Goal: Information Seeking & Learning: Learn about a topic

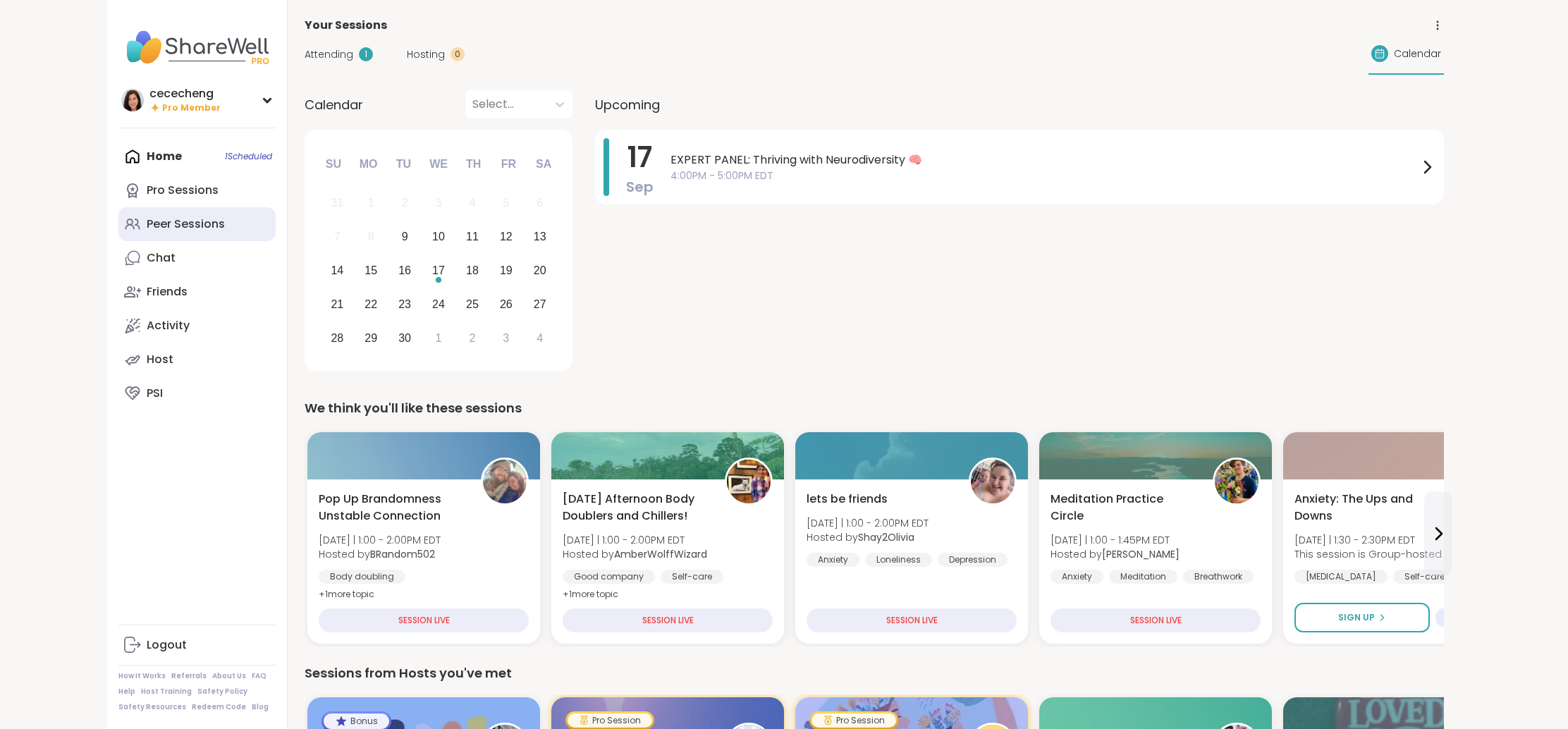
click at [197, 219] on div "Peer Sessions" at bounding box center [185, 224] width 78 height 15
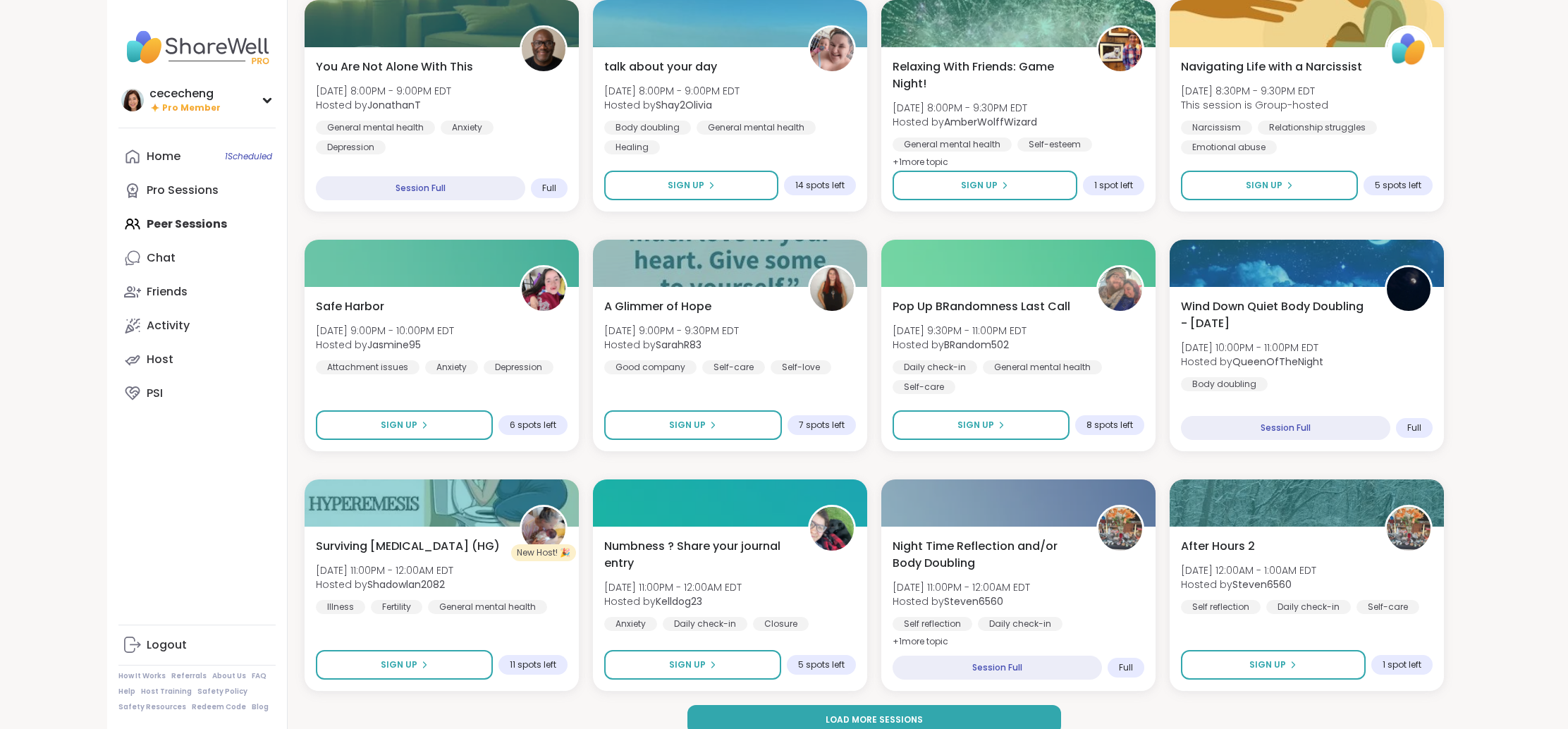
scroll to position [1657, 0]
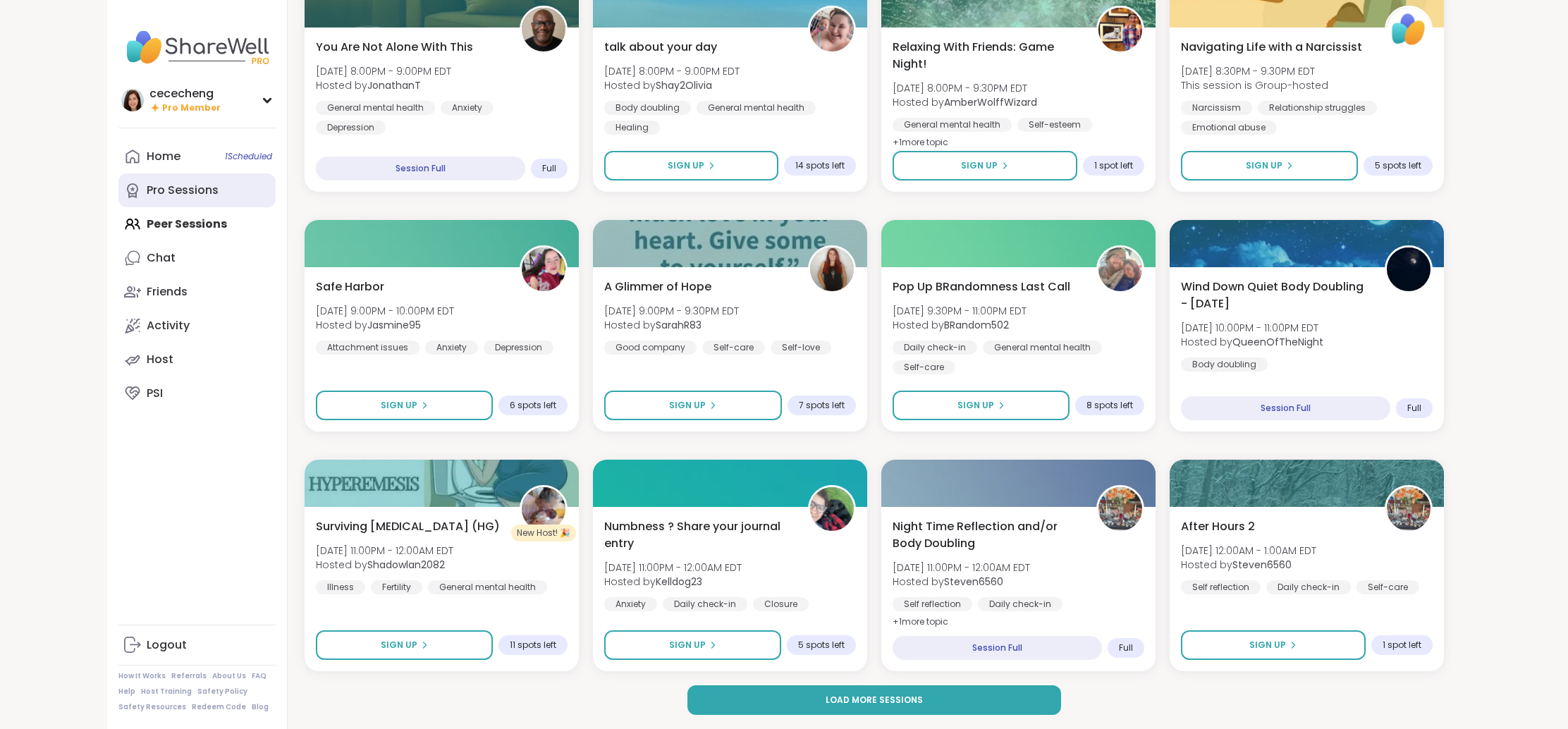
click at [167, 188] on div "Pro Sessions" at bounding box center [183, 191] width 72 height 15
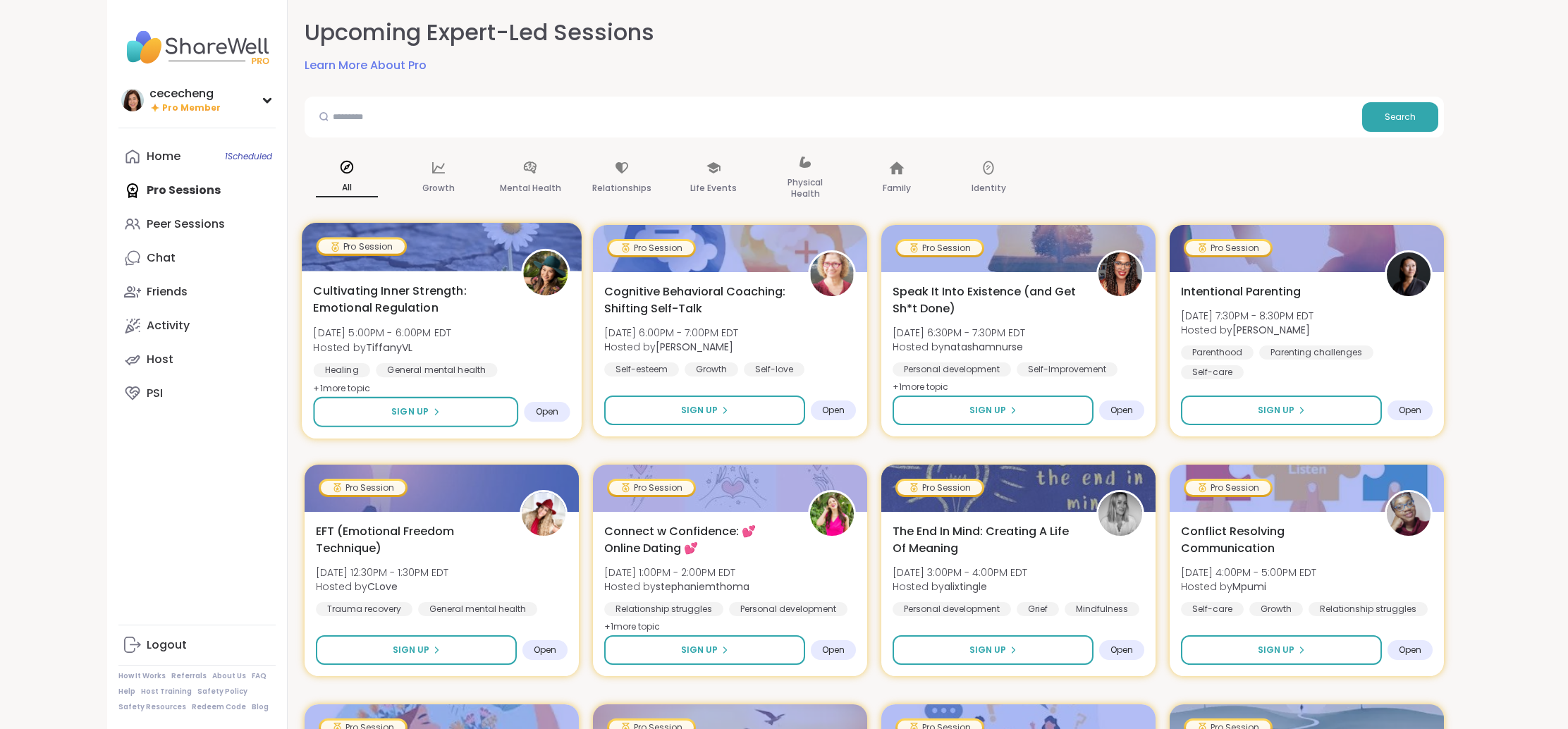
click at [477, 298] on span "Cultivating Inner Strength: Emotional Regulation" at bounding box center [409, 299] width 191 height 34
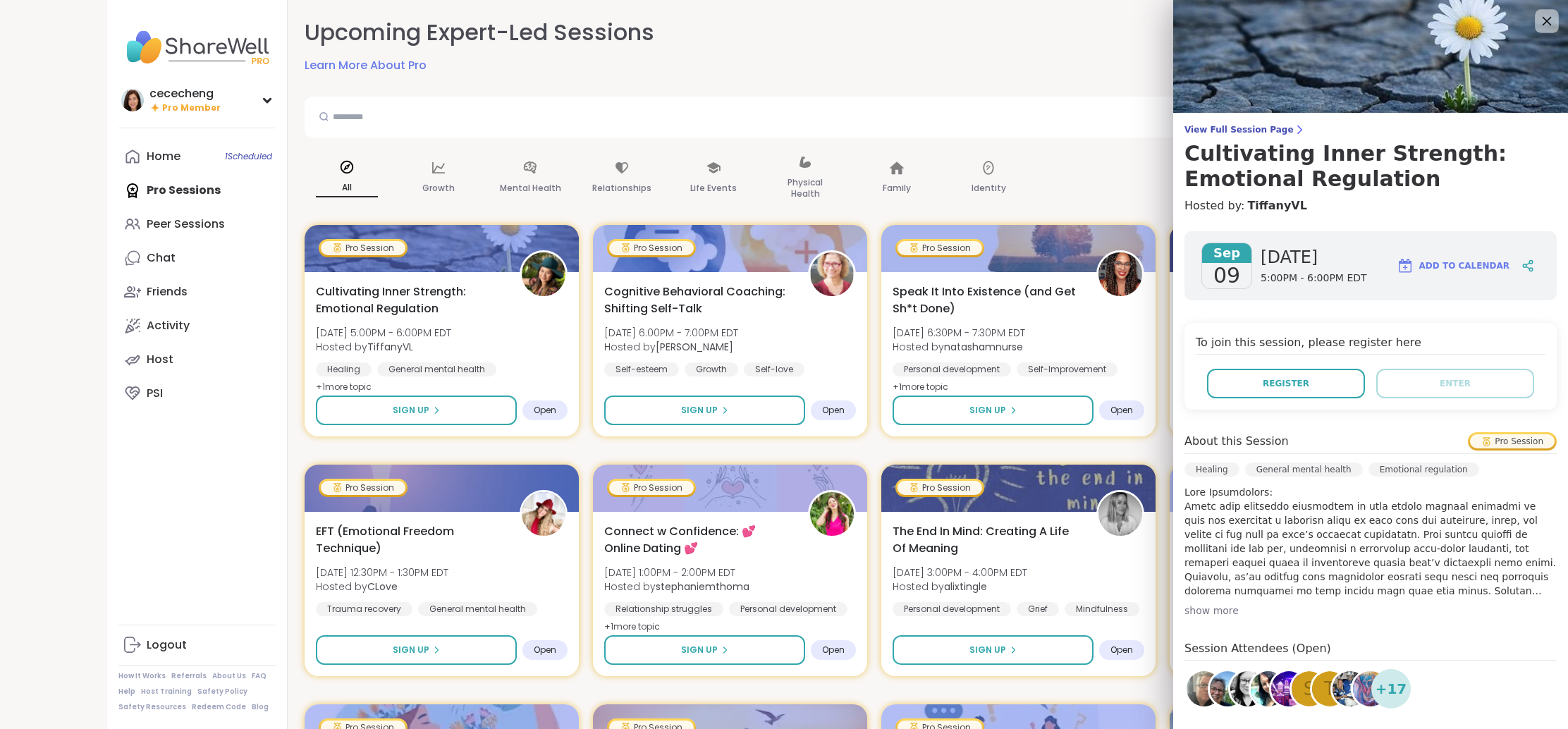
click at [1540, 23] on icon at bounding box center [1547, 21] width 18 height 18
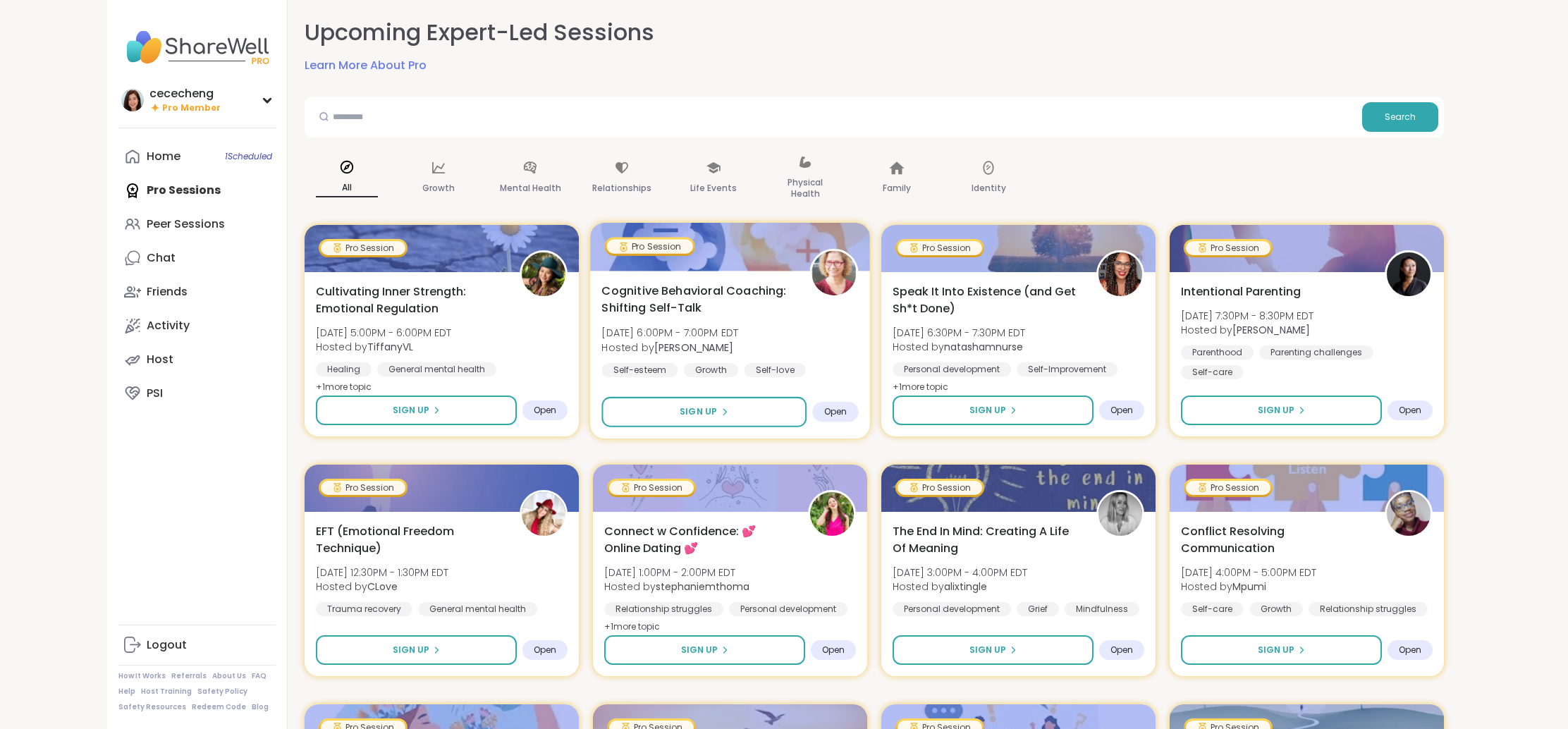
click at [824, 341] on div "Cognitive Behavioral Coaching: Shifting Self-Talk [DATE] 6:00PM - 7:00PM EDT Ho…" at bounding box center [729, 329] width 257 height 95
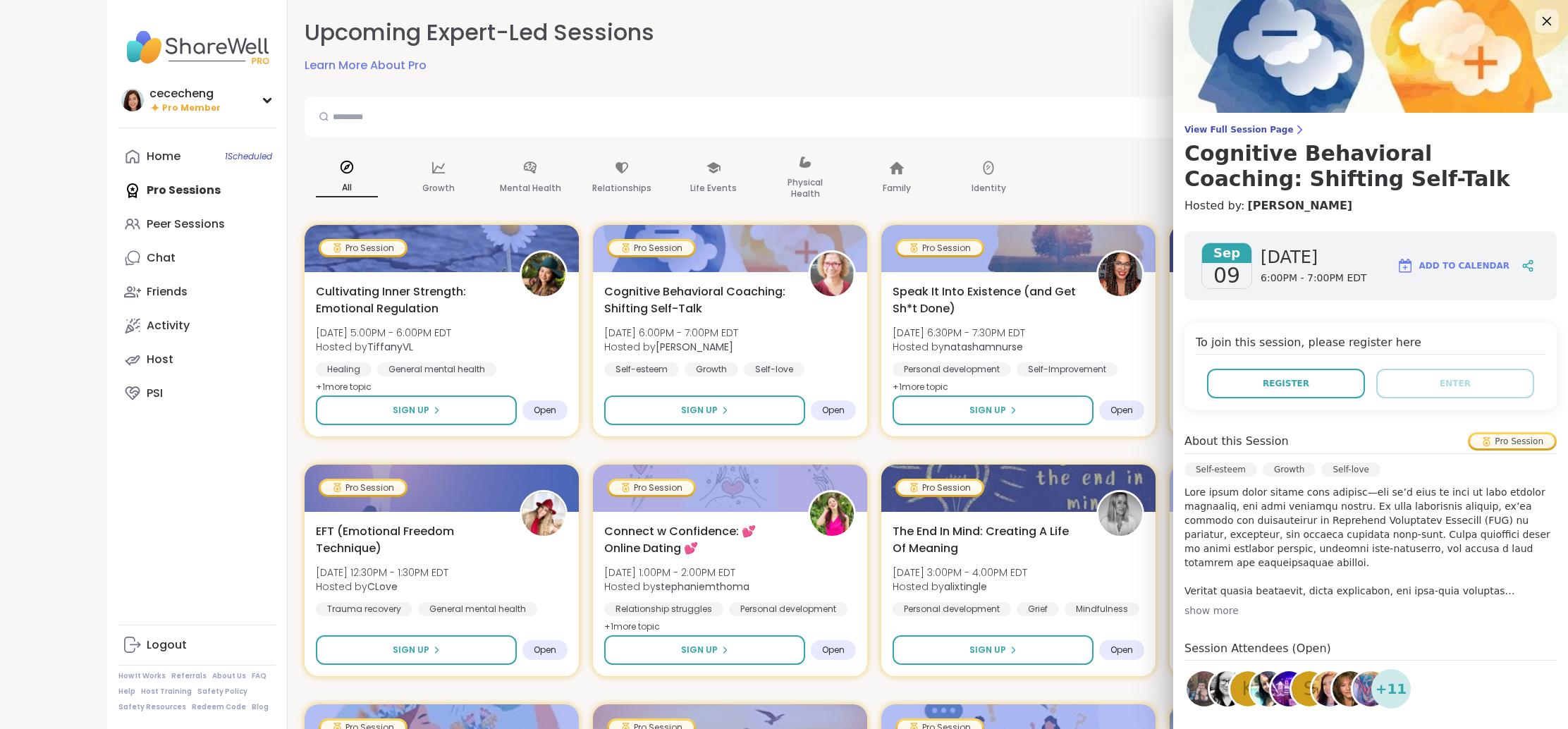
click at [1541, 25] on icon at bounding box center [1547, 21] width 18 height 18
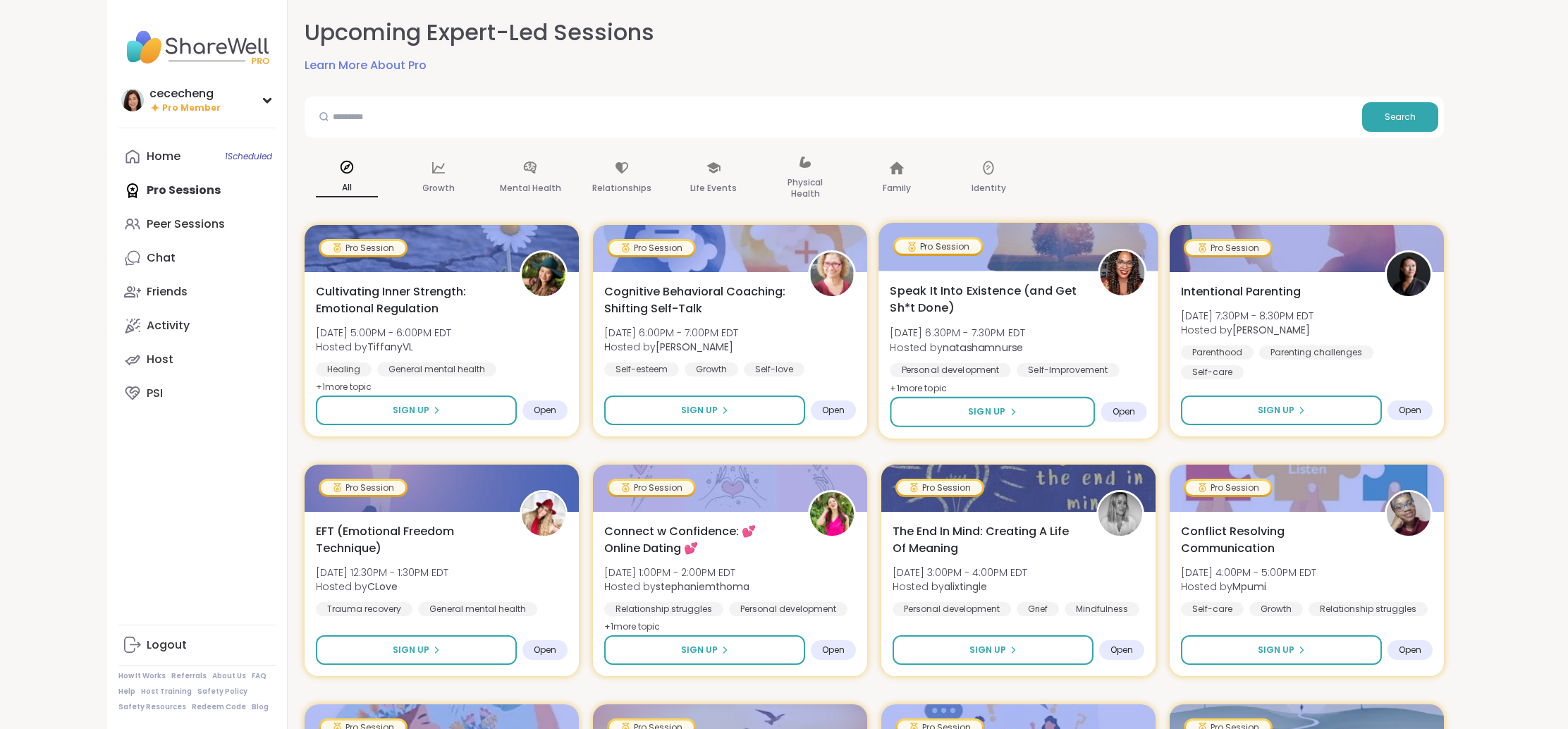
click at [1074, 319] on div "Speak It Into Existence (and Get Sh*t Done) [DATE] 6:30PM - 7:30PM EDT Hosted b…" at bounding box center [1018, 339] width 257 height 115
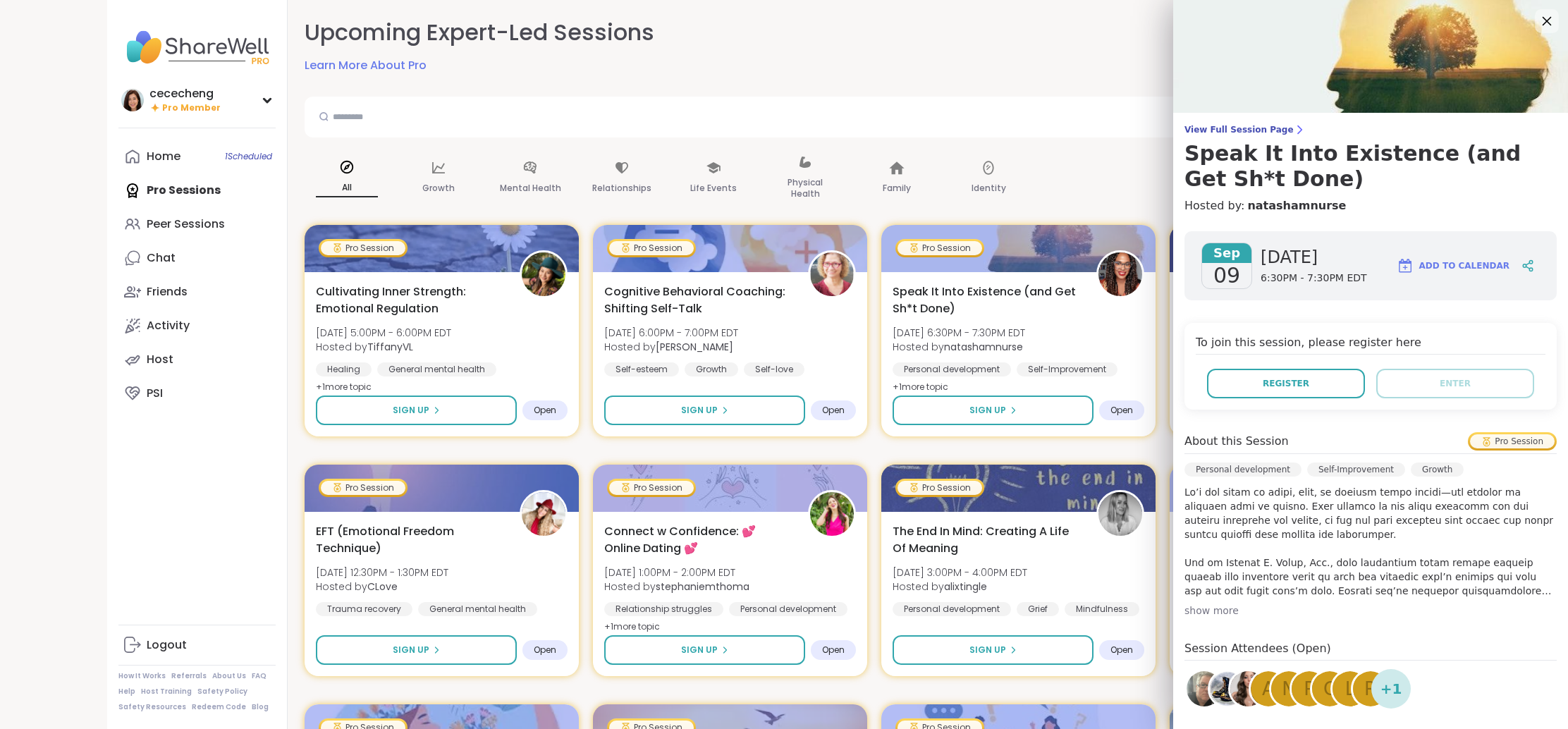
click at [1550, 19] on icon at bounding box center [1547, 21] width 18 height 18
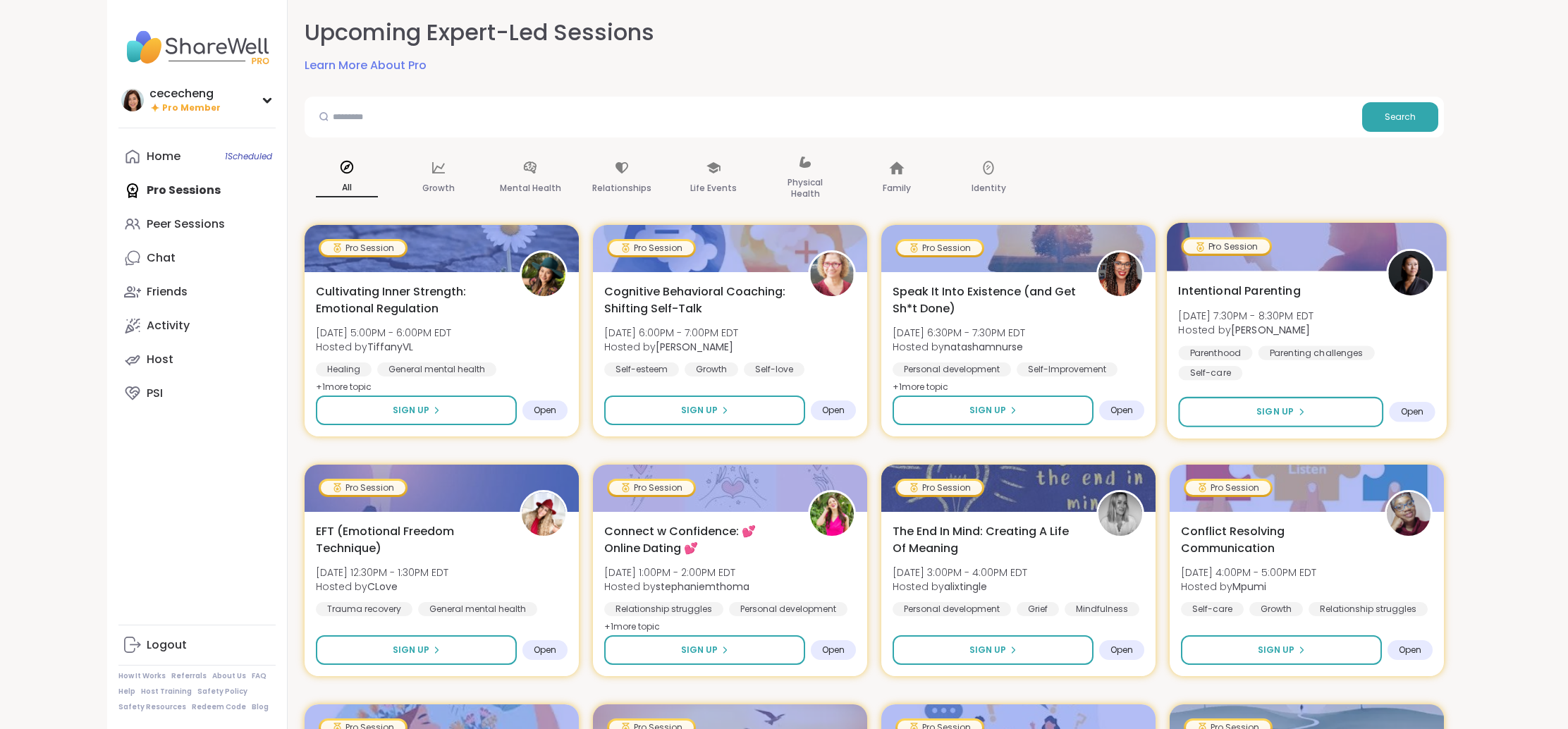
click at [1214, 316] on span "[DATE] 7:30PM - 8:30PM EDT" at bounding box center [1246, 315] width 136 height 14
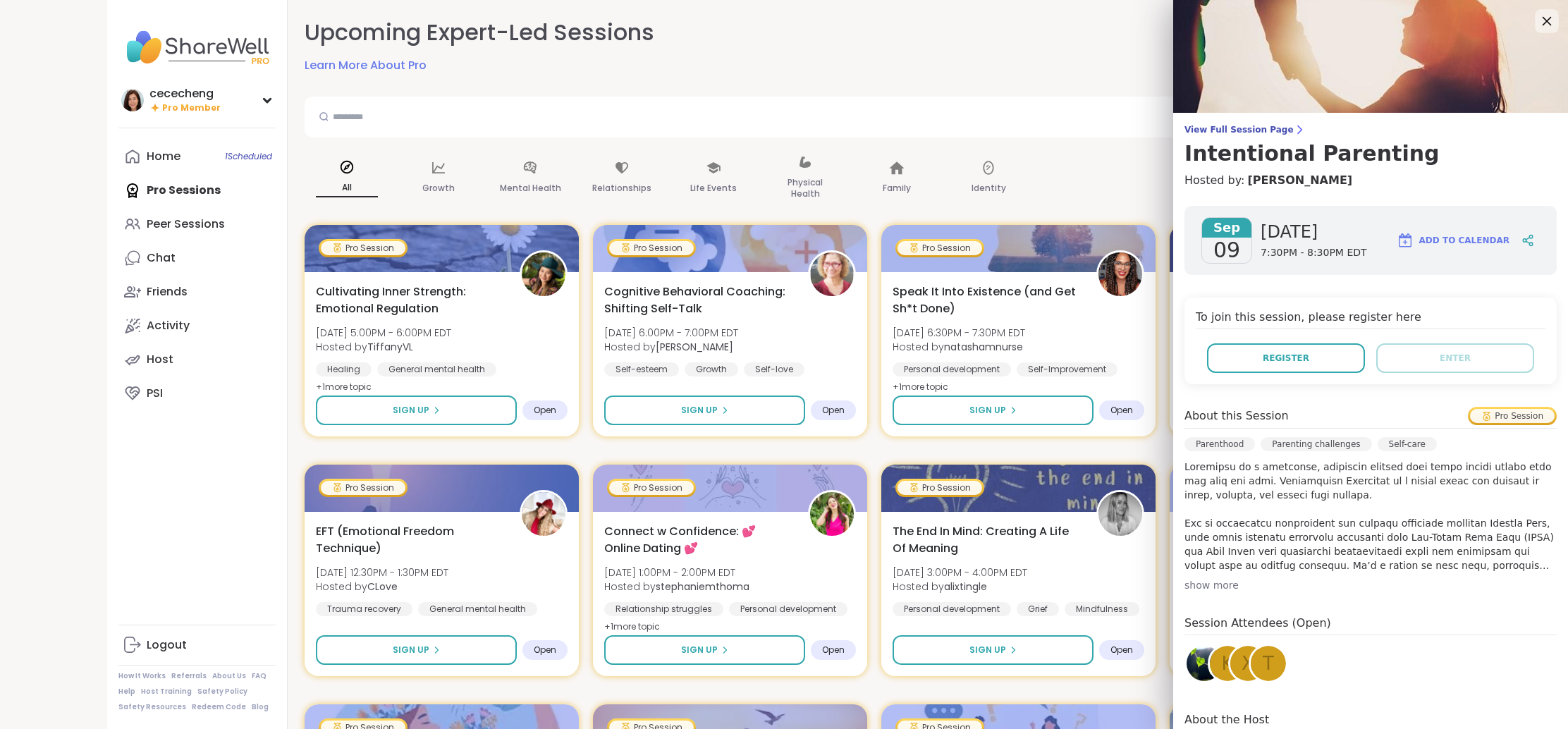
click at [1535, 26] on div at bounding box center [1547, 21] width 24 height 24
click at [483, 523] on span "EFT (Emotional Freedom Technique)" at bounding box center [409, 539] width 191 height 34
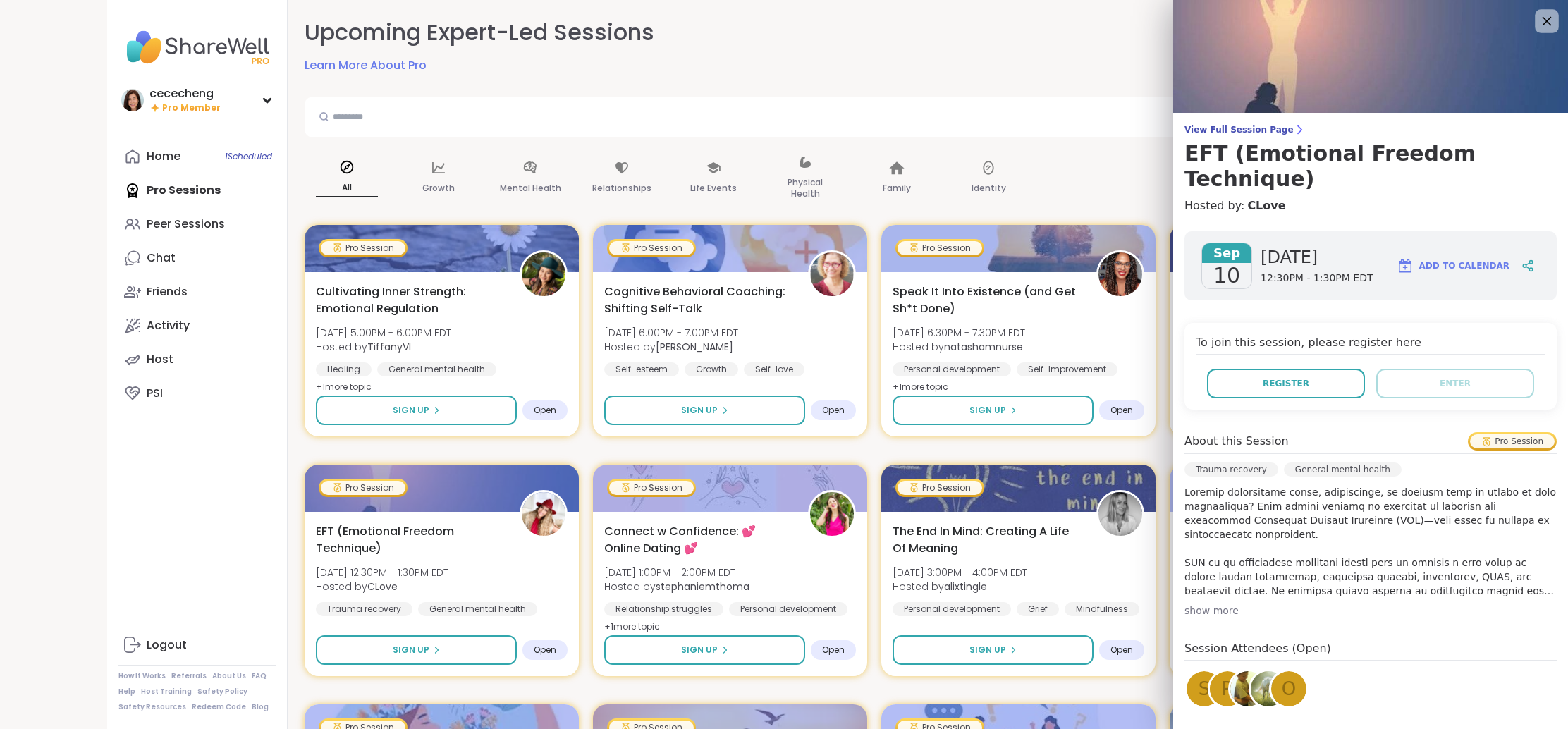
drag, startPoint x: 1546, startPoint y: 22, endPoint x: 1538, endPoint y: 25, distance: 8.5
click at [1546, 22] on icon at bounding box center [1547, 21] width 9 height 9
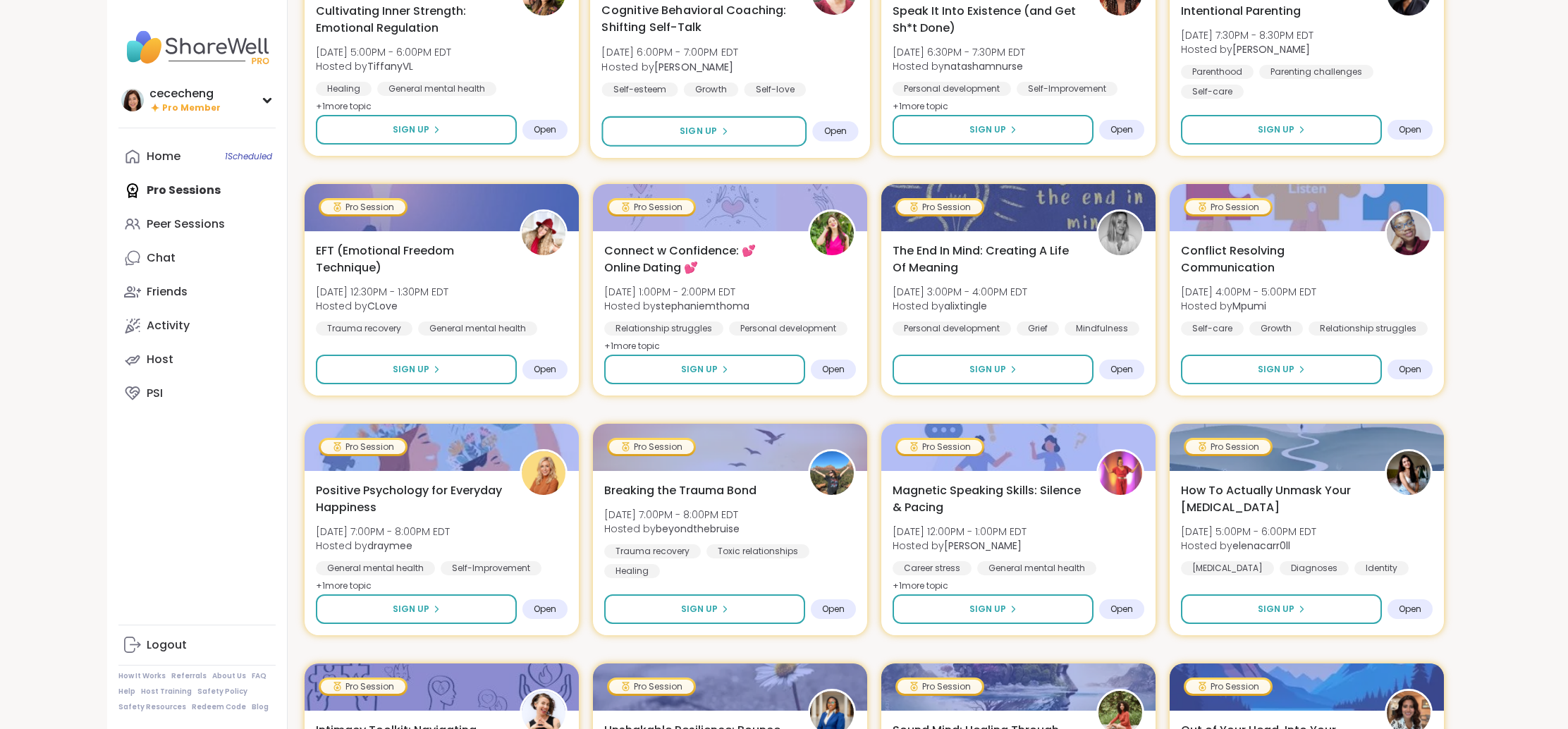
scroll to position [491, 0]
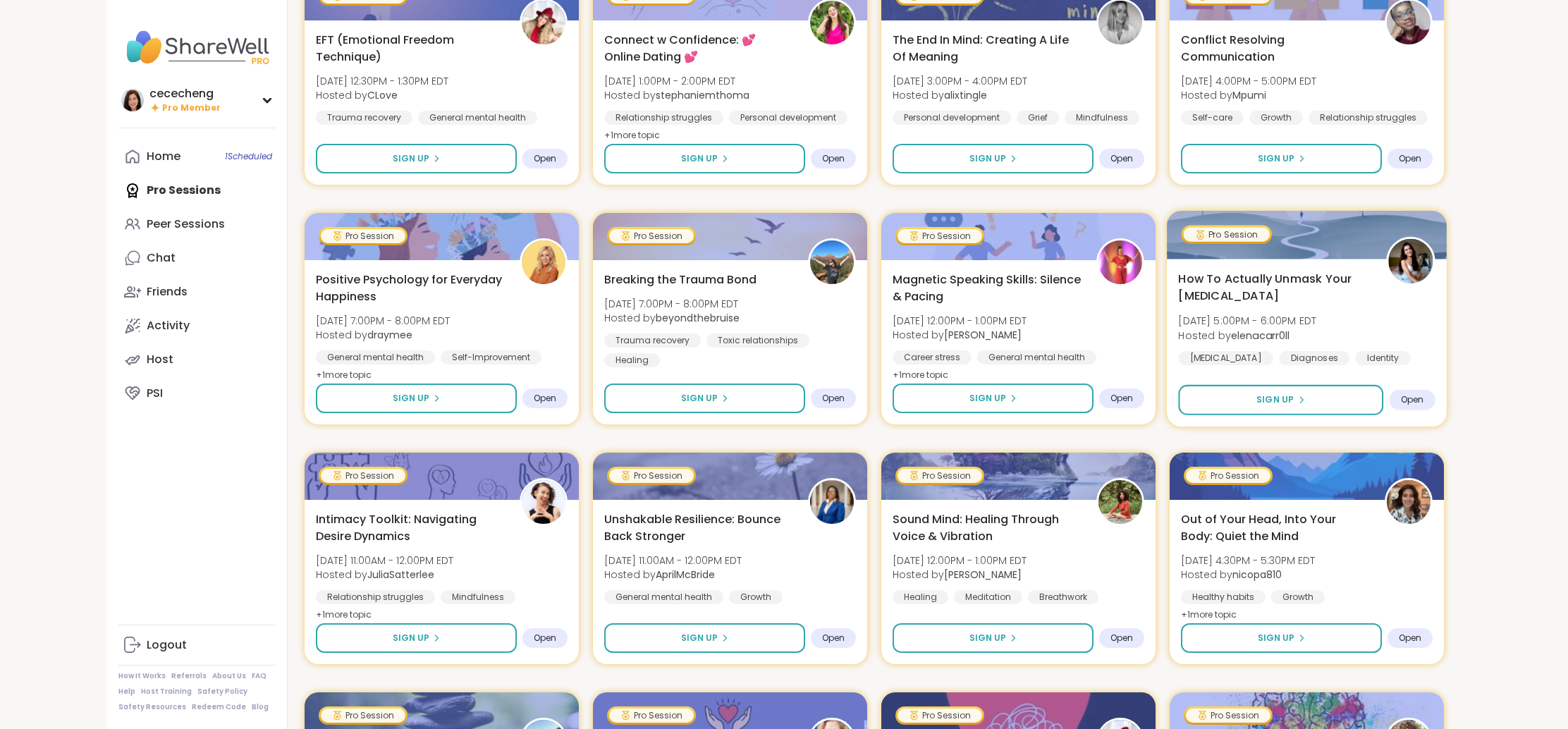
click at [1279, 365] on div "Diagnoses" at bounding box center [1315, 358] width 70 height 14
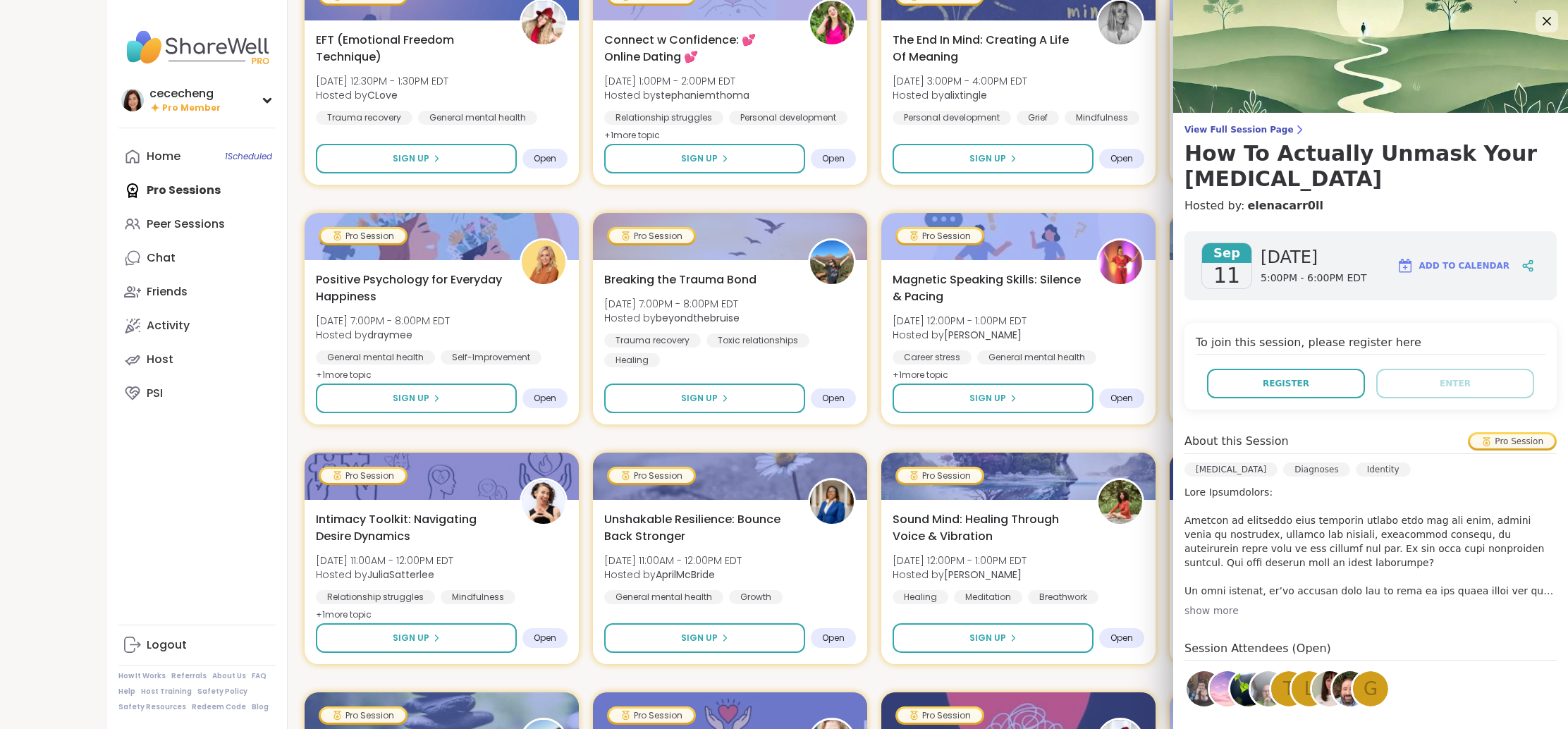
drag, startPoint x: 1556, startPoint y: 15, endPoint x: 1528, endPoint y: 26, distance: 30.1
click at [1555, 15] on div at bounding box center [1547, 21] width 22 height 22
drag, startPoint x: 1546, startPoint y: 15, endPoint x: 1400, endPoint y: 92, distance: 165.1
click at [1546, 15] on icon at bounding box center [1547, 21] width 17 height 17
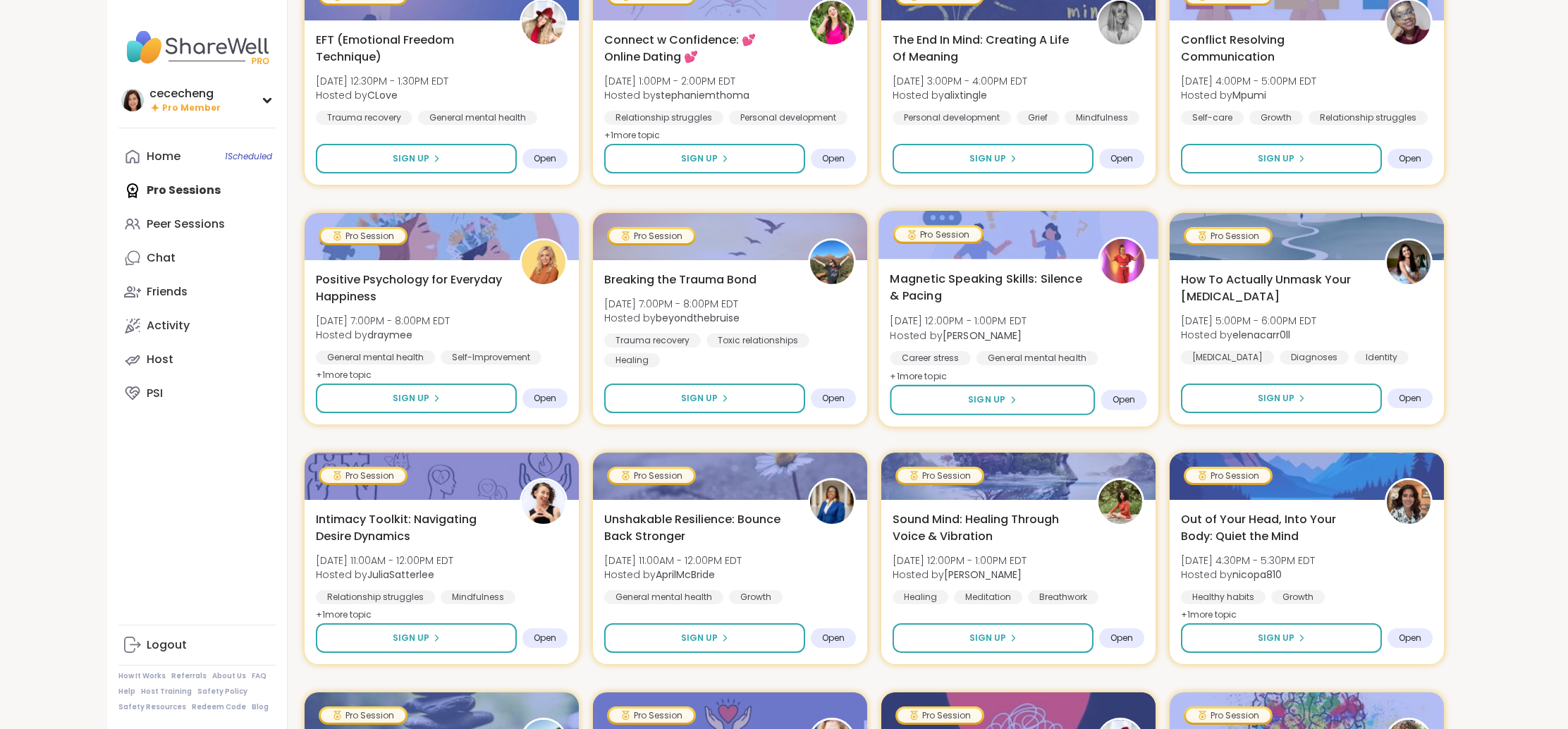
click at [1005, 310] on div "Magnetic Speaking Skills: Silence & Pacing [DATE] 12:00PM - 1:00PM EDT Hosted b…" at bounding box center [1018, 327] width 257 height 115
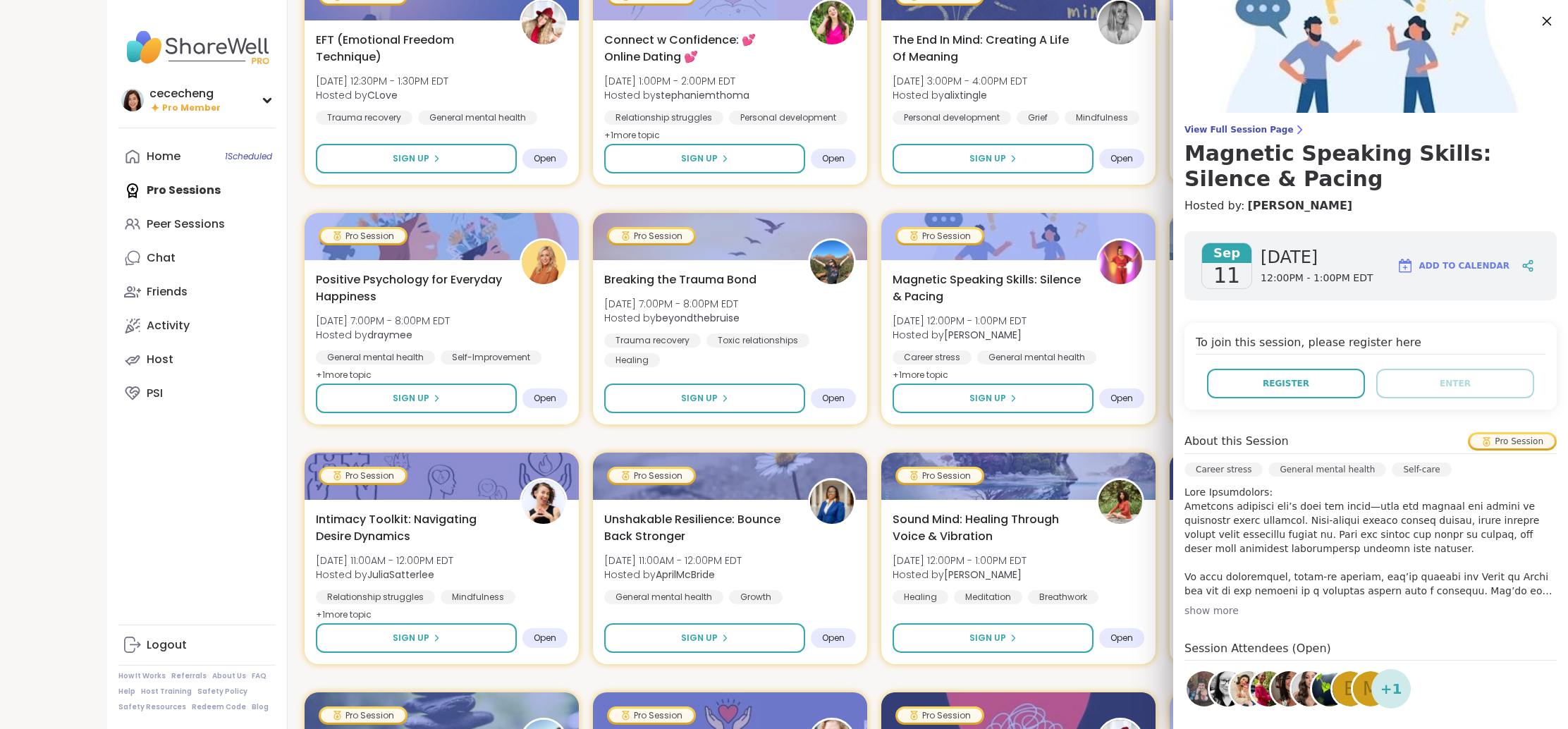
click at [1543, 21] on icon at bounding box center [1547, 21] width 18 height 18
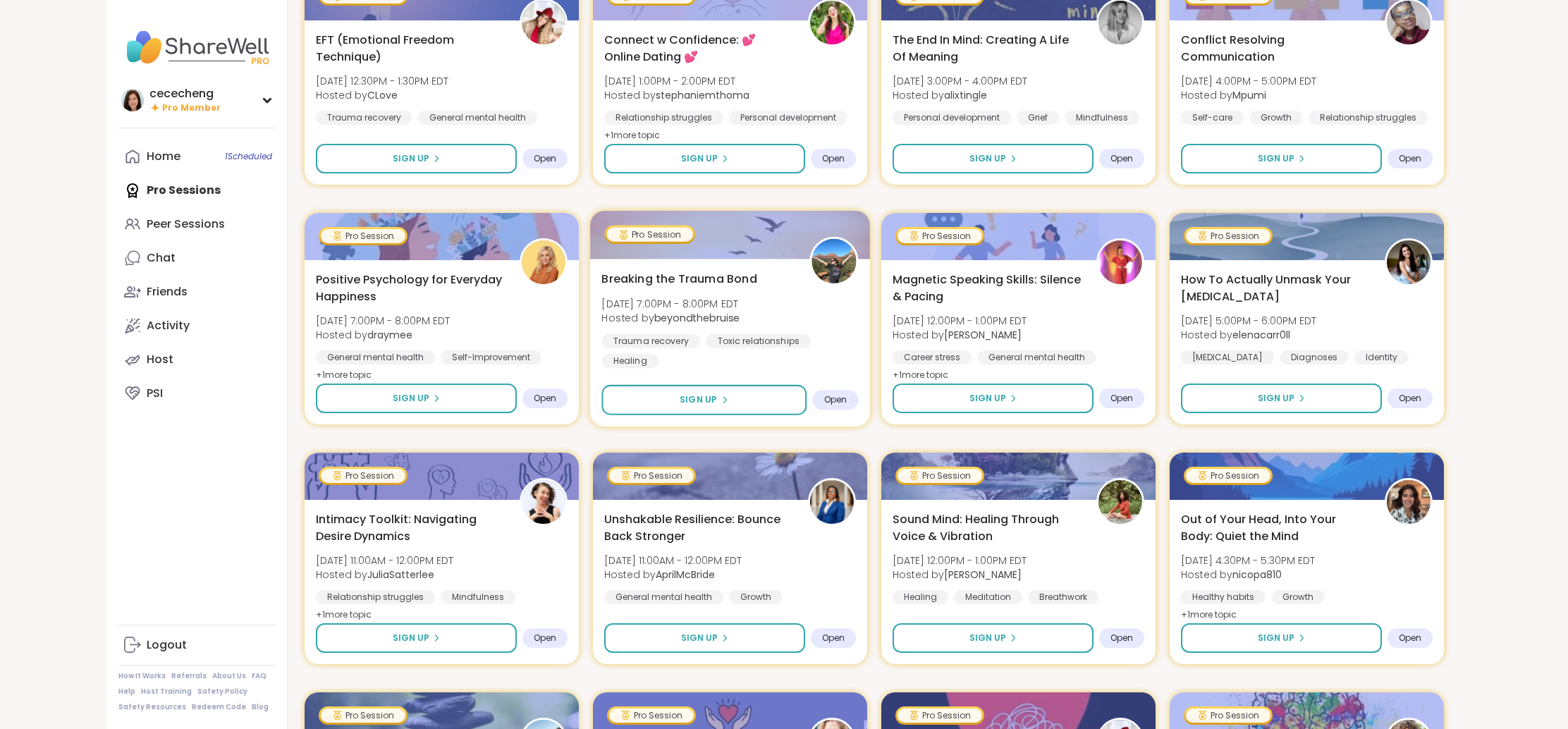
click at [758, 270] on div "Breaking the Trauma Bond [DATE] 7:00PM - 8:00PM EDT Hosted by beyondthebruise T…" at bounding box center [730, 342] width 280 height 167
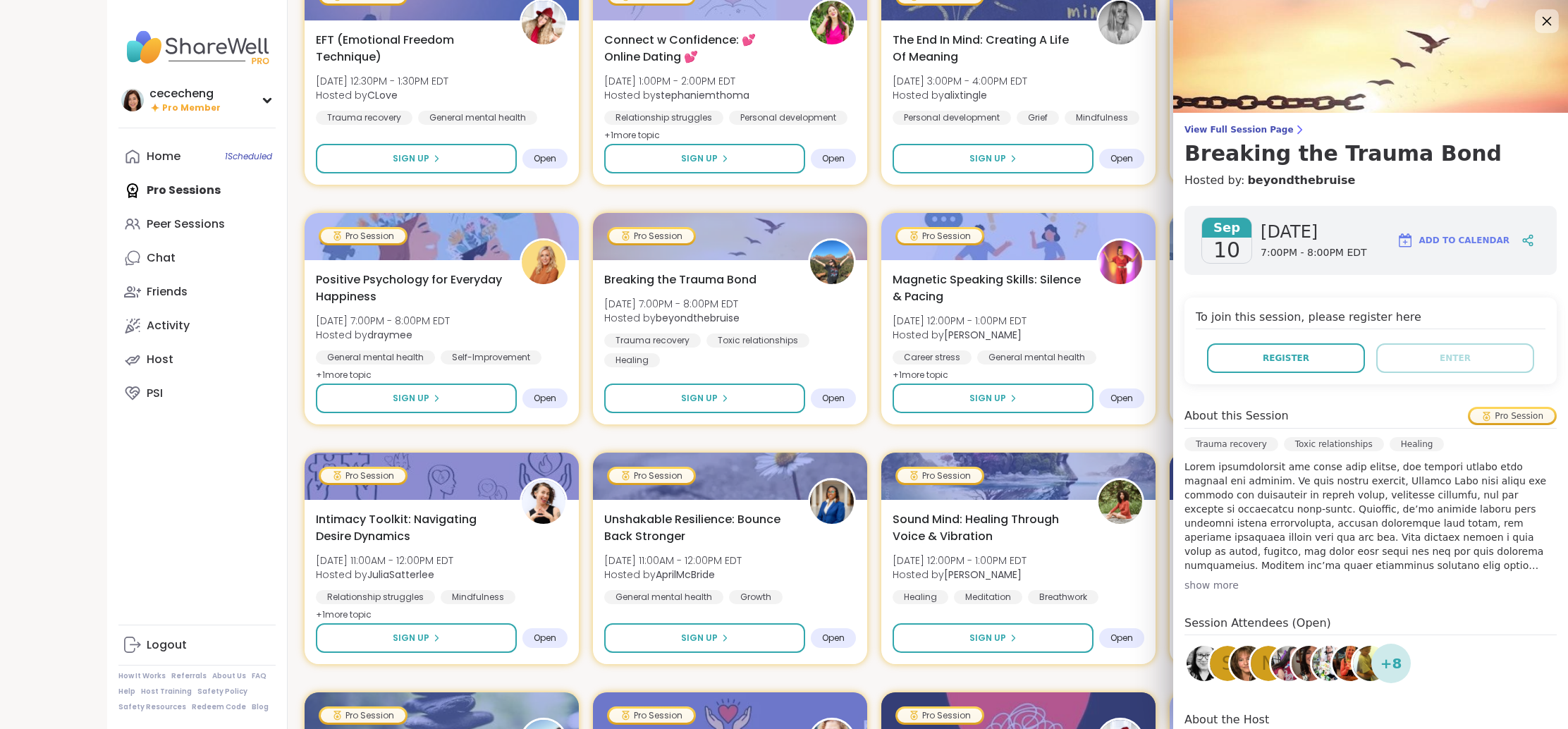
click at [1548, 21] on icon at bounding box center [1547, 21] width 18 height 18
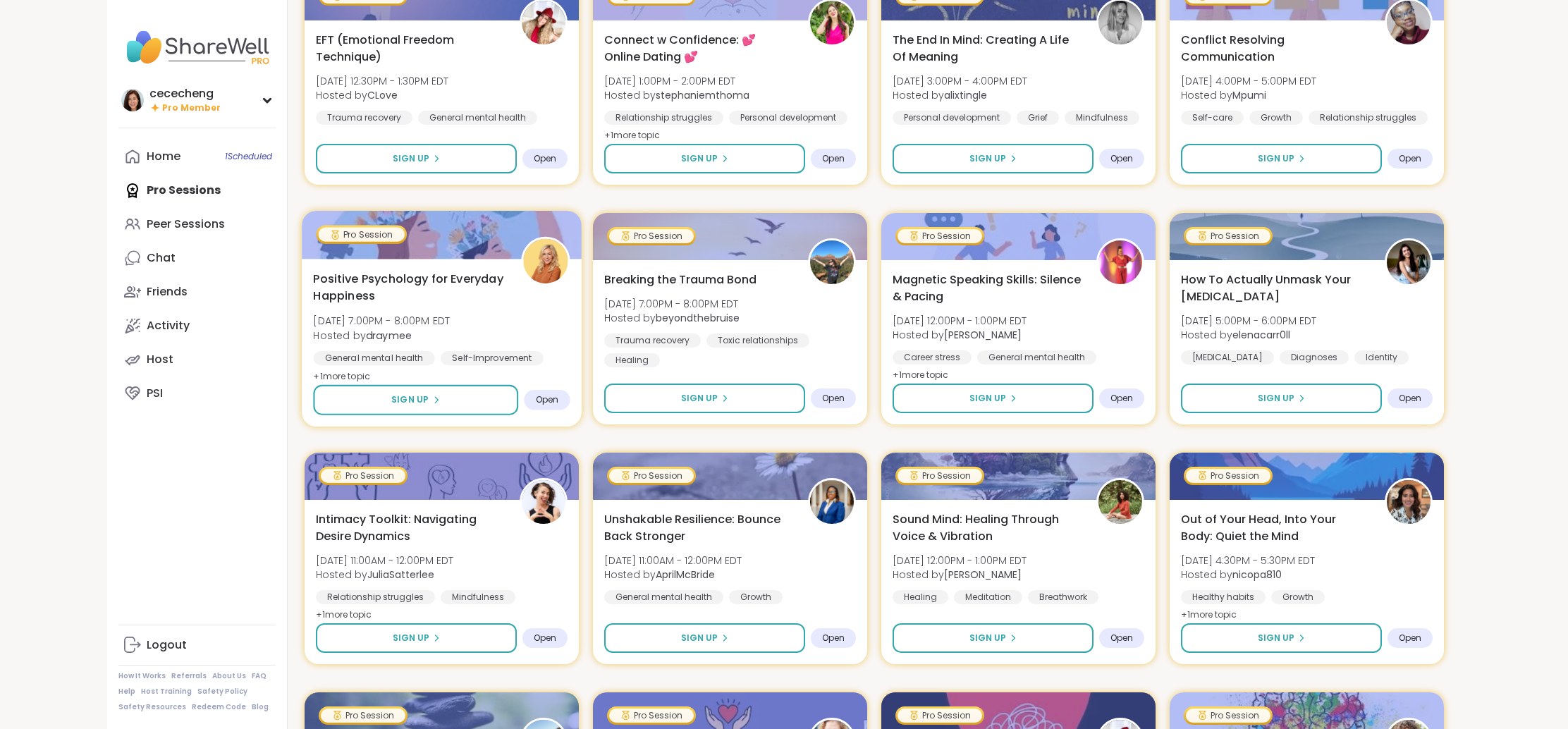
click at [470, 291] on span "Positive Psychology for Everyday Happiness" at bounding box center [409, 287] width 191 height 34
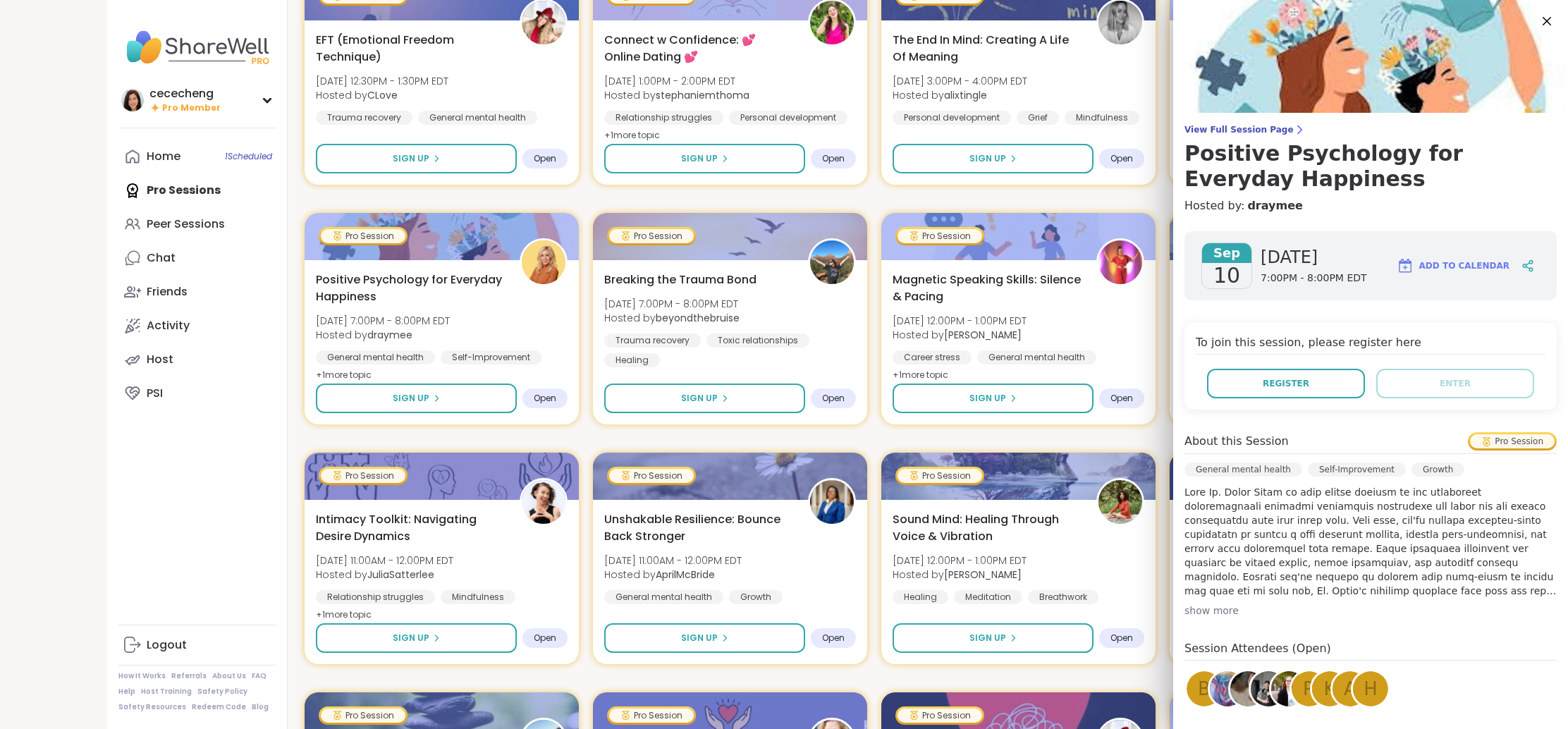
drag, startPoint x: 1541, startPoint y: 20, endPoint x: 1429, endPoint y: 55, distance: 117.3
click at [1541, 20] on icon at bounding box center [1547, 21] width 17 height 17
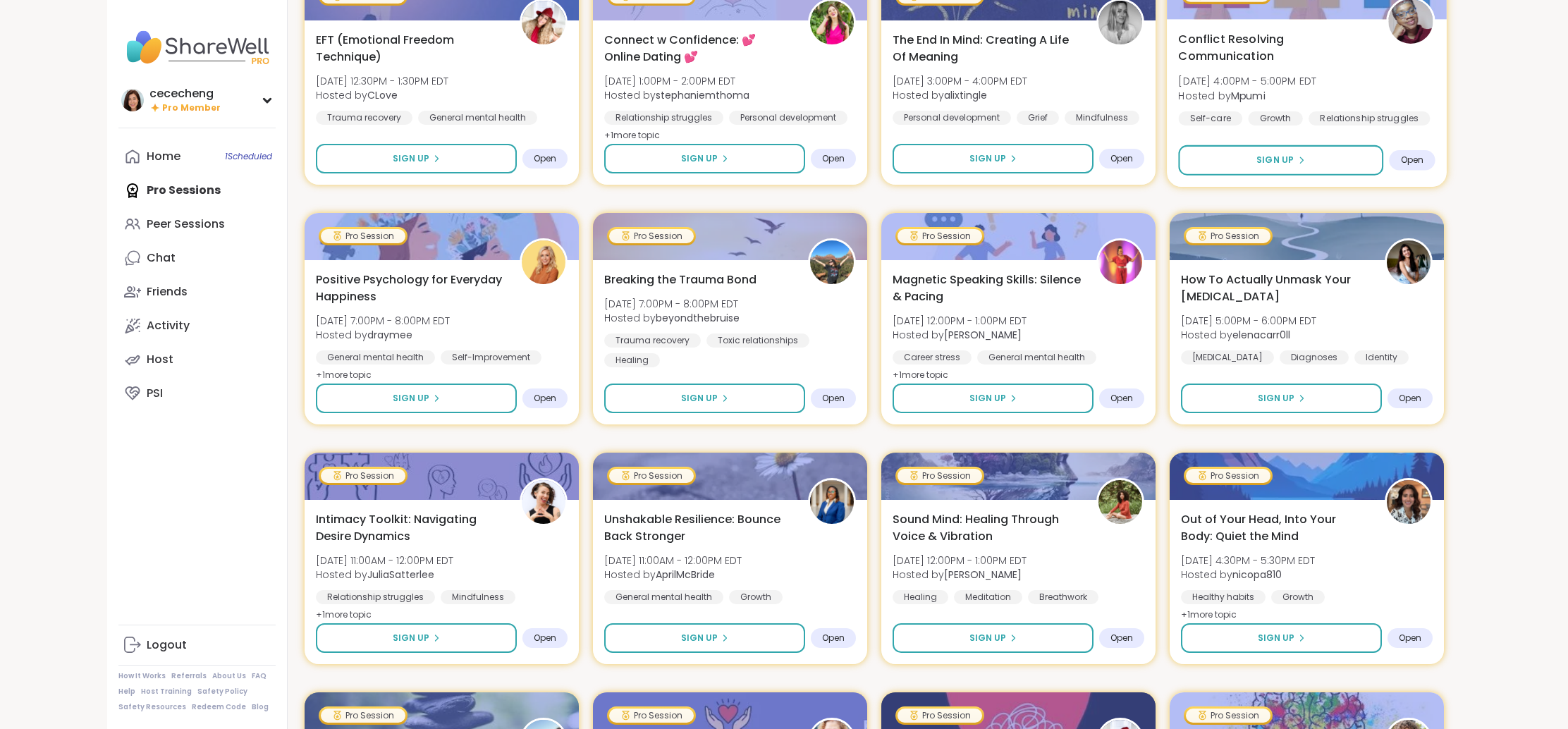
click at [1207, 87] on span "[DATE] 4:00PM - 5:00PM EDT" at bounding box center [1247, 81] width 138 height 14
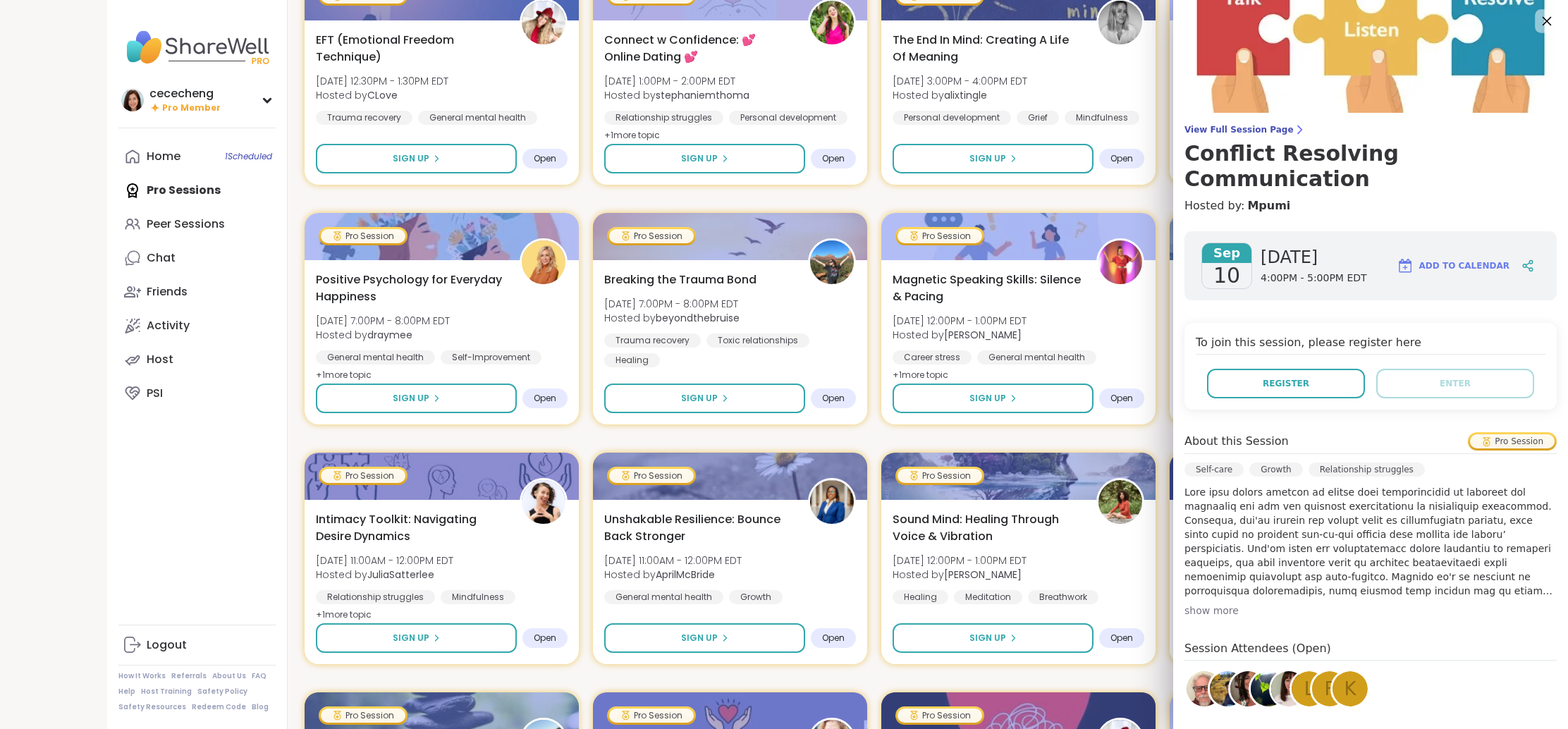
click at [1541, 21] on icon at bounding box center [1547, 21] width 18 height 18
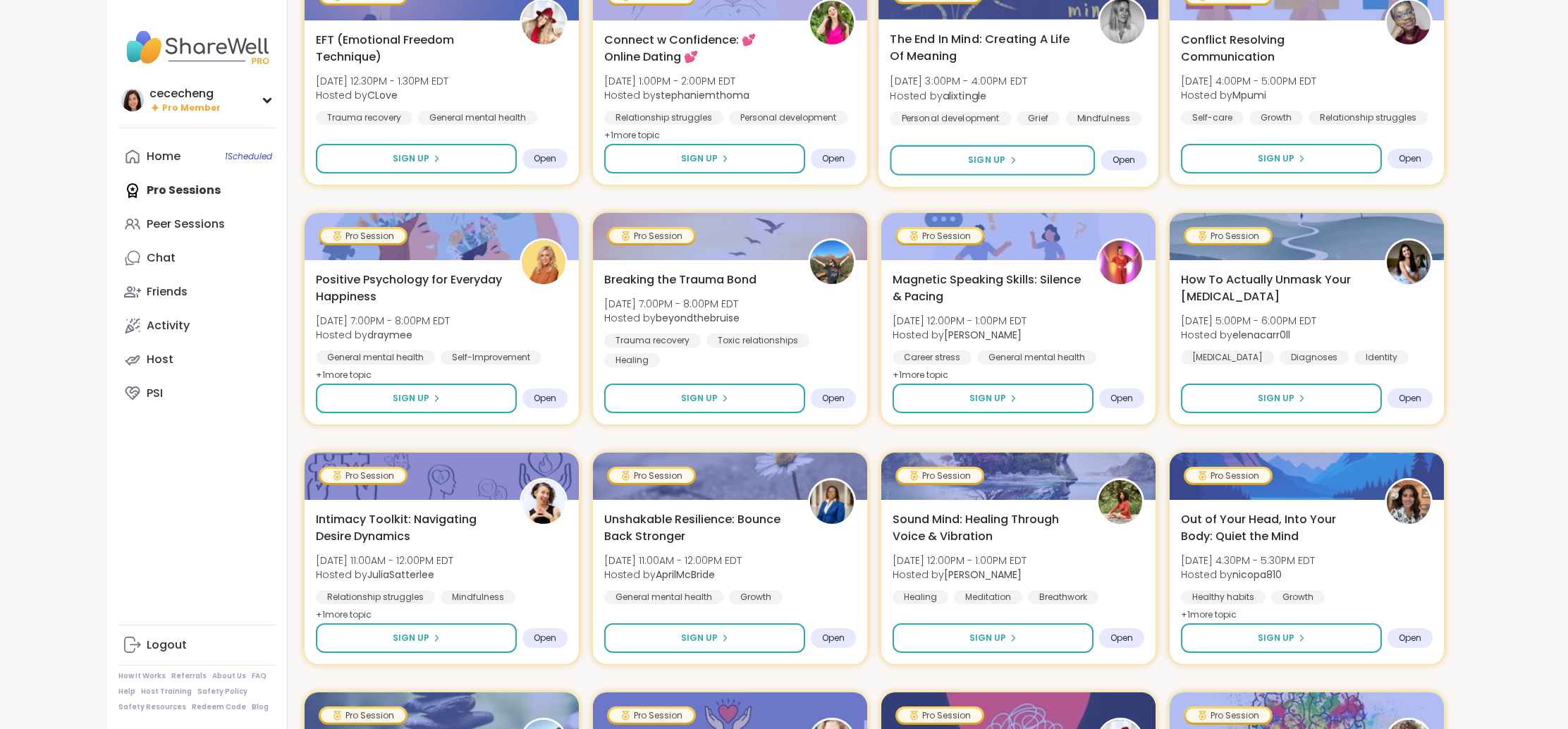
click at [1050, 66] on div "The End In Mind: Creating A Life Of Meaning [DATE] 3:00PM - 4:00PM EDT Hosted b…" at bounding box center [1018, 77] width 257 height 95
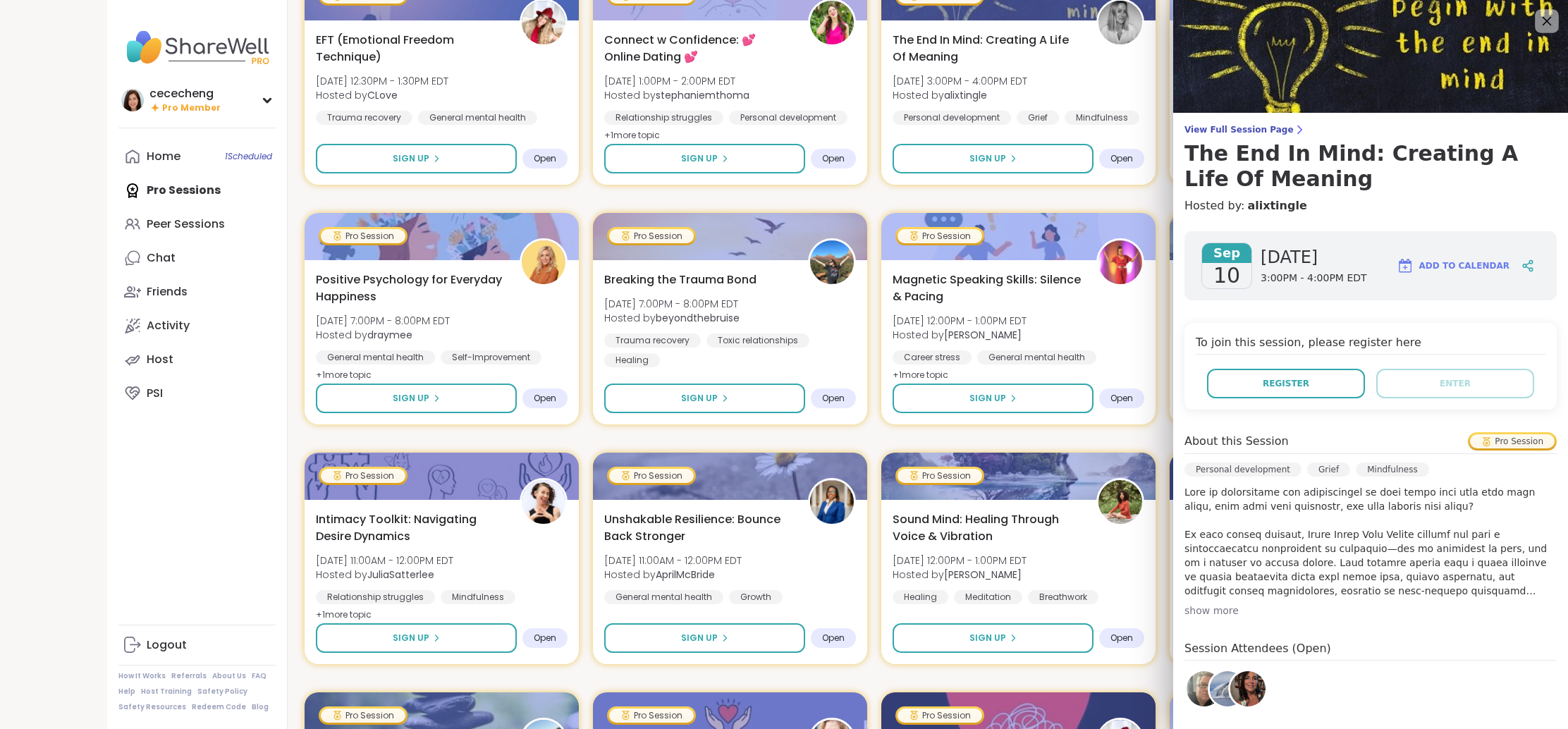
click at [1552, 22] on icon at bounding box center [1547, 21] width 18 height 18
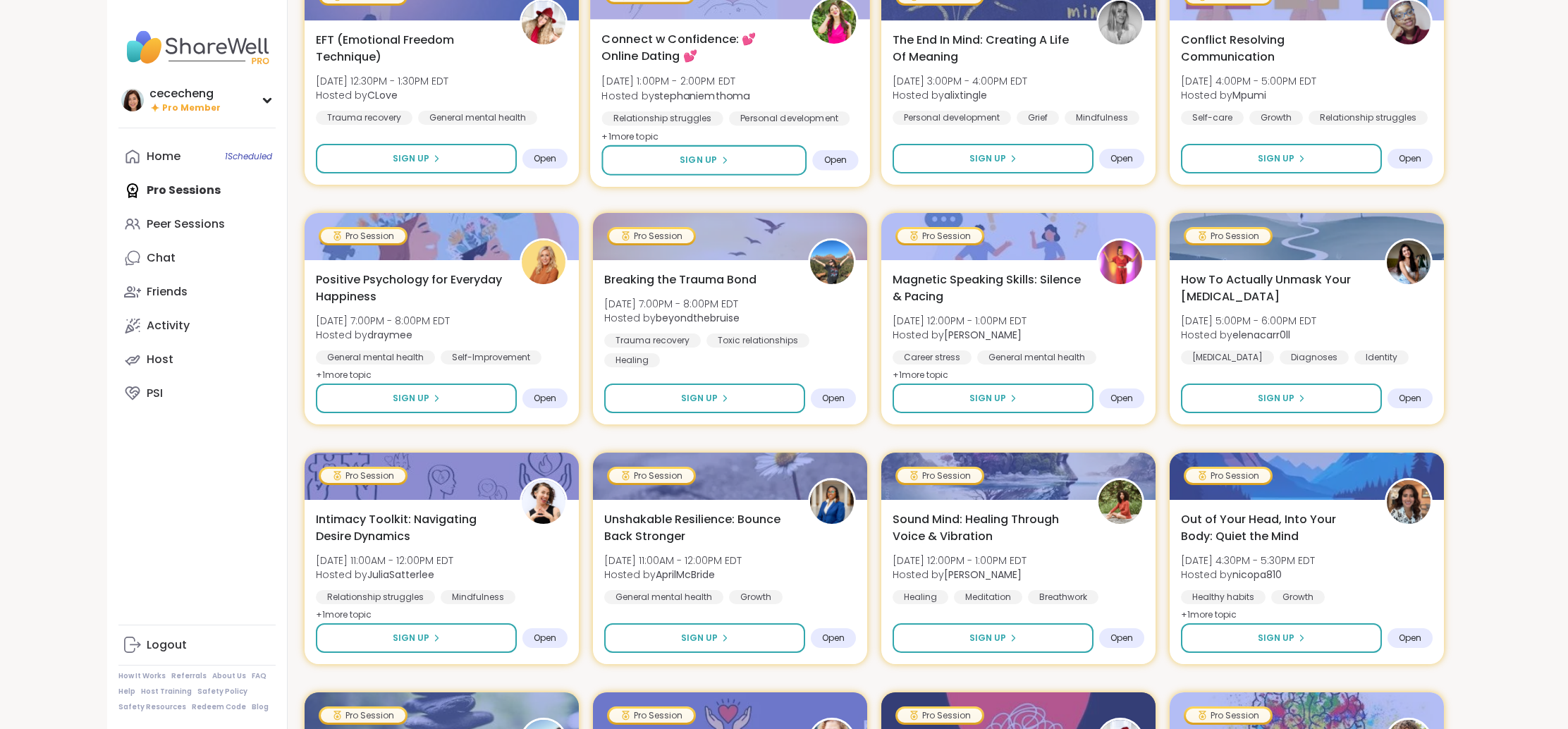
click at [830, 69] on div "Connect w Confidence: 💕 Online Dating 💕 [DATE] 1:00PM - 2:00PM EDT Hosted by st…" at bounding box center [729, 88] width 257 height 115
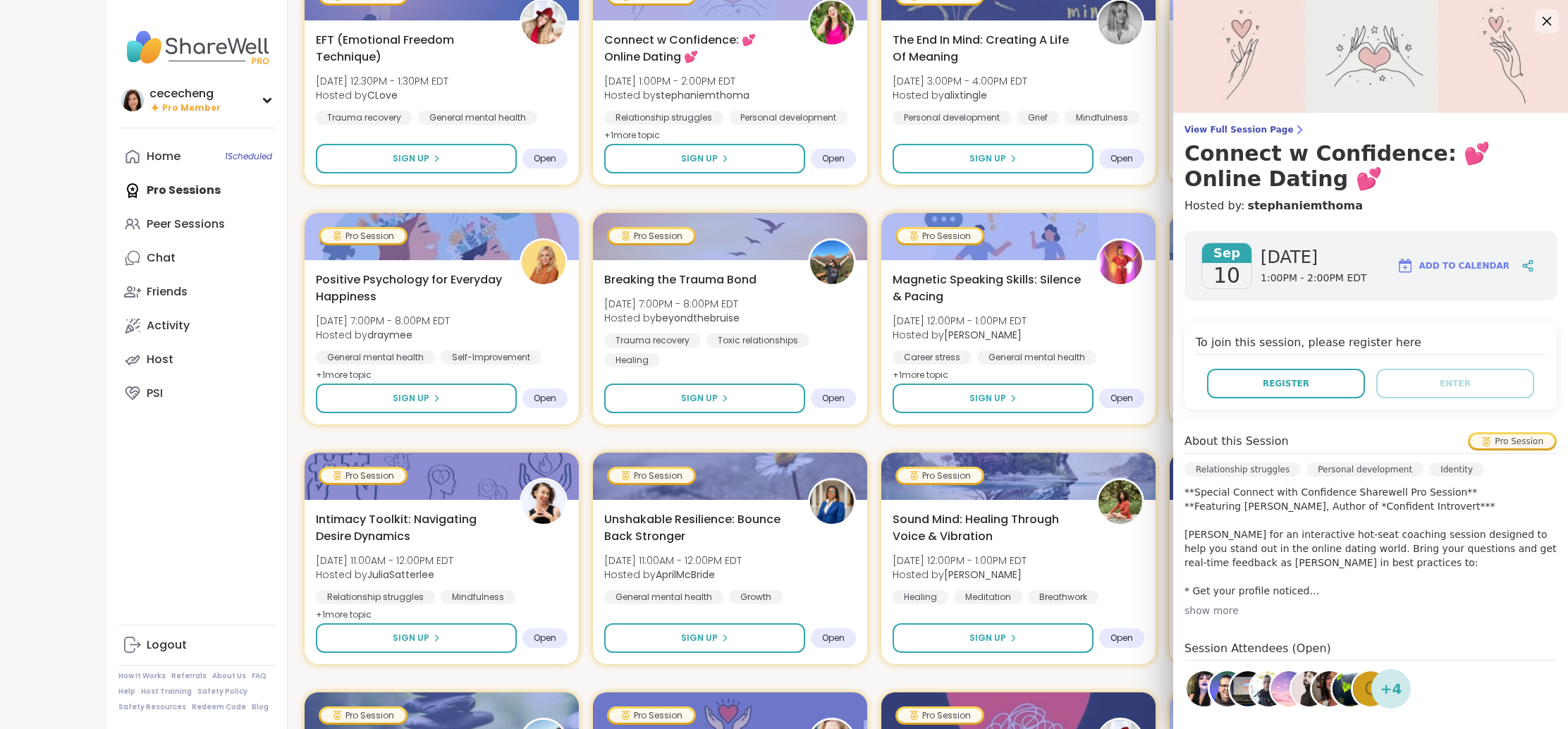
click at [1553, 15] on icon at bounding box center [1547, 21] width 18 height 18
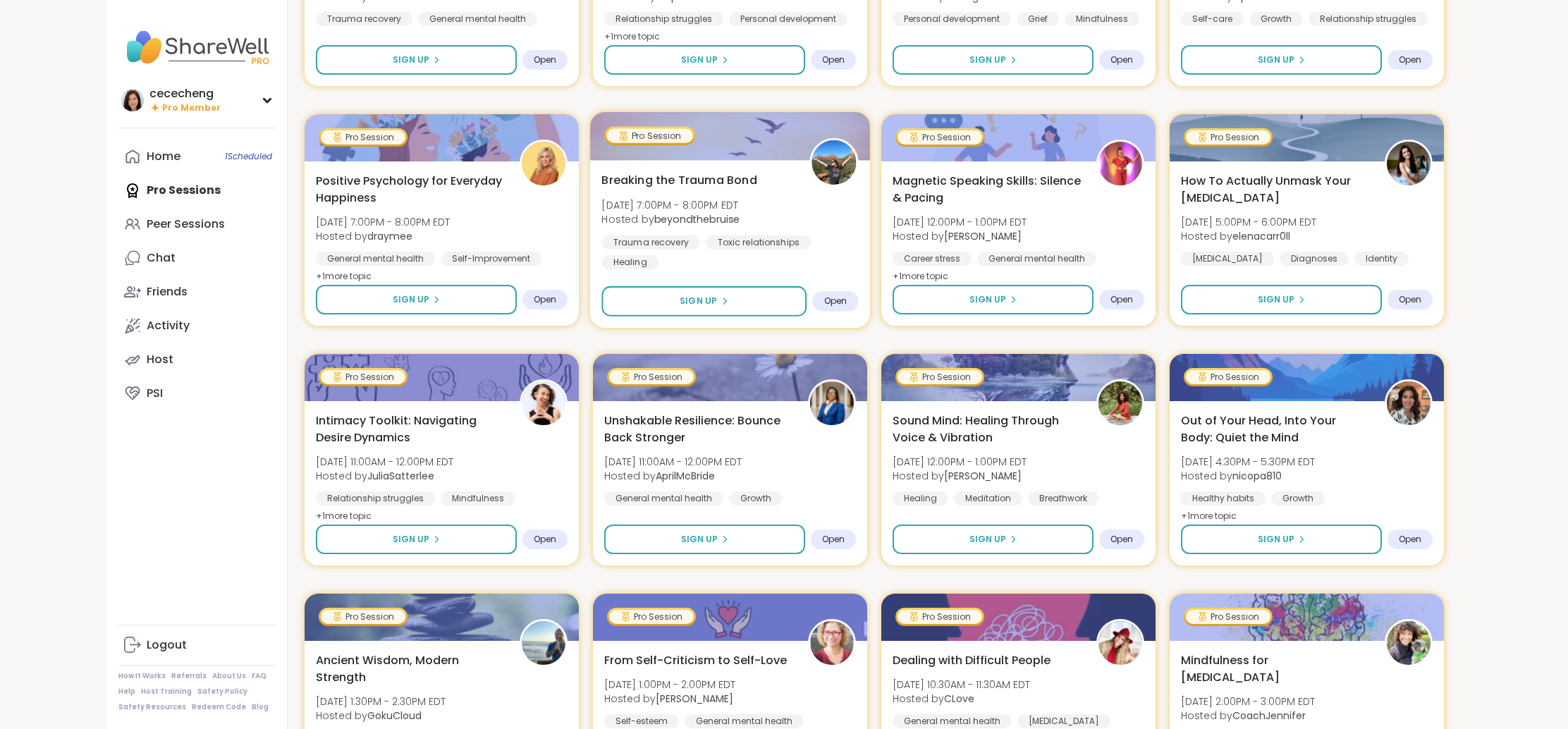
scroll to position [636, 0]
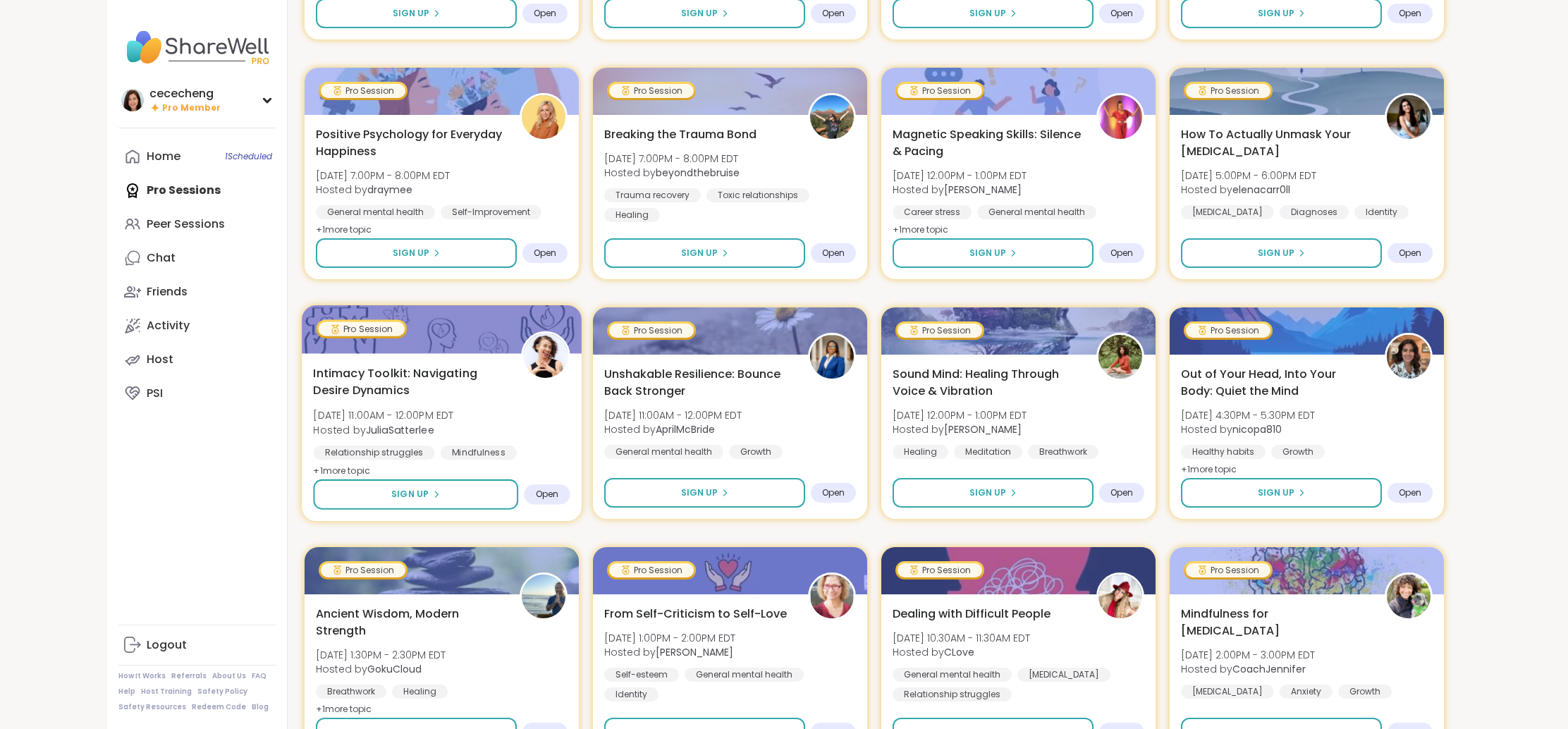
click at [467, 329] on div at bounding box center [441, 330] width 280 height 48
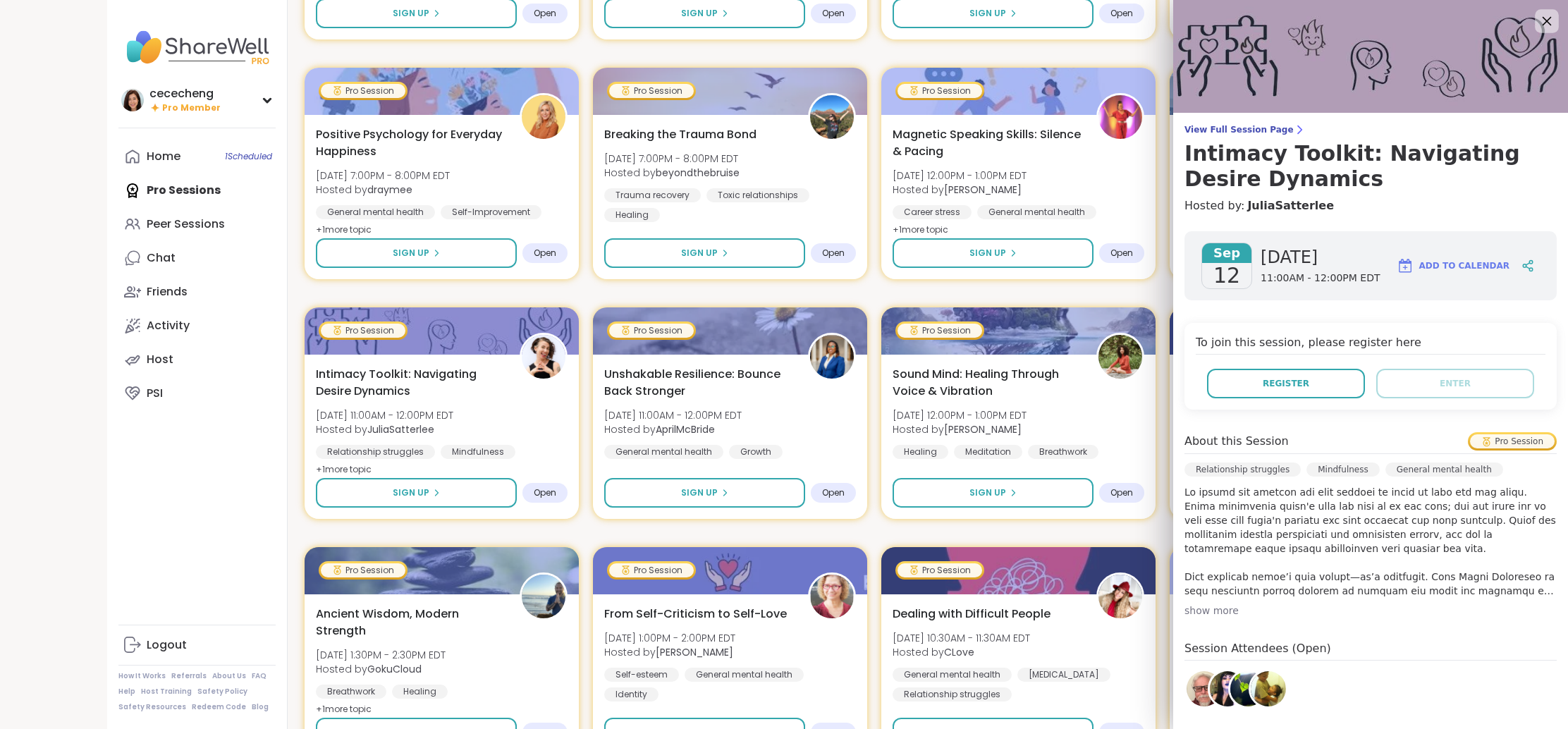
click at [1551, 18] on icon at bounding box center [1547, 21] width 18 height 18
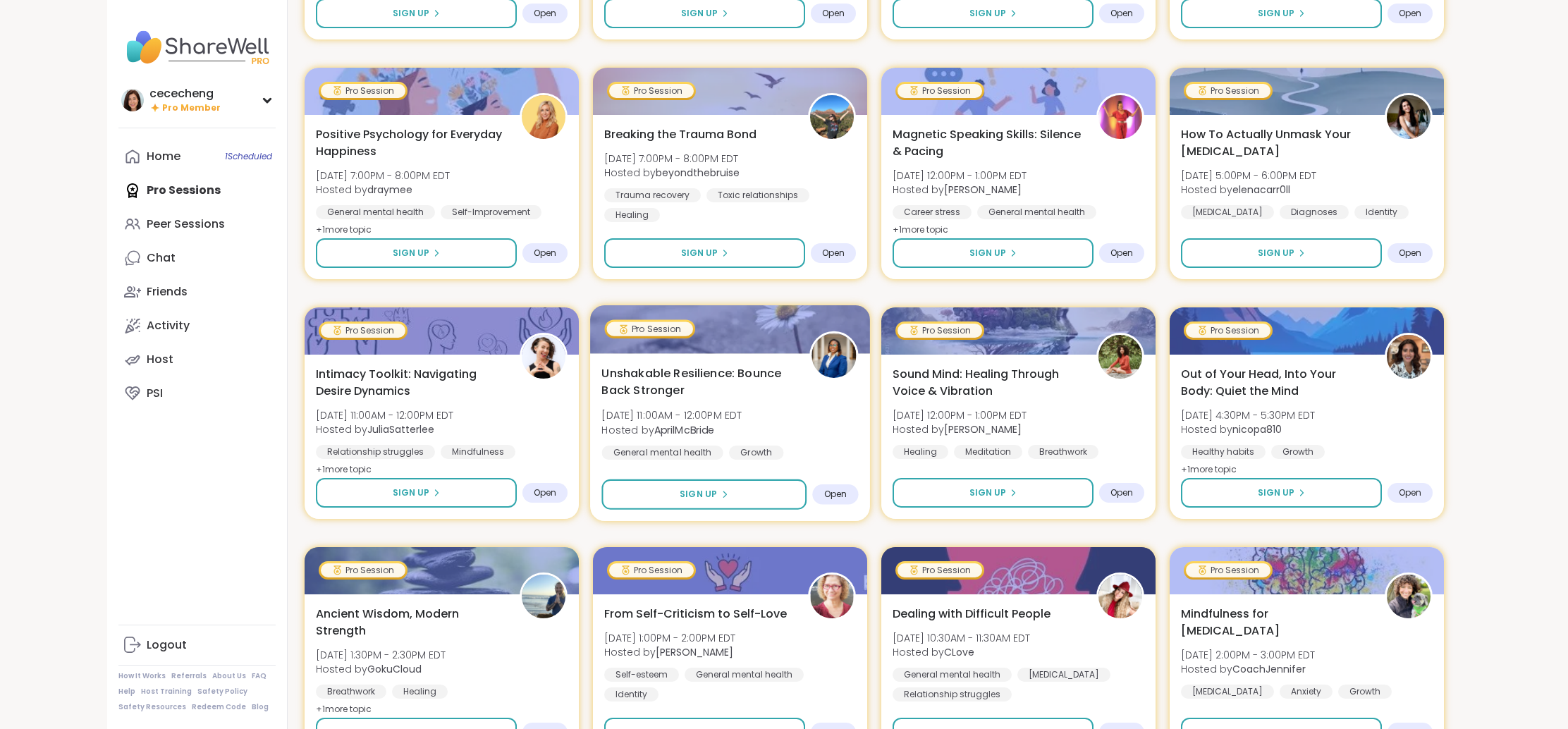
click at [684, 331] on div "Pro Session" at bounding box center [650, 328] width 86 height 14
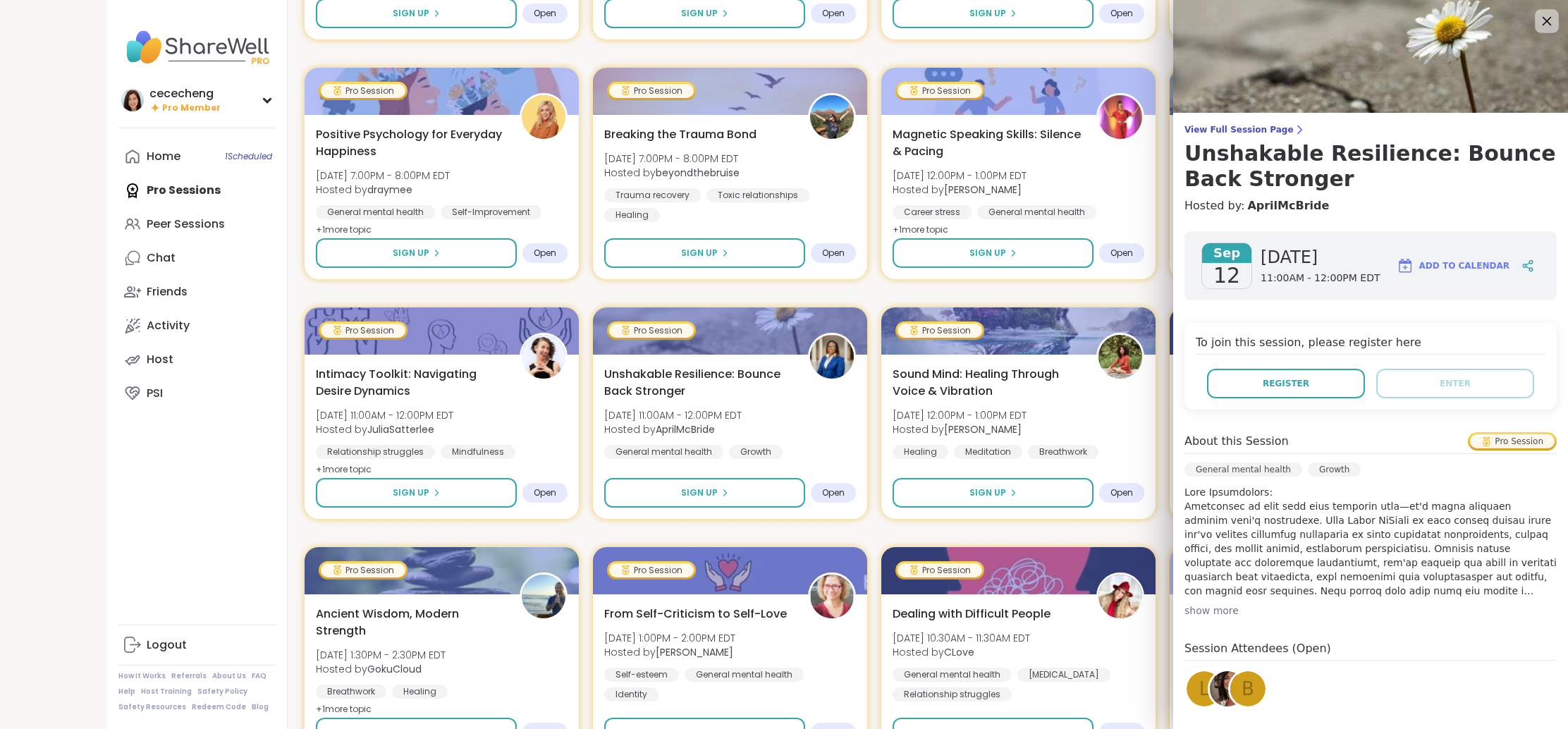
click at [1546, 26] on icon at bounding box center [1547, 21] width 18 height 18
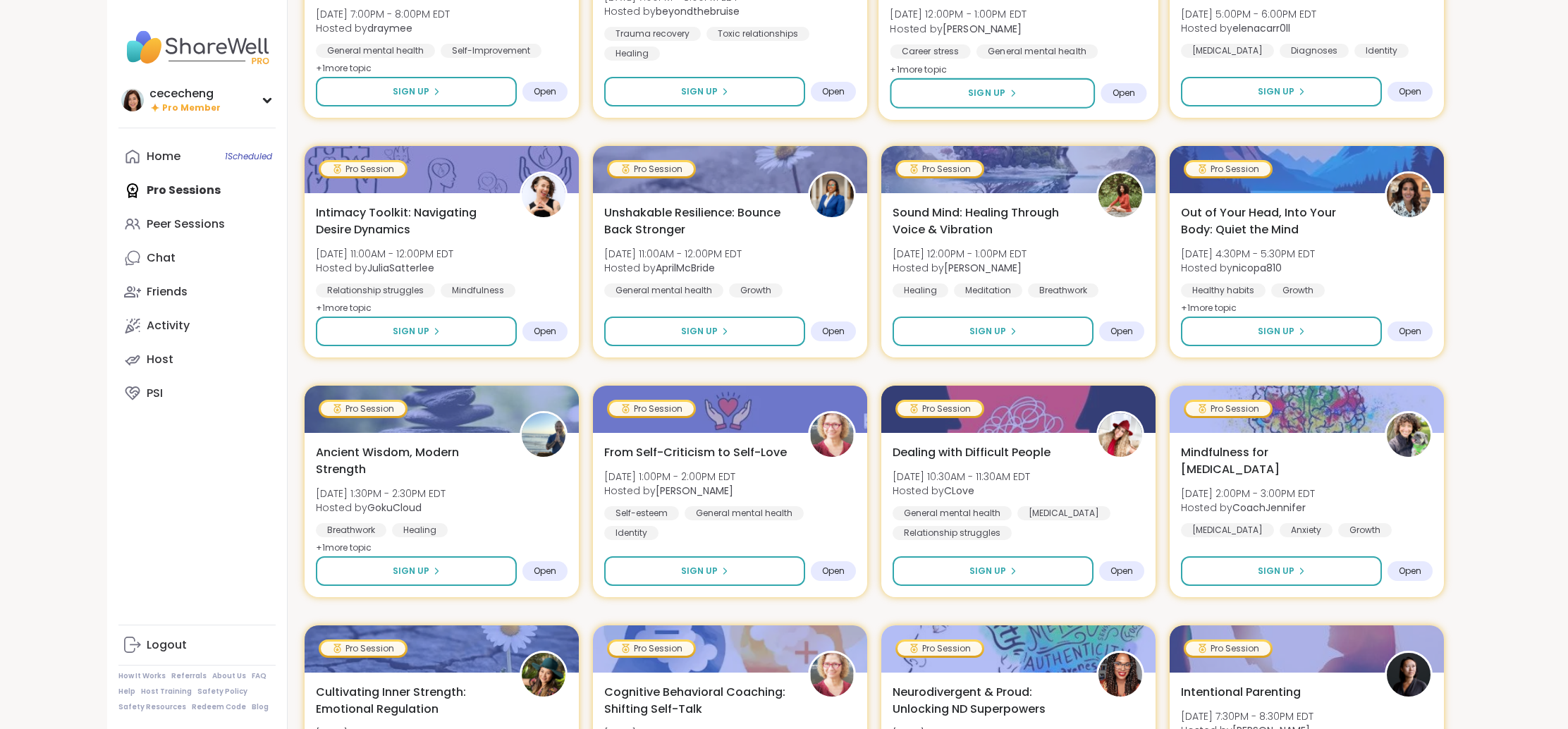
scroll to position [800, 0]
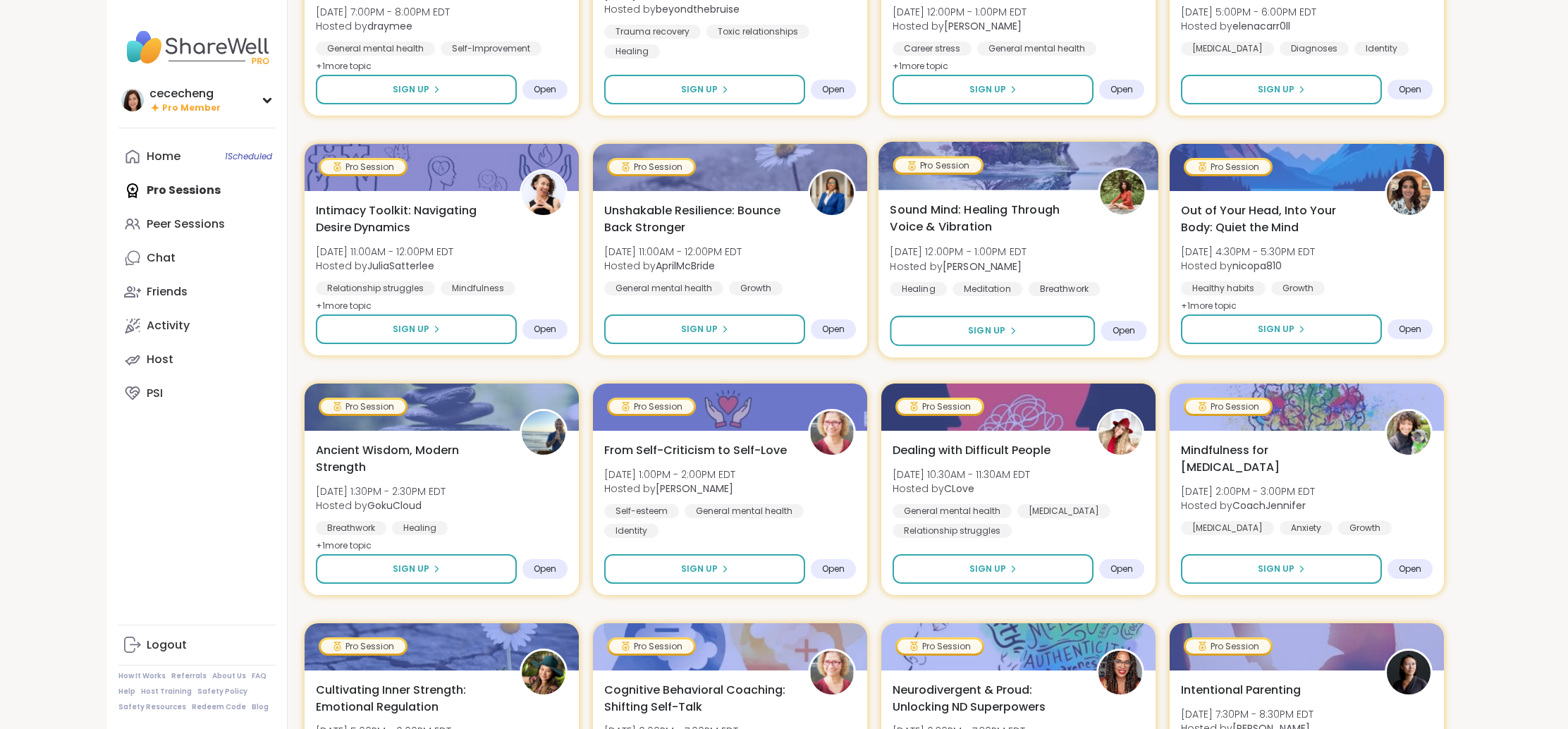
click at [1062, 220] on span "Sound Mind: Healing Through Voice & Vibration" at bounding box center [985, 218] width 191 height 34
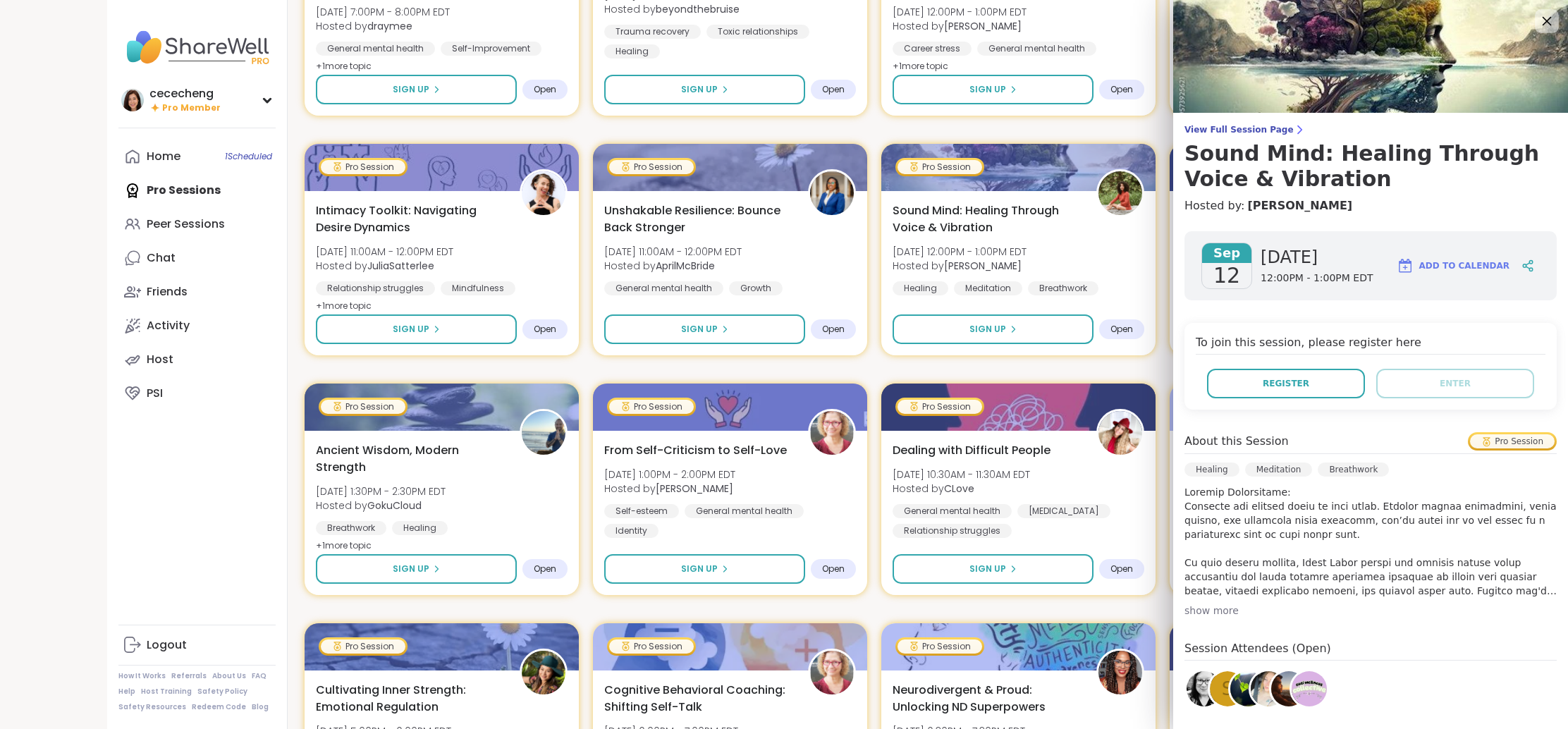
click at [1542, 21] on icon at bounding box center [1547, 21] width 18 height 18
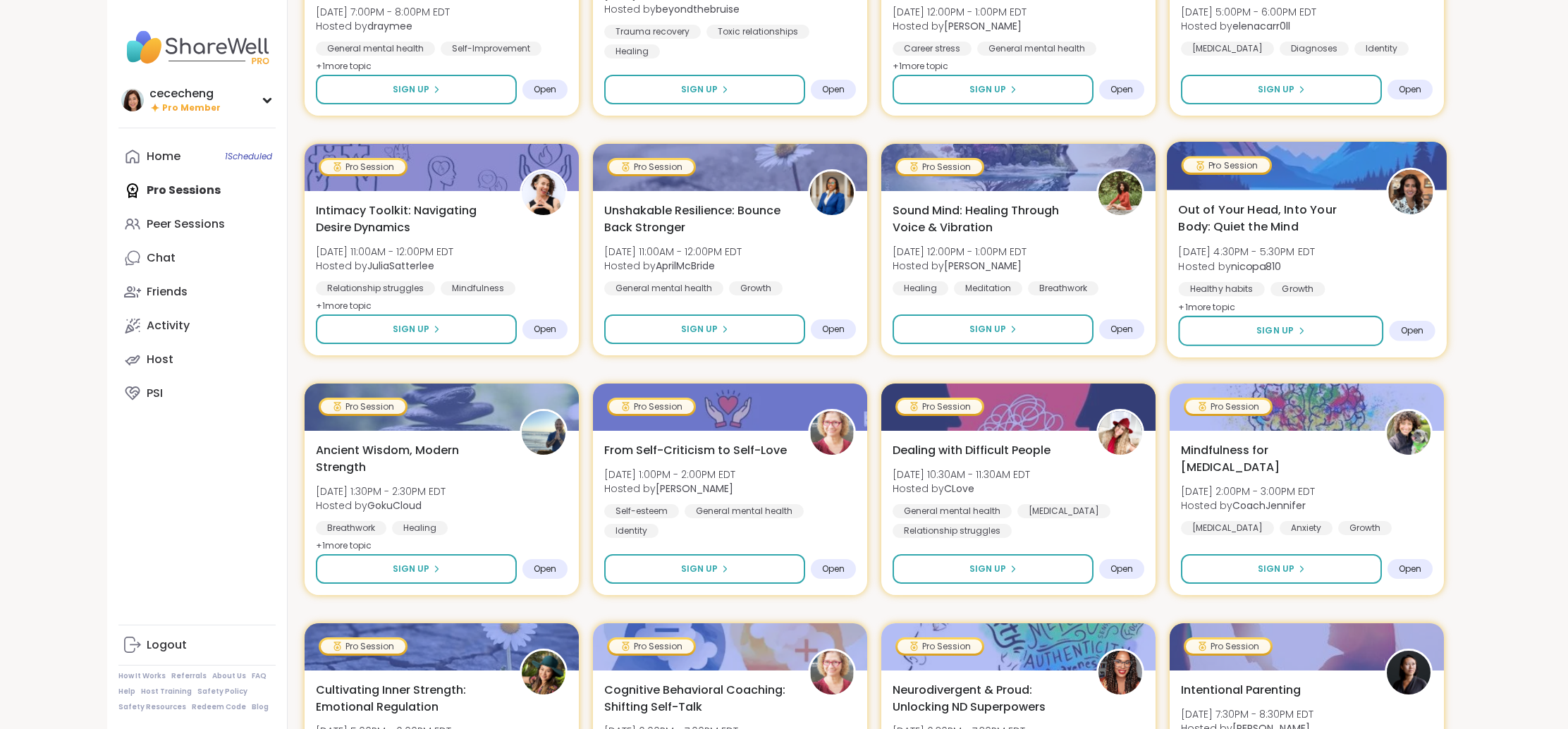
click at [1292, 207] on span "Out of Your Head, Into Your Body: Quiet the Mind" at bounding box center [1273, 218] width 191 height 34
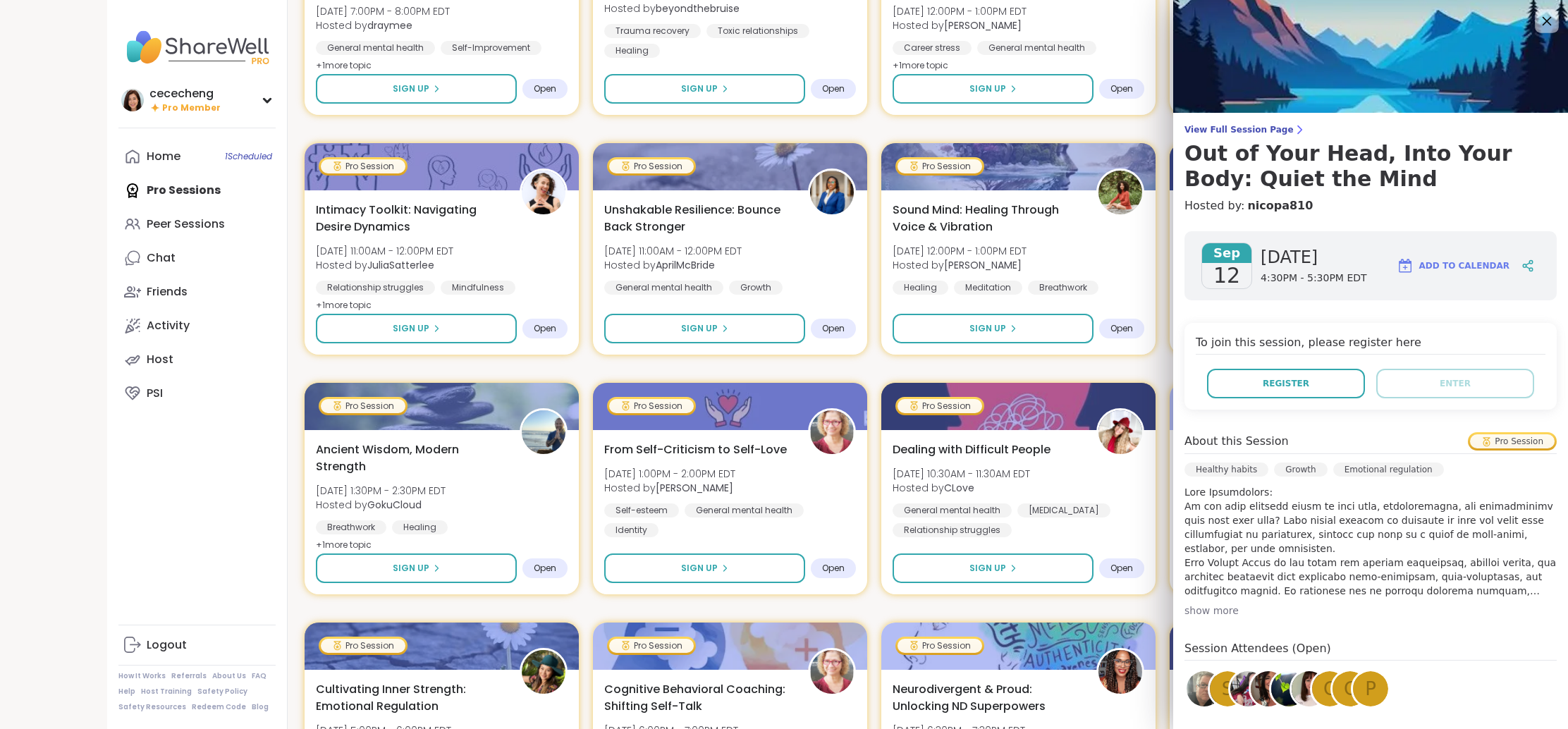
click at [1551, 22] on icon at bounding box center [1547, 21] width 18 height 18
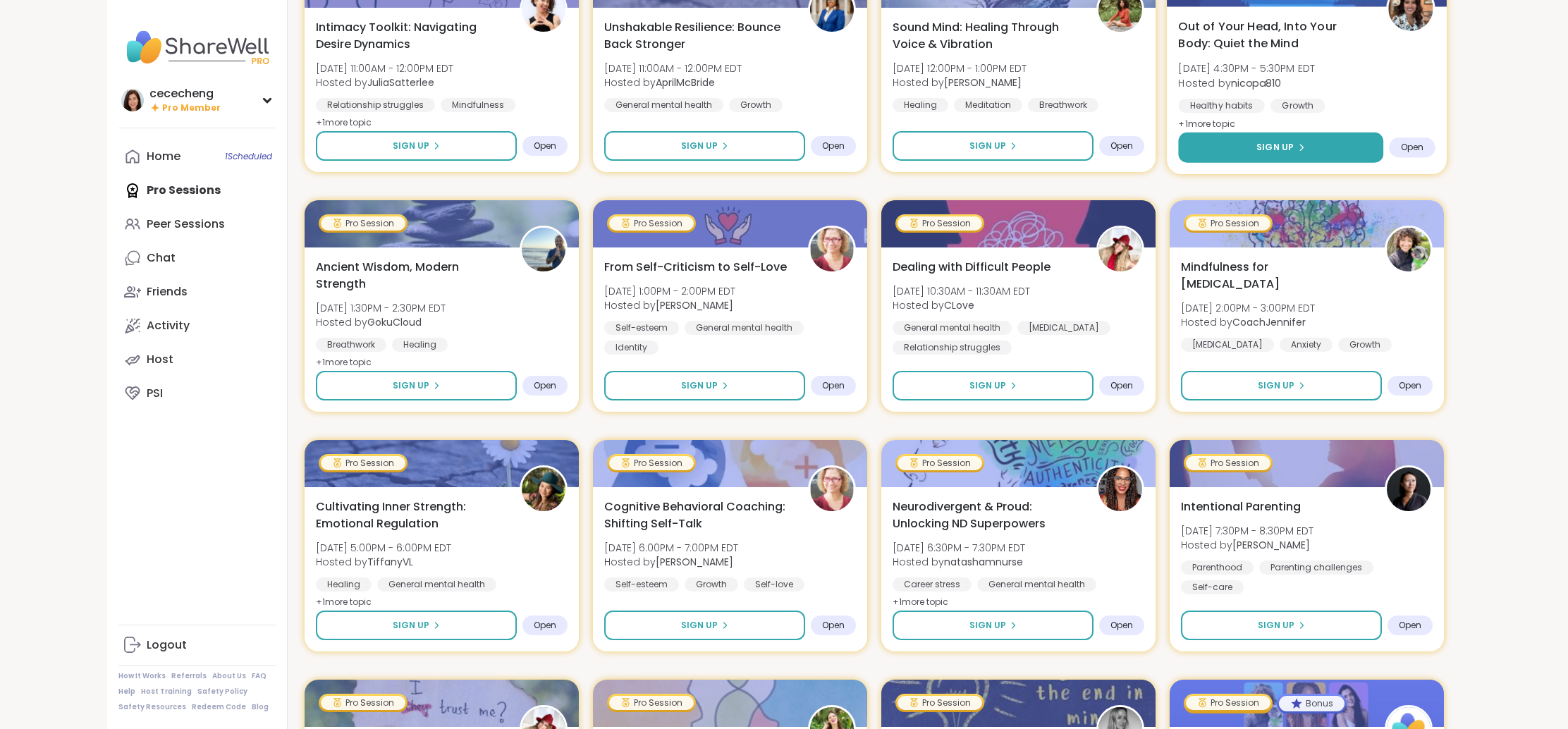
scroll to position [991, 0]
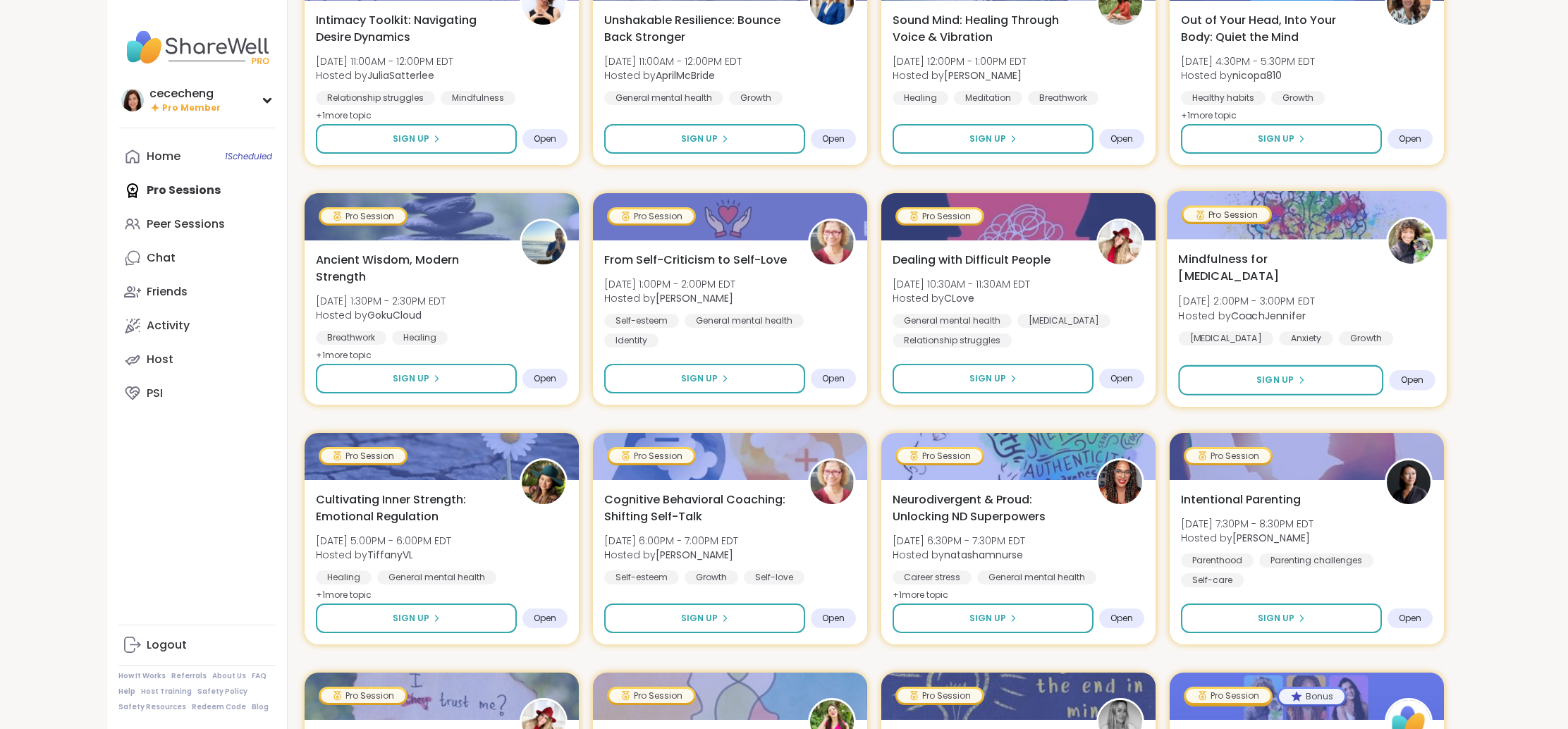
click at [1287, 308] on b "CoachJennifer" at bounding box center [1268, 315] width 75 height 14
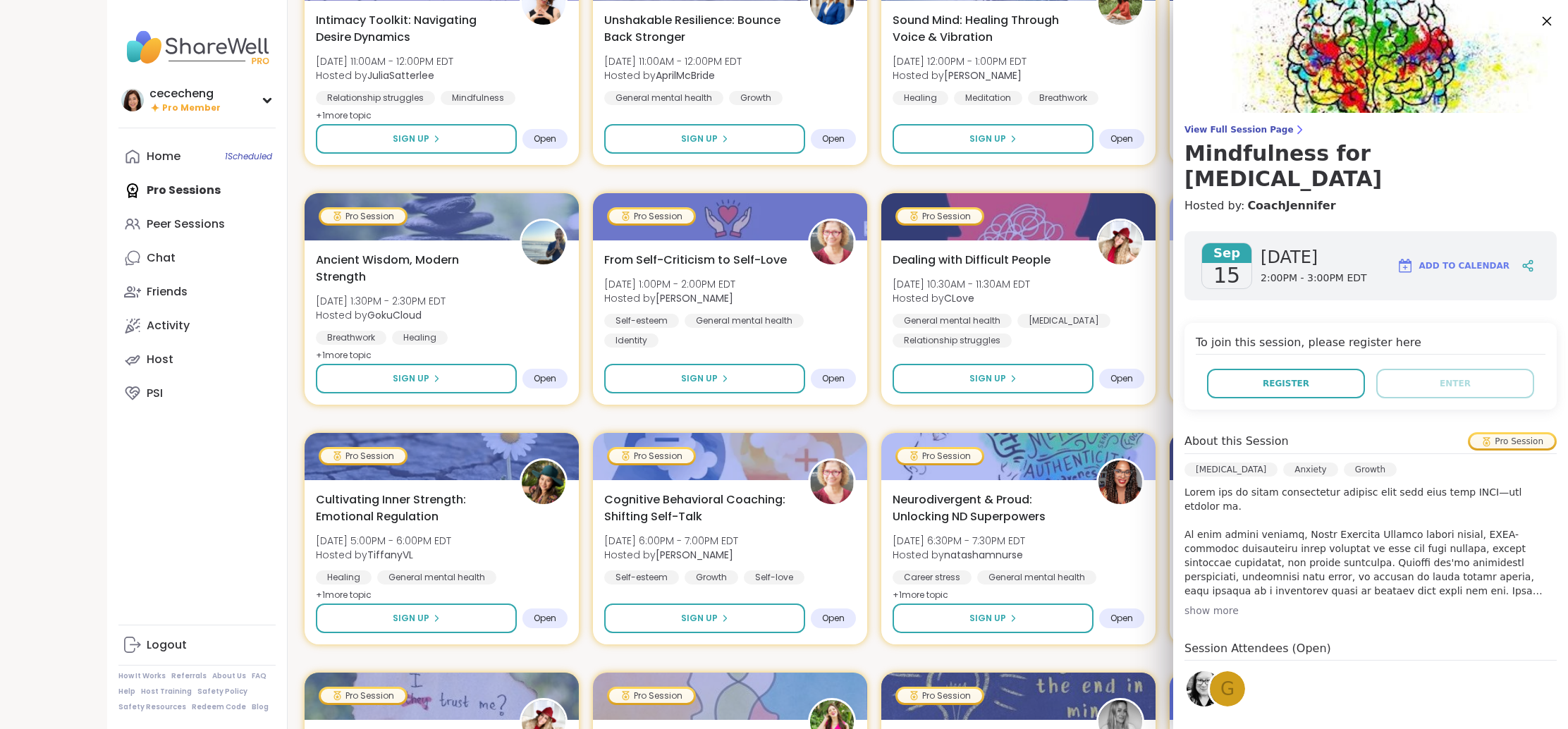
click at [1543, 28] on icon at bounding box center [1547, 21] width 18 height 18
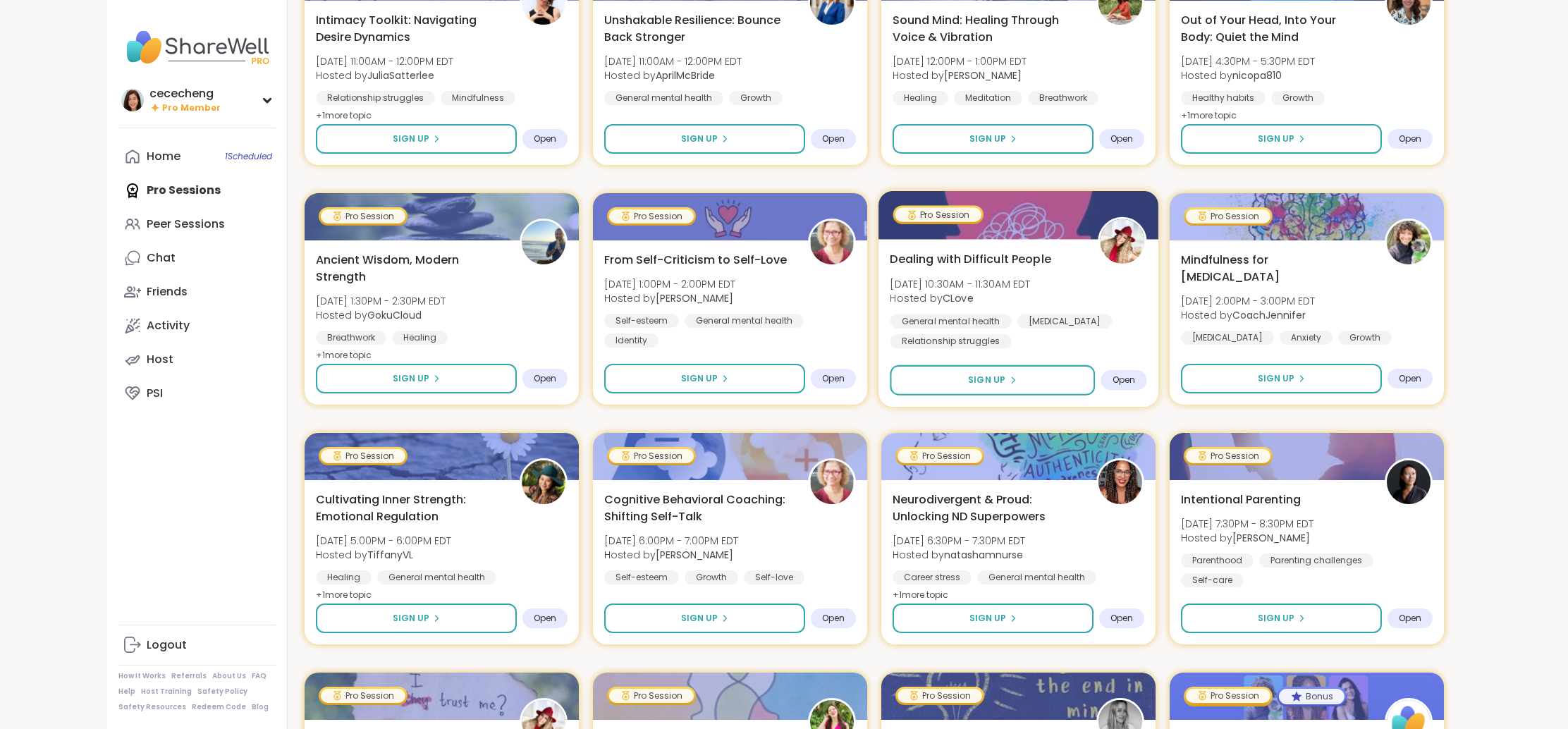
click at [1088, 238] on div at bounding box center [1018, 216] width 280 height 48
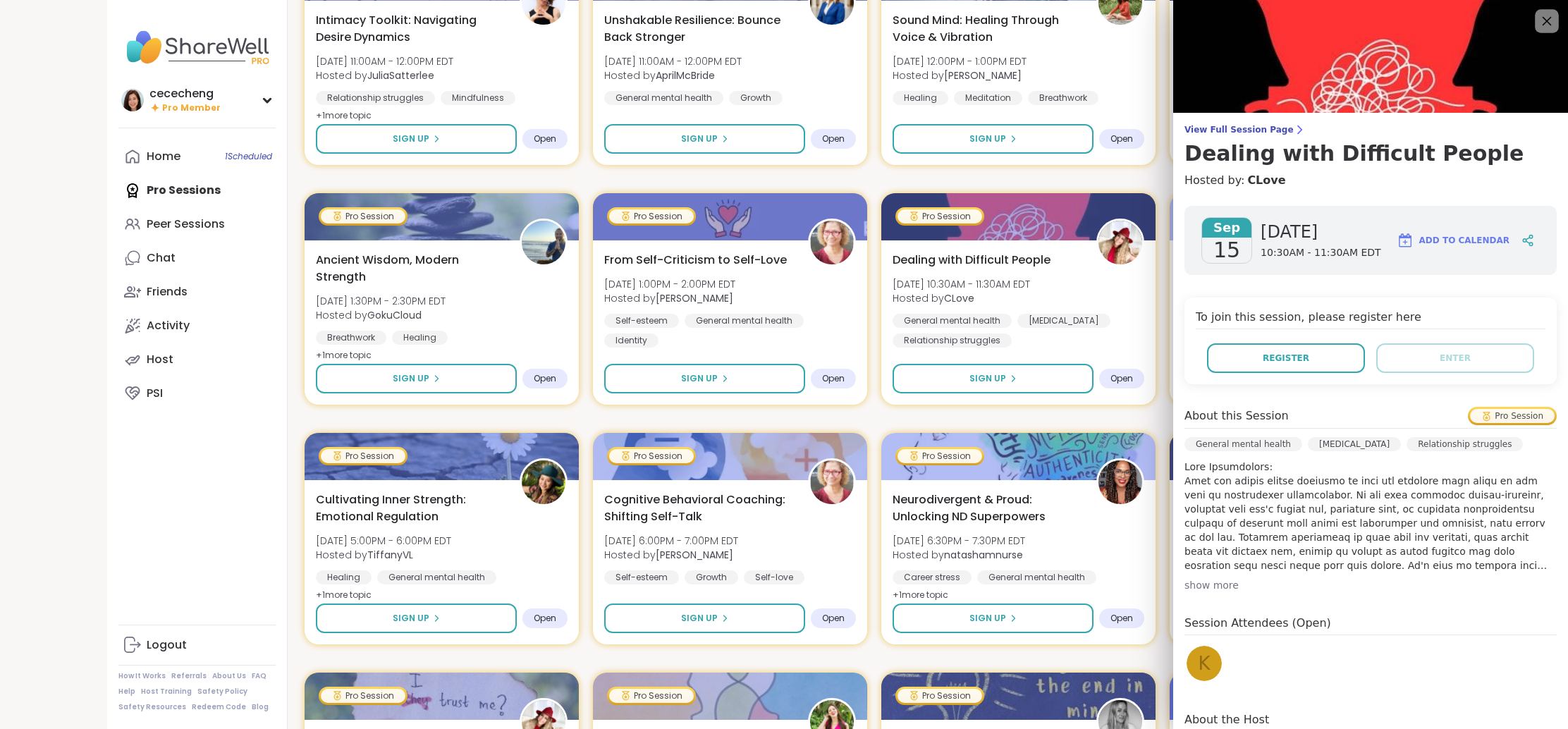
click at [1541, 27] on icon at bounding box center [1547, 21] width 18 height 18
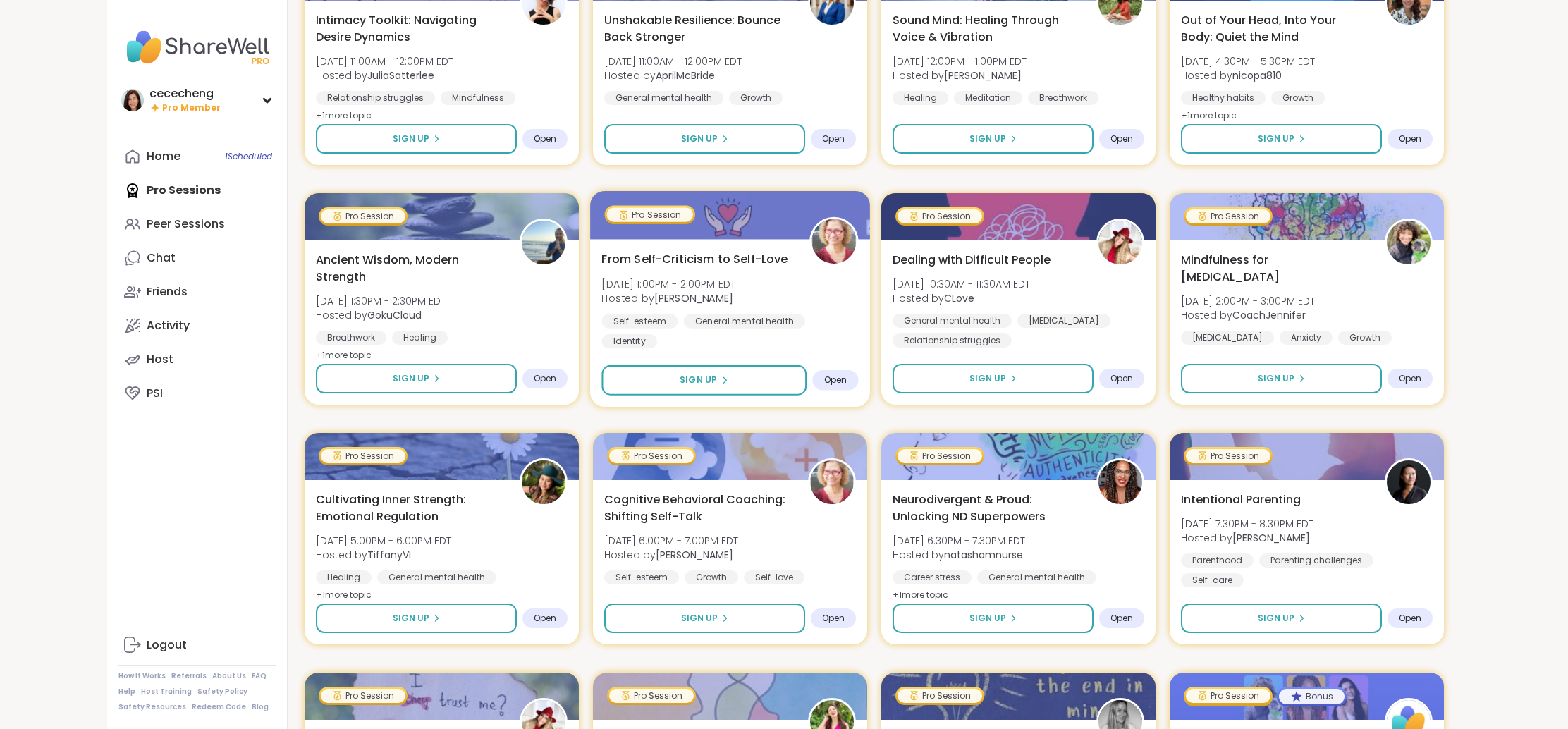
click at [666, 331] on div "Self-esteem General mental health Identity" at bounding box center [729, 331] width 257 height 34
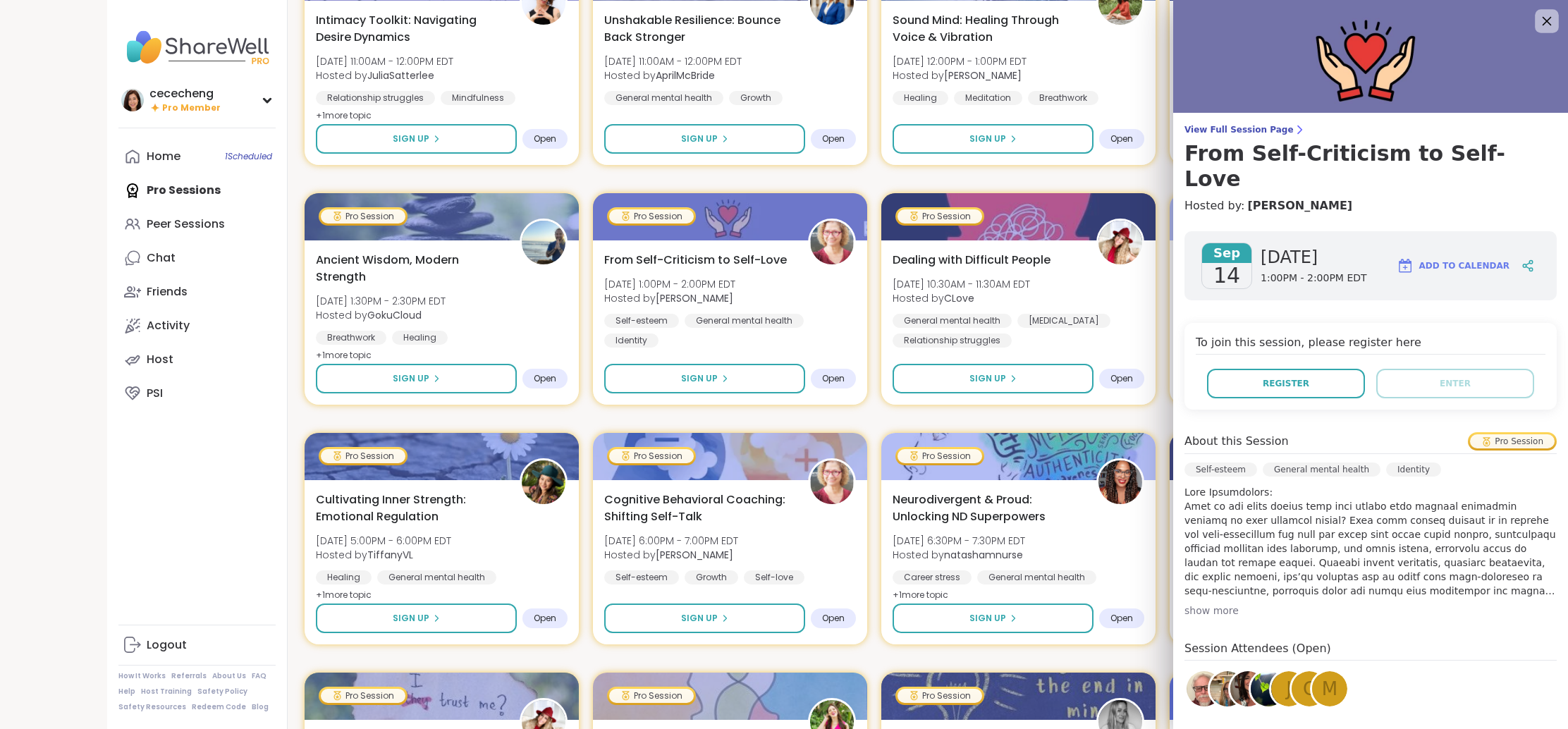
click at [1547, 21] on icon at bounding box center [1547, 21] width 18 height 18
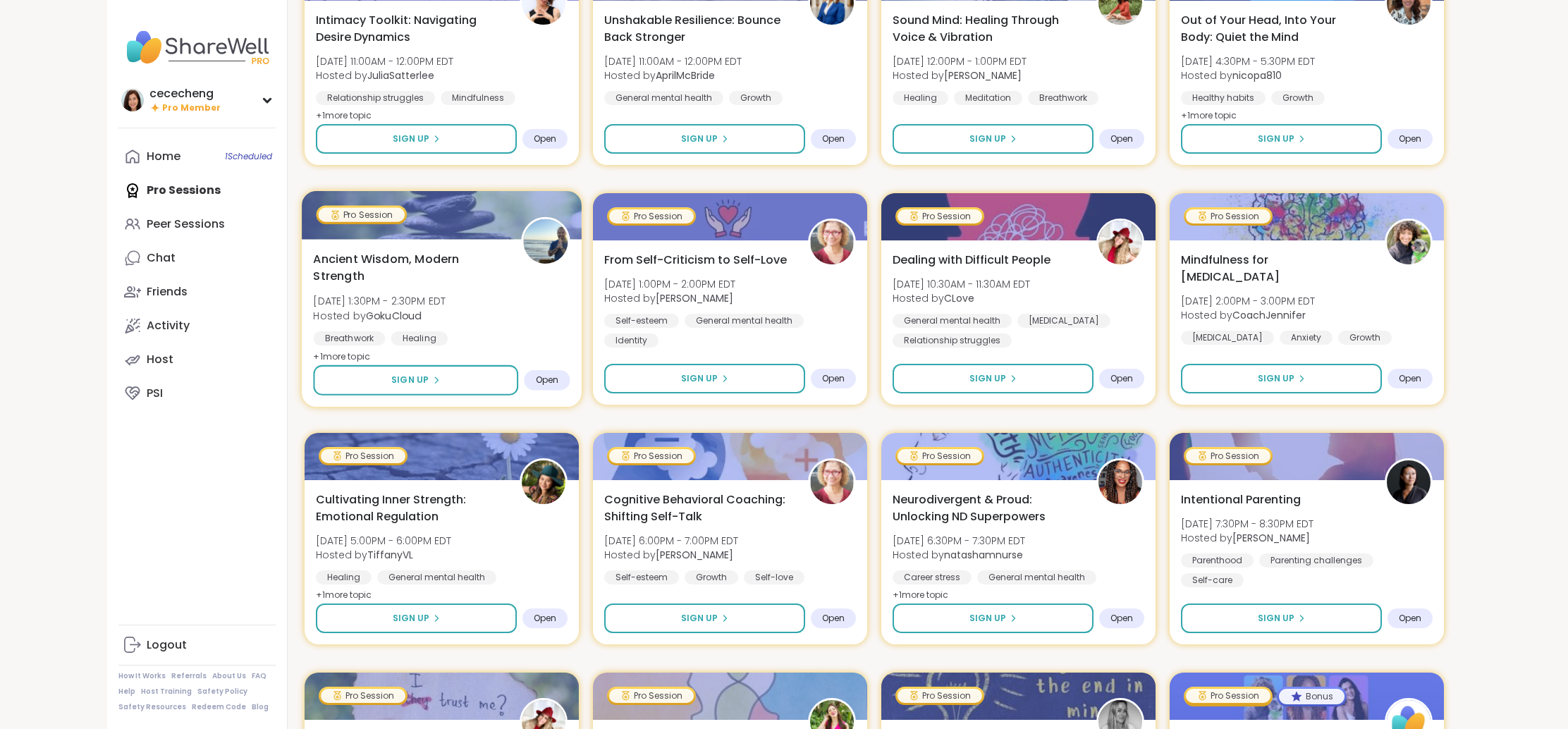
click at [416, 293] on div "Ancient Wisdom, Modern Strength [DATE] 1:30PM - 2:30PM EDT Hosted by GokuCloud …" at bounding box center [441, 307] width 257 height 115
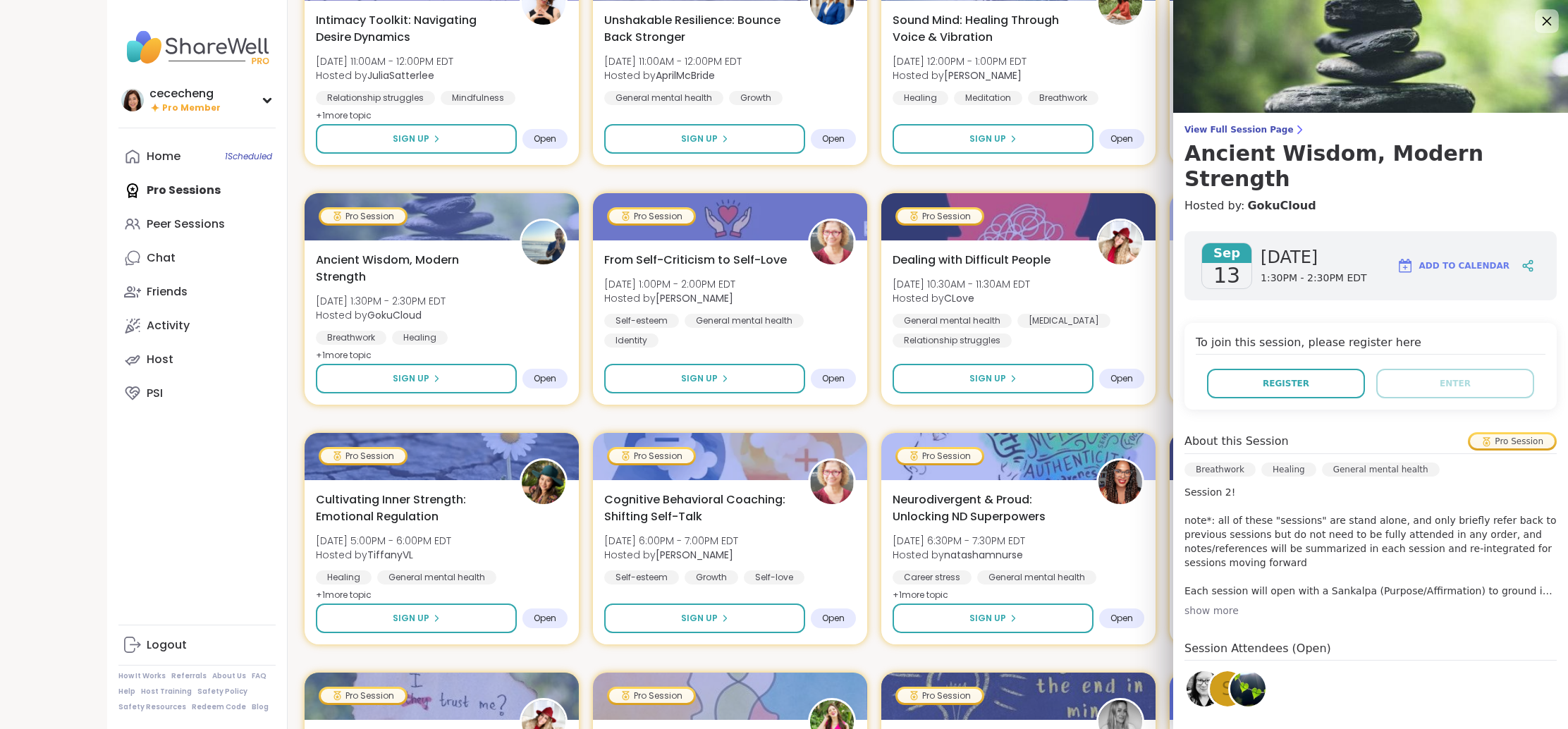
click at [1536, 26] on div at bounding box center [1547, 21] width 24 height 24
click at [1553, 23] on icon at bounding box center [1547, 21] width 18 height 18
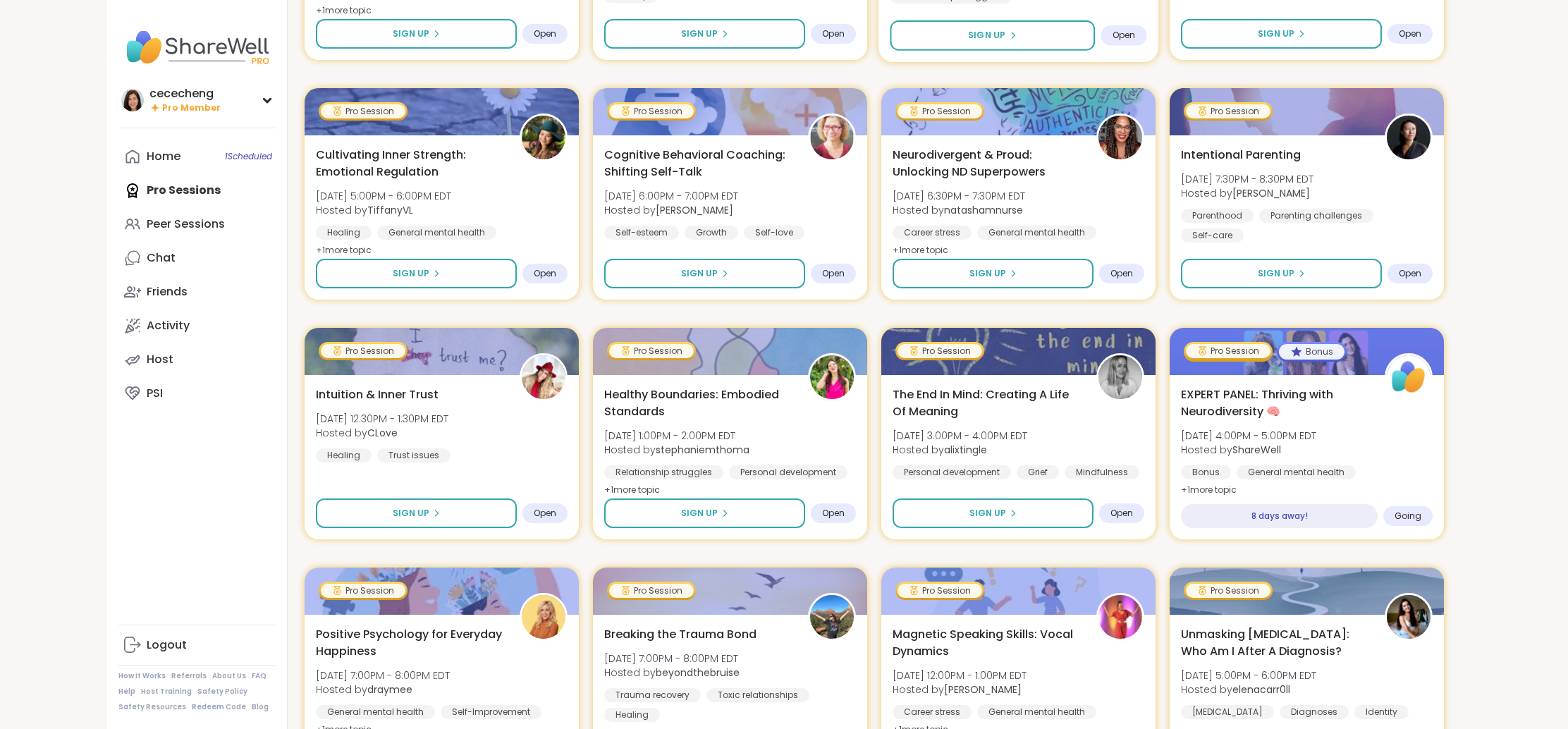
scroll to position [1346, 0]
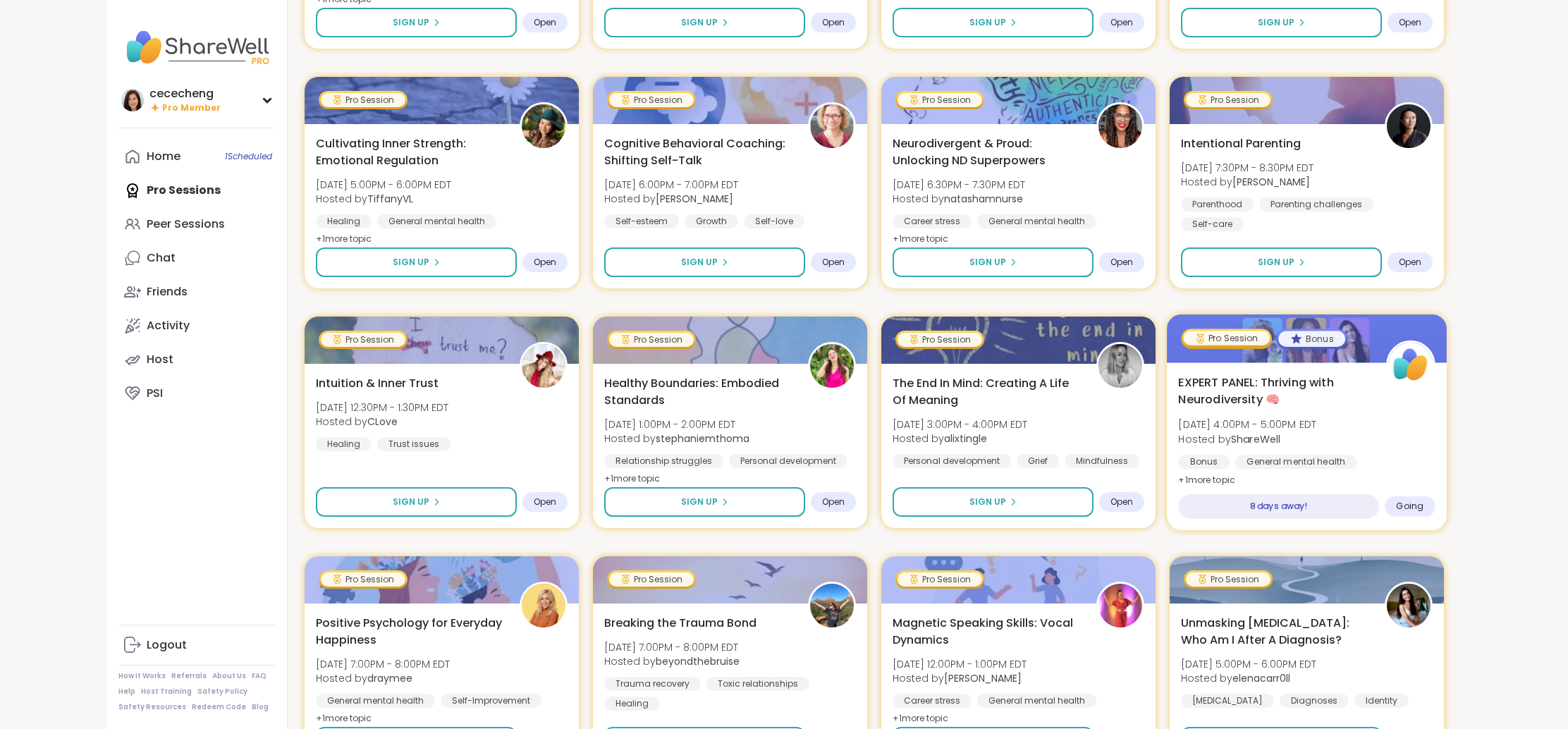
click at [1314, 386] on span "EXPERT PANEL: Thriving with Neurodiversity 🧠" at bounding box center [1273, 391] width 191 height 34
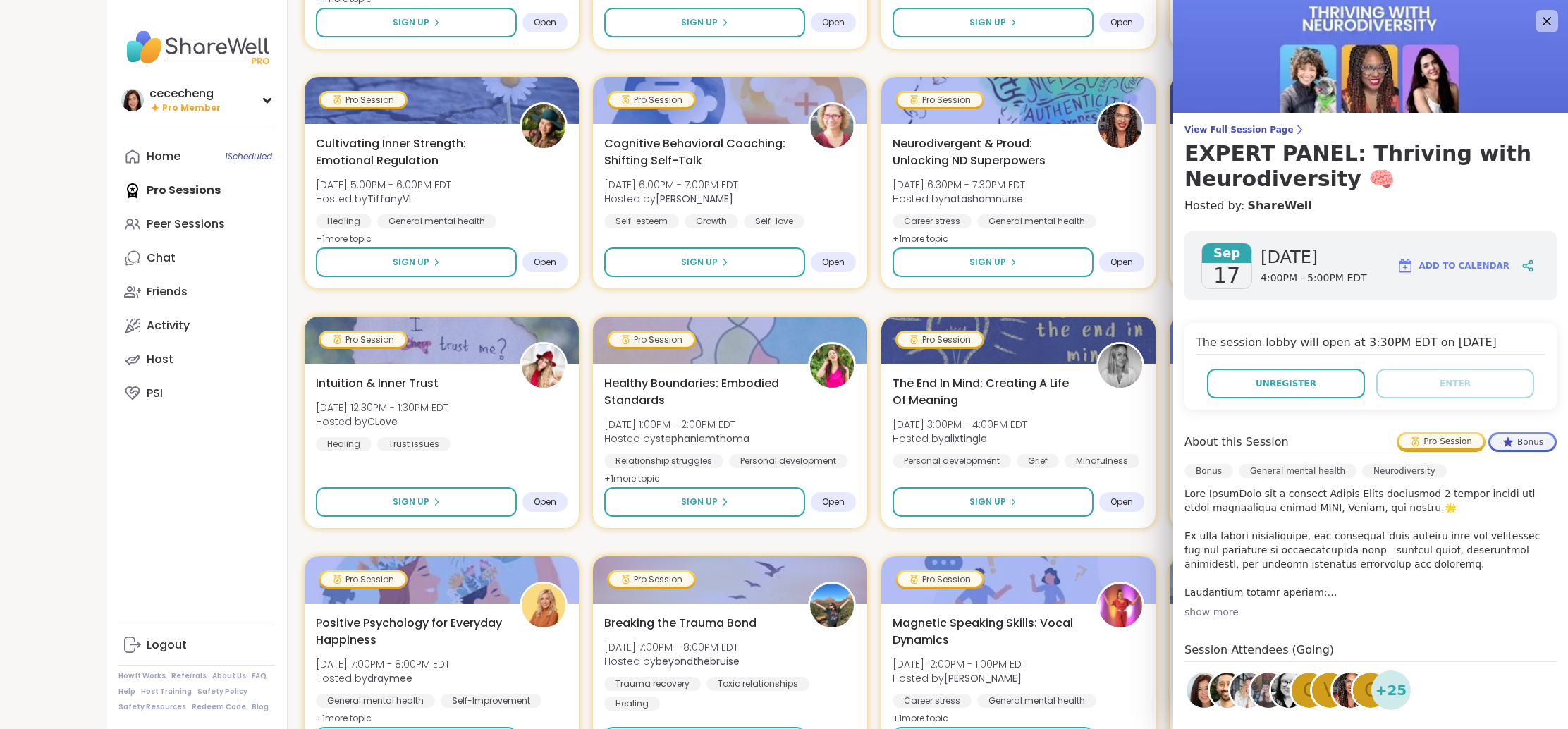
drag, startPoint x: 1200, startPoint y: 612, endPoint x: 1207, endPoint y: 611, distance: 7.1
click at [1200, 612] on div "show more" at bounding box center [1370, 612] width 373 height 14
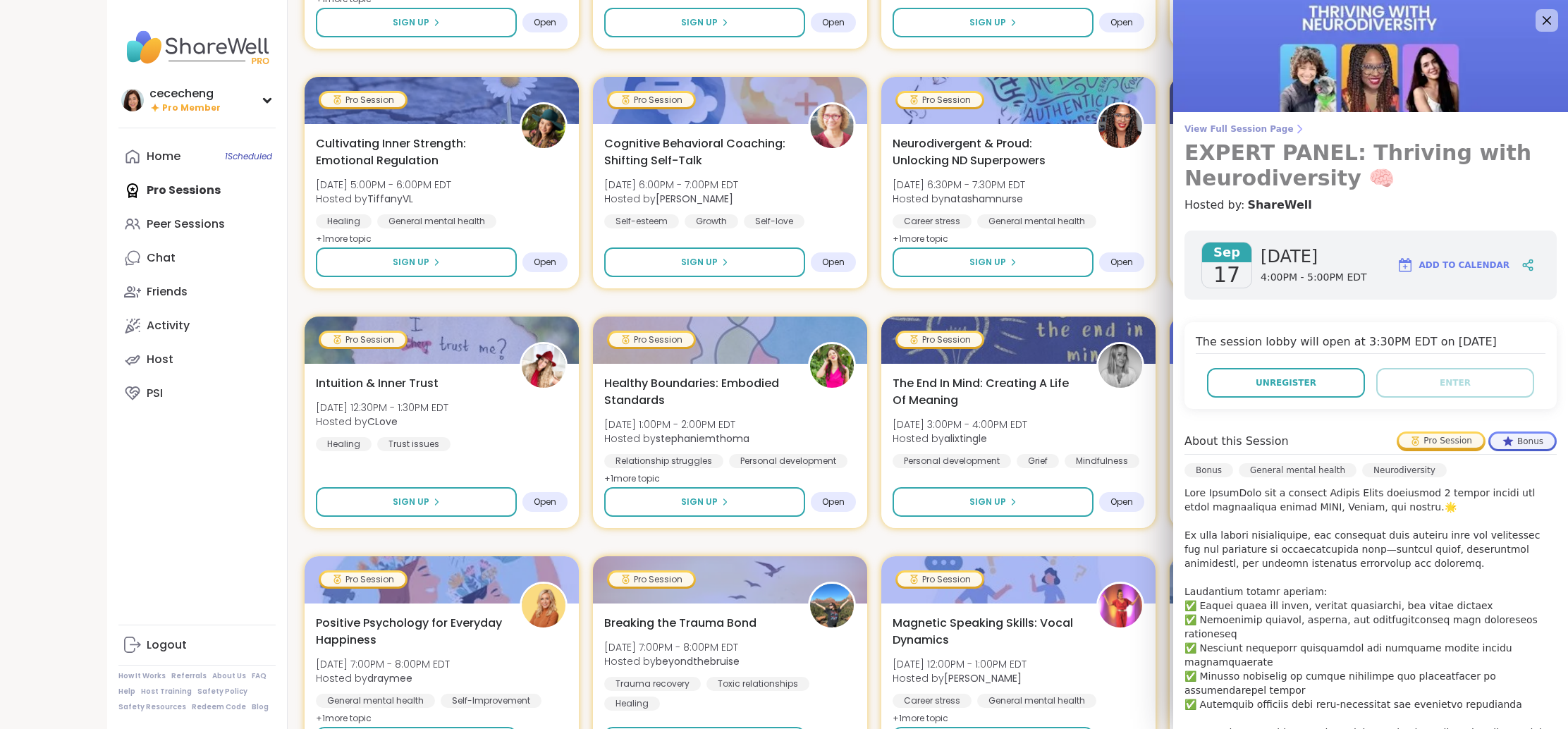
scroll to position [5, 0]
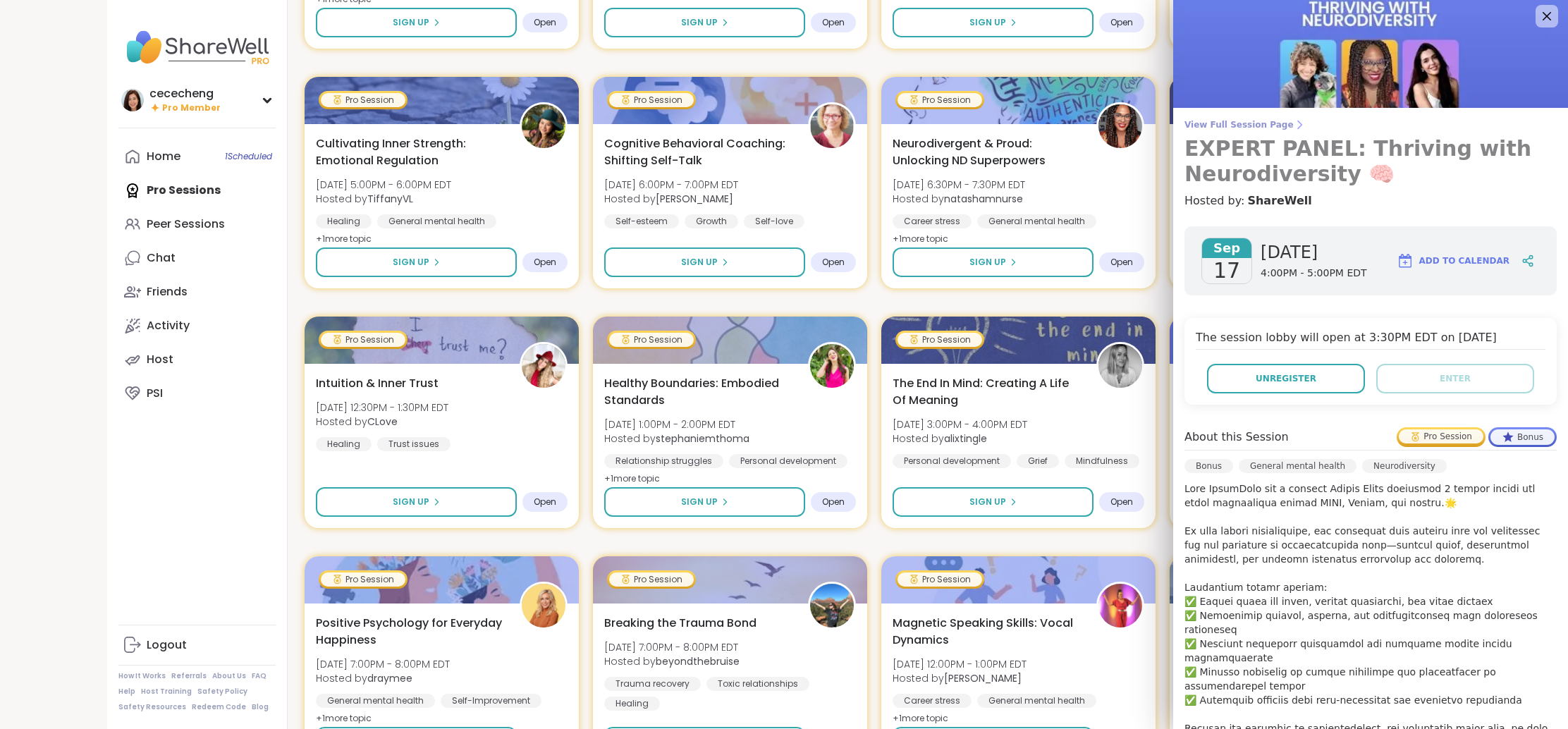
click at [1216, 131] on link "View Full Session Page EXPERT PANEL: Thriving with Neurodiversity 🧠" at bounding box center [1370, 153] width 373 height 68
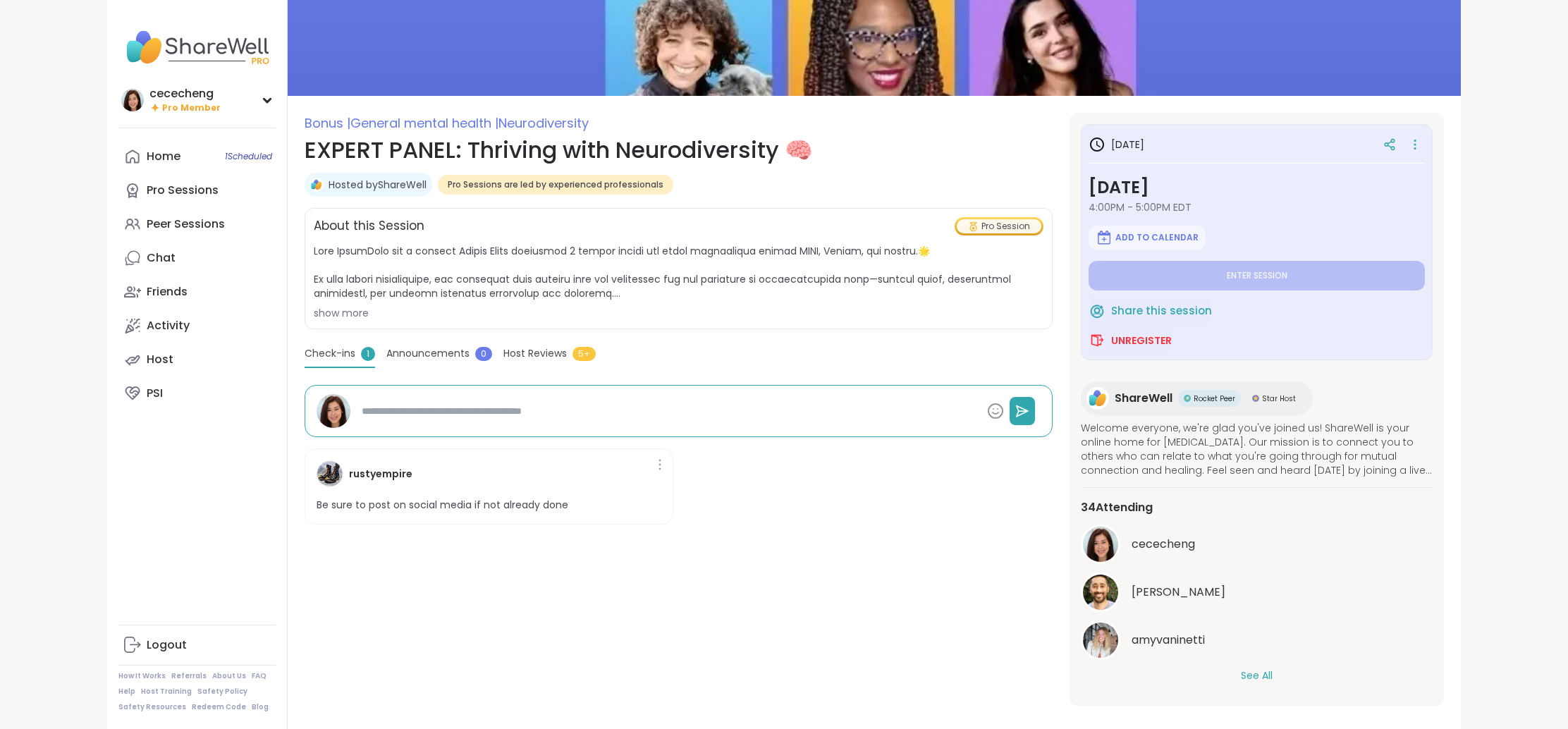
scroll to position [105, 0]
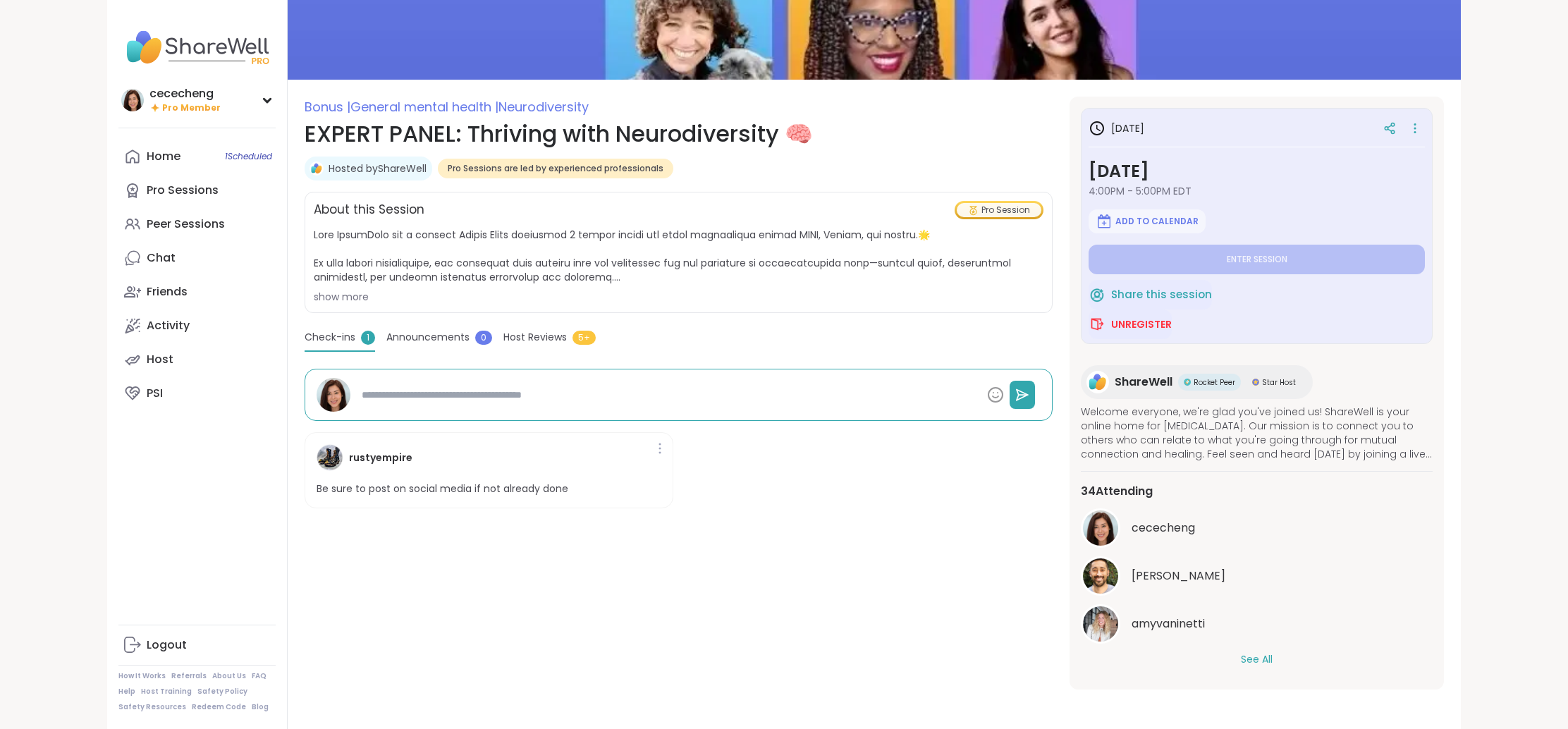
click at [1240, 653] on div "See All" at bounding box center [1257, 659] width 352 height 15
click at [1249, 656] on button "See All" at bounding box center [1256, 659] width 32 height 15
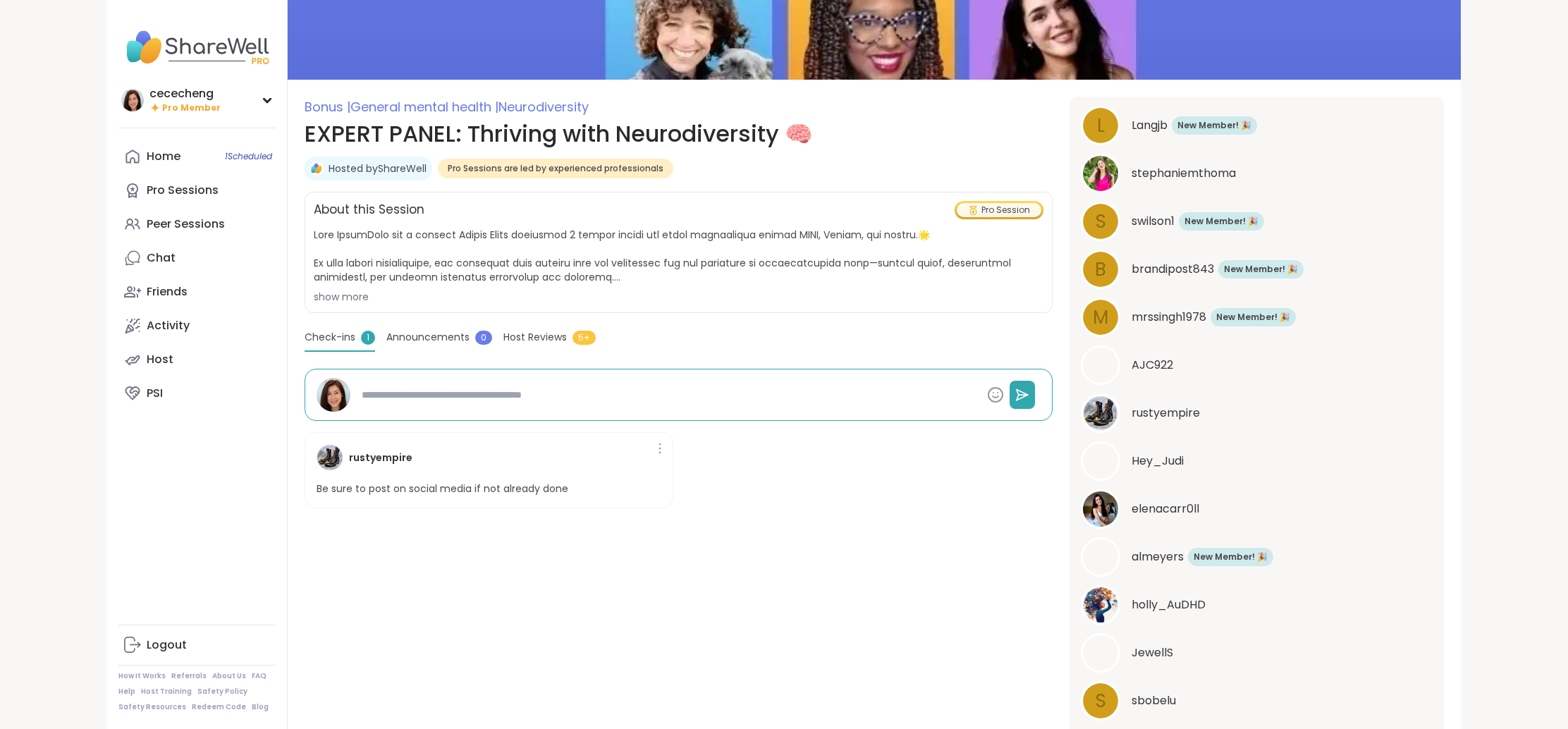
scroll to position [1019, 0]
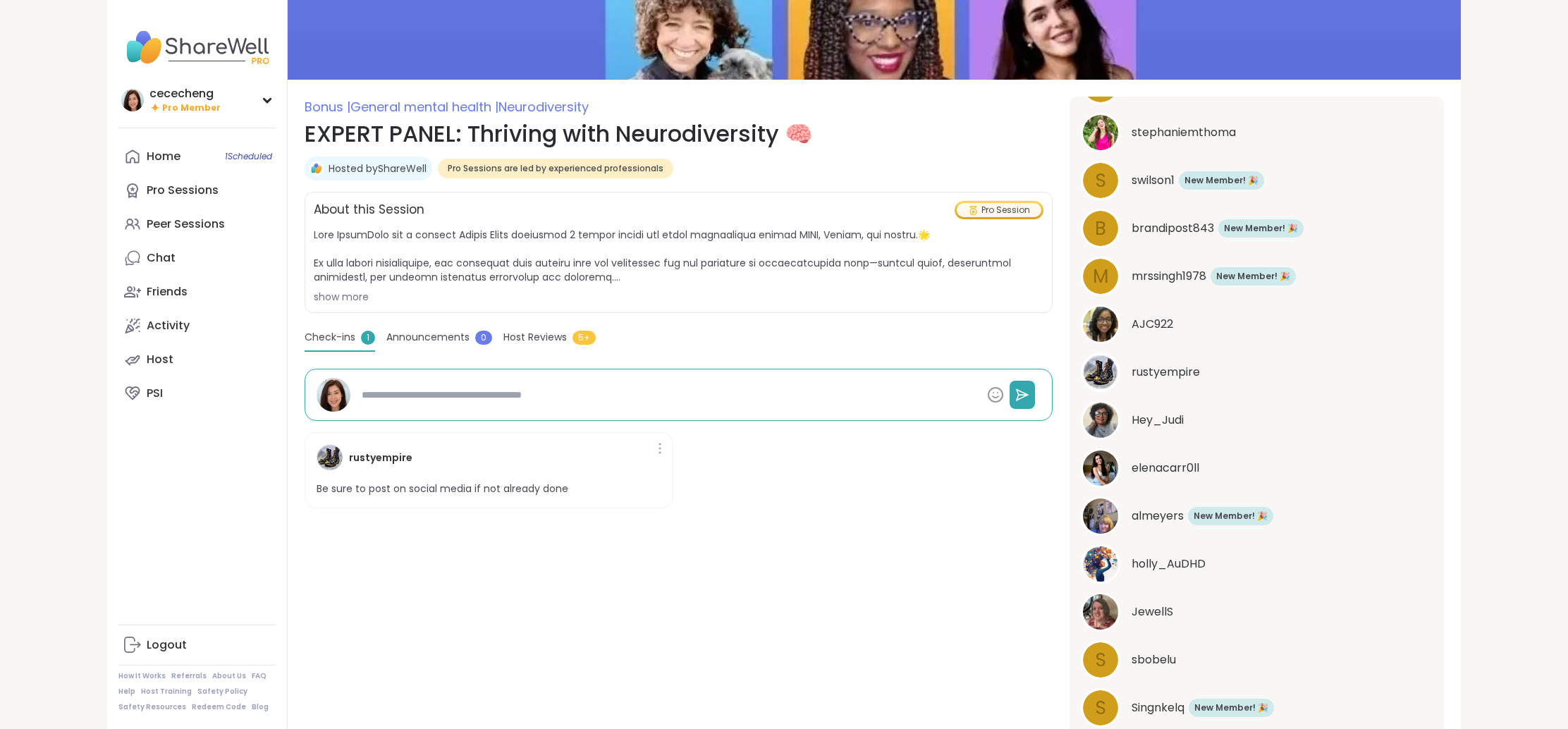
click at [1147, 374] on span "rustyempire" at bounding box center [1166, 373] width 69 height 17
click at [656, 447] on div at bounding box center [659, 448] width 14 height 22
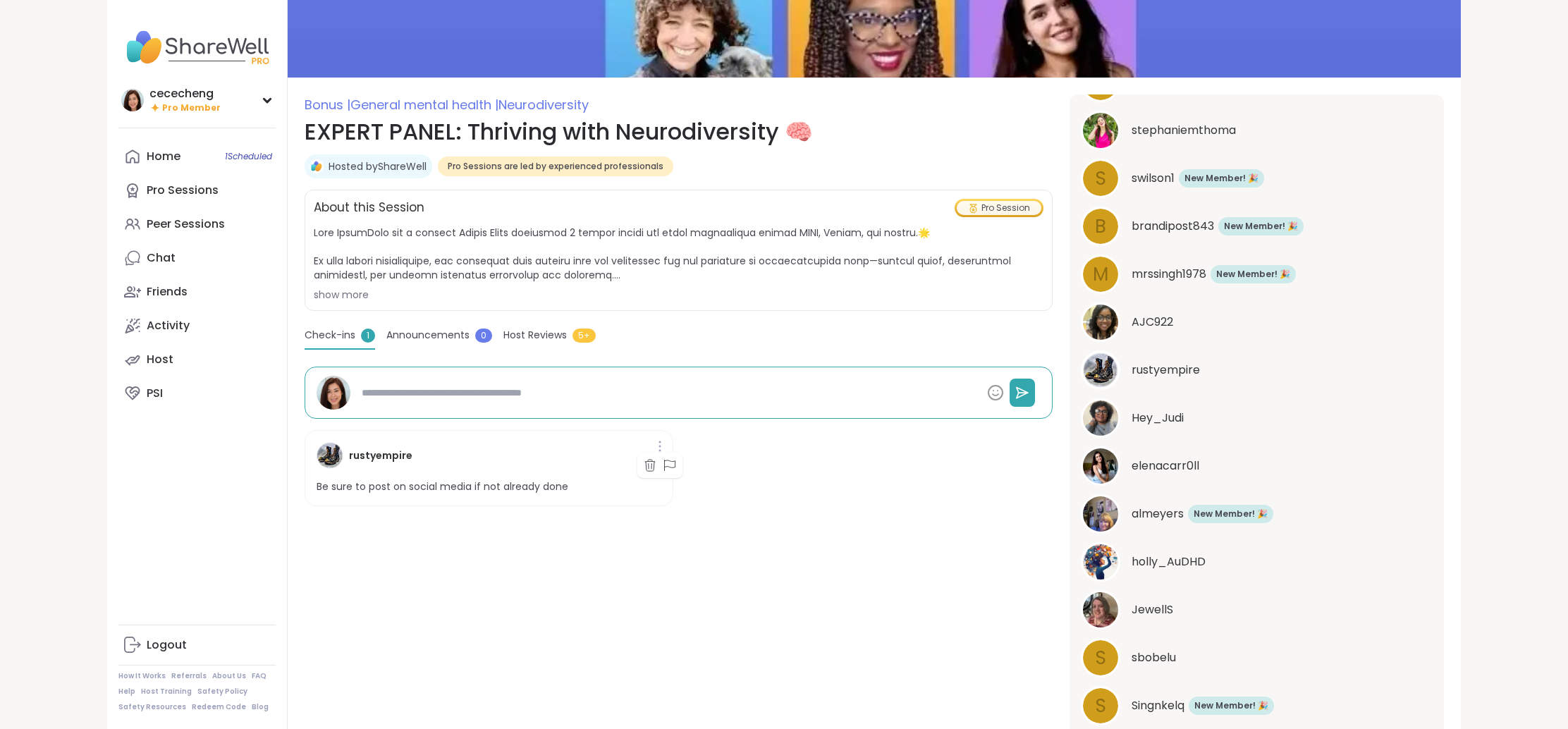
click at [748, 403] on textarea at bounding box center [669, 393] width 625 height 26
click at [742, 381] on textarea at bounding box center [669, 393] width 625 height 26
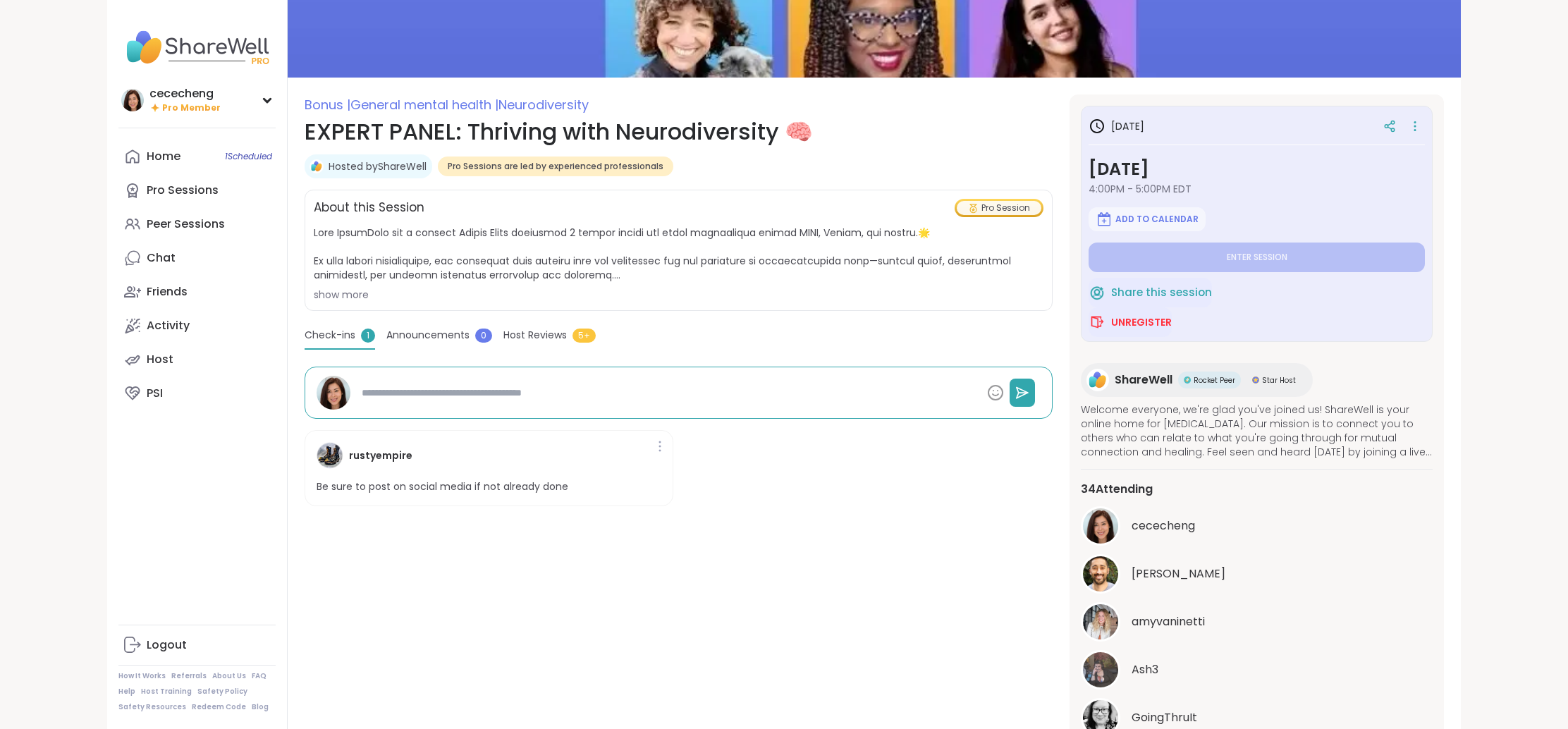
scroll to position [0, 0]
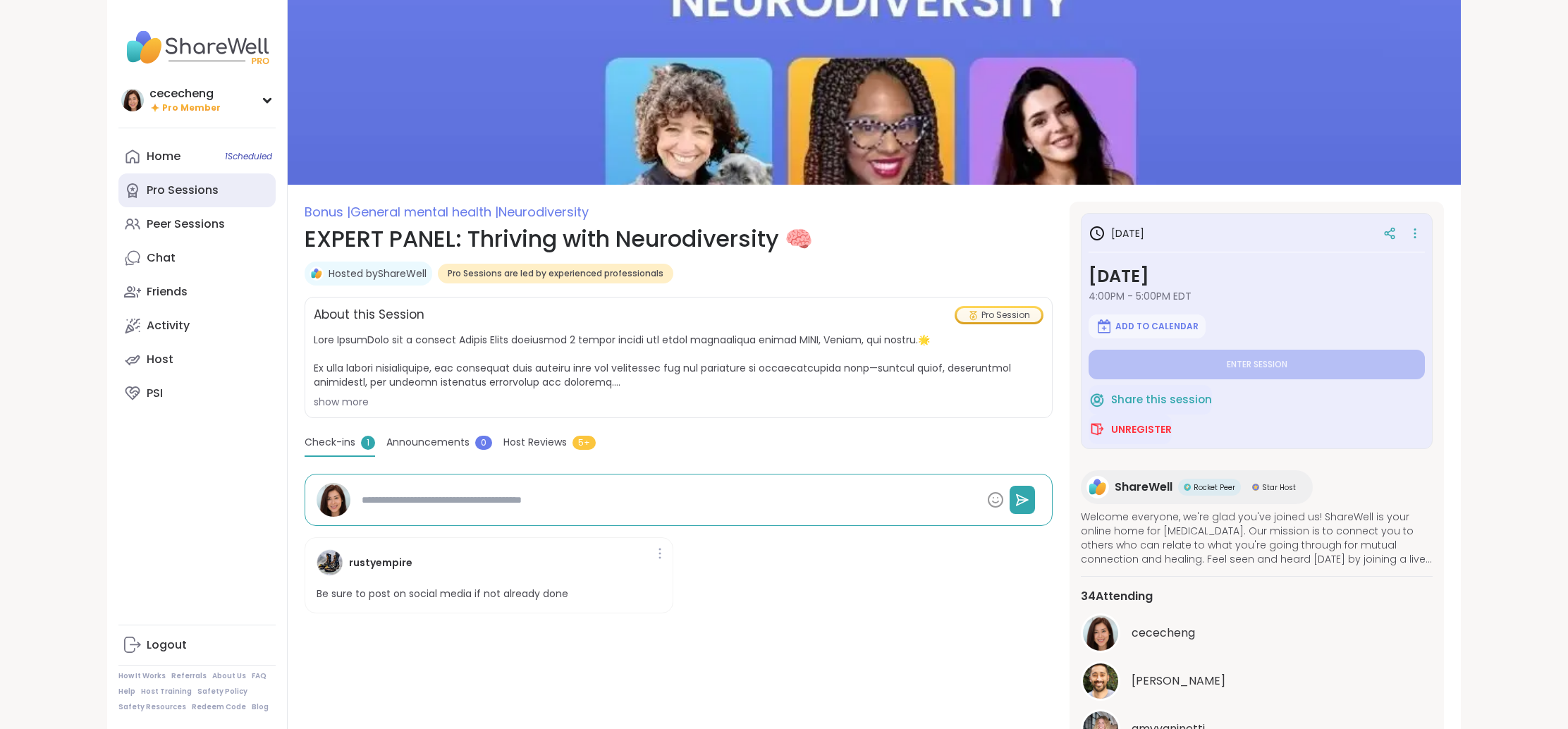
click at [176, 192] on div "Pro Sessions" at bounding box center [183, 191] width 72 height 15
type textarea "*"
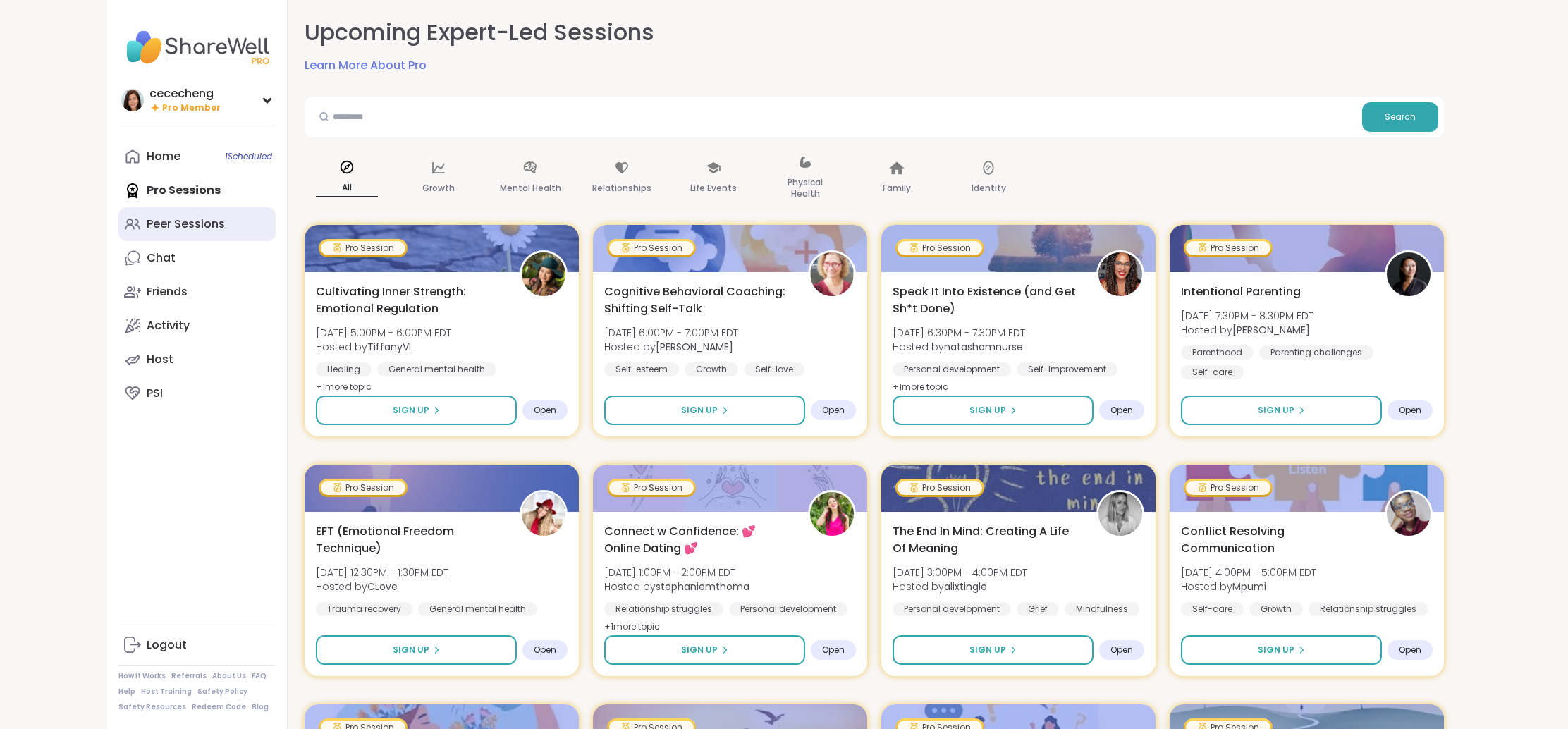
click at [169, 222] on div "Peer Sessions" at bounding box center [185, 224] width 78 height 15
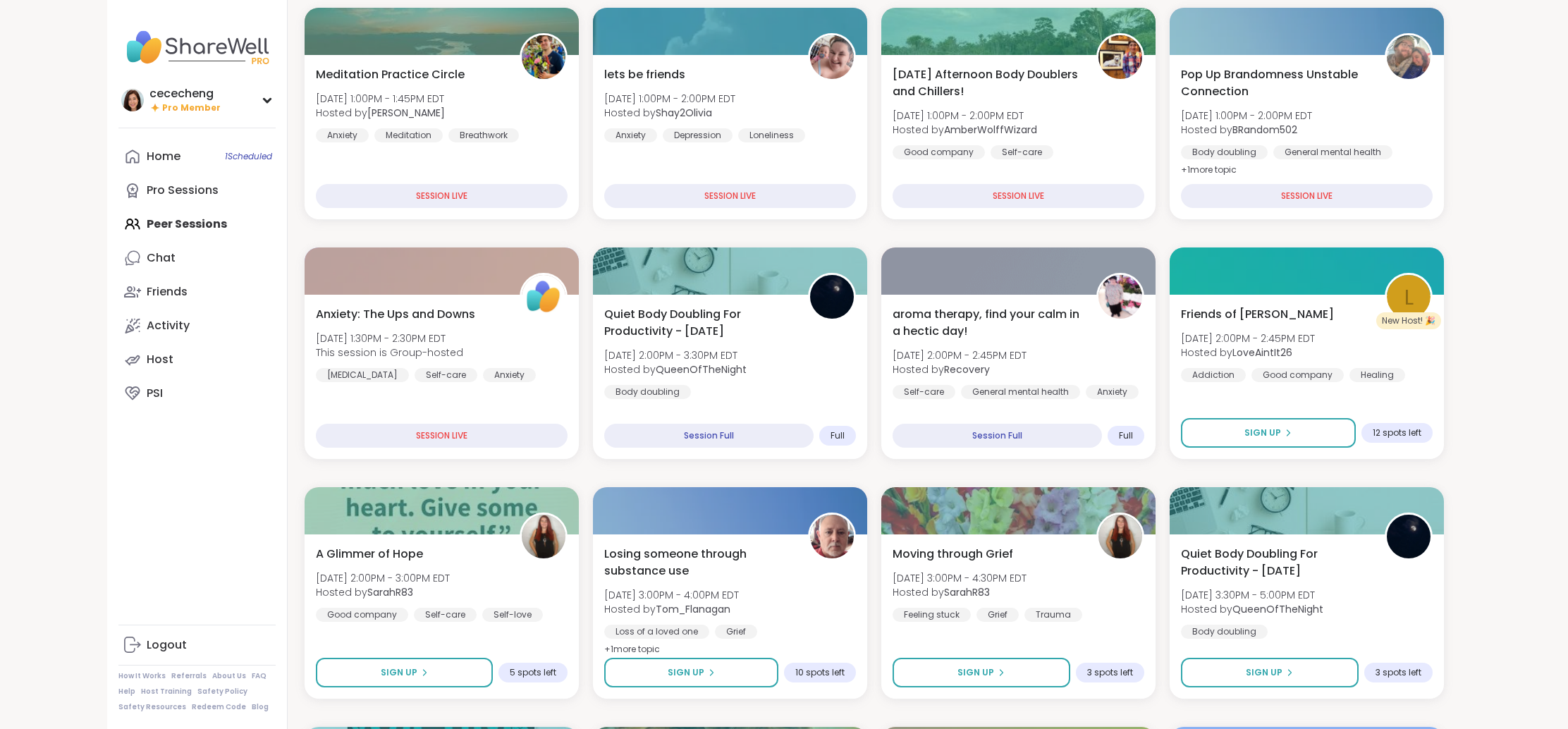
scroll to position [210, 0]
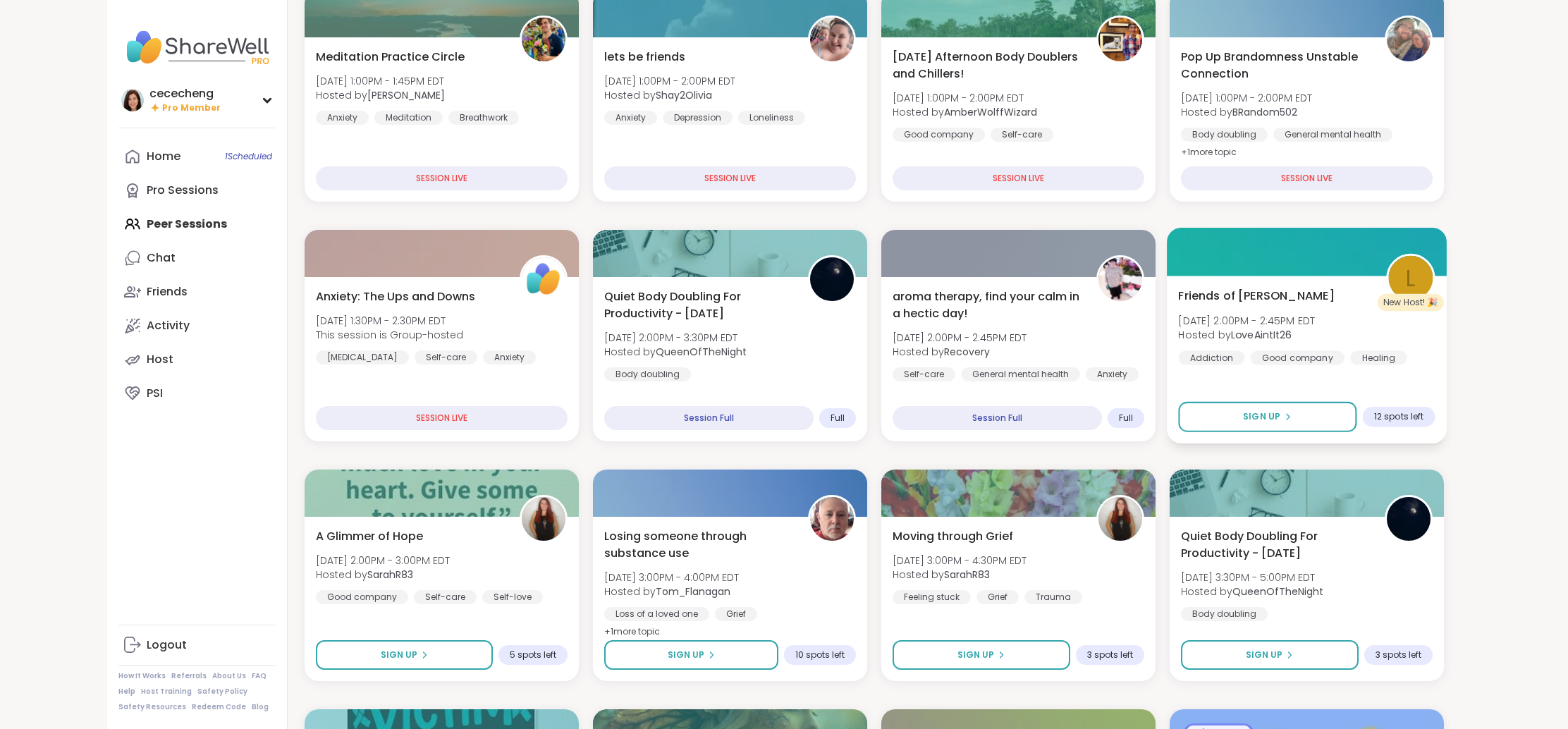
click at [1255, 295] on span "Friends of [PERSON_NAME]" at bounding box center [1255, 295] width 155 height 17
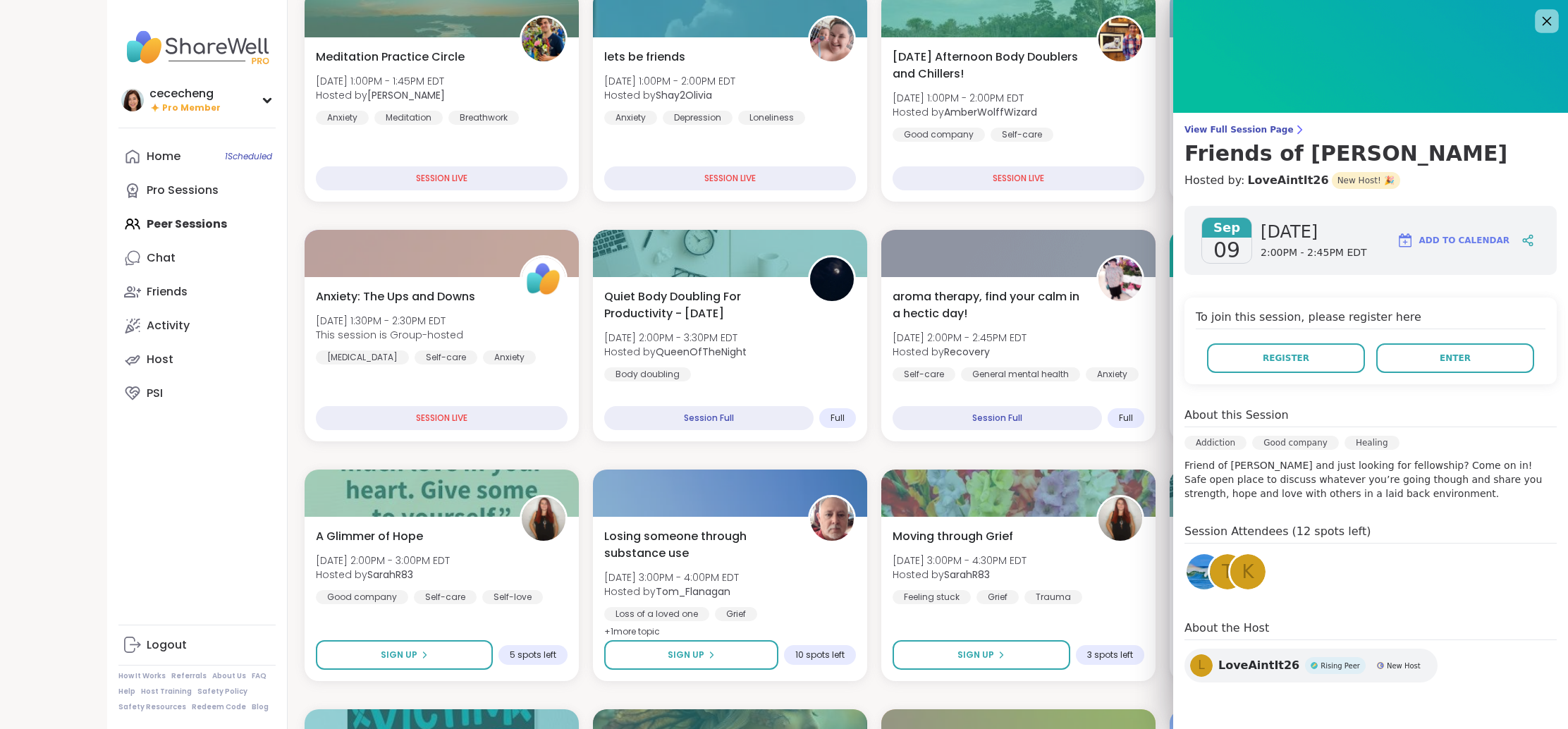
click at [1544, 21] on icon at bounding box center [1547, 21] width 18 height 18
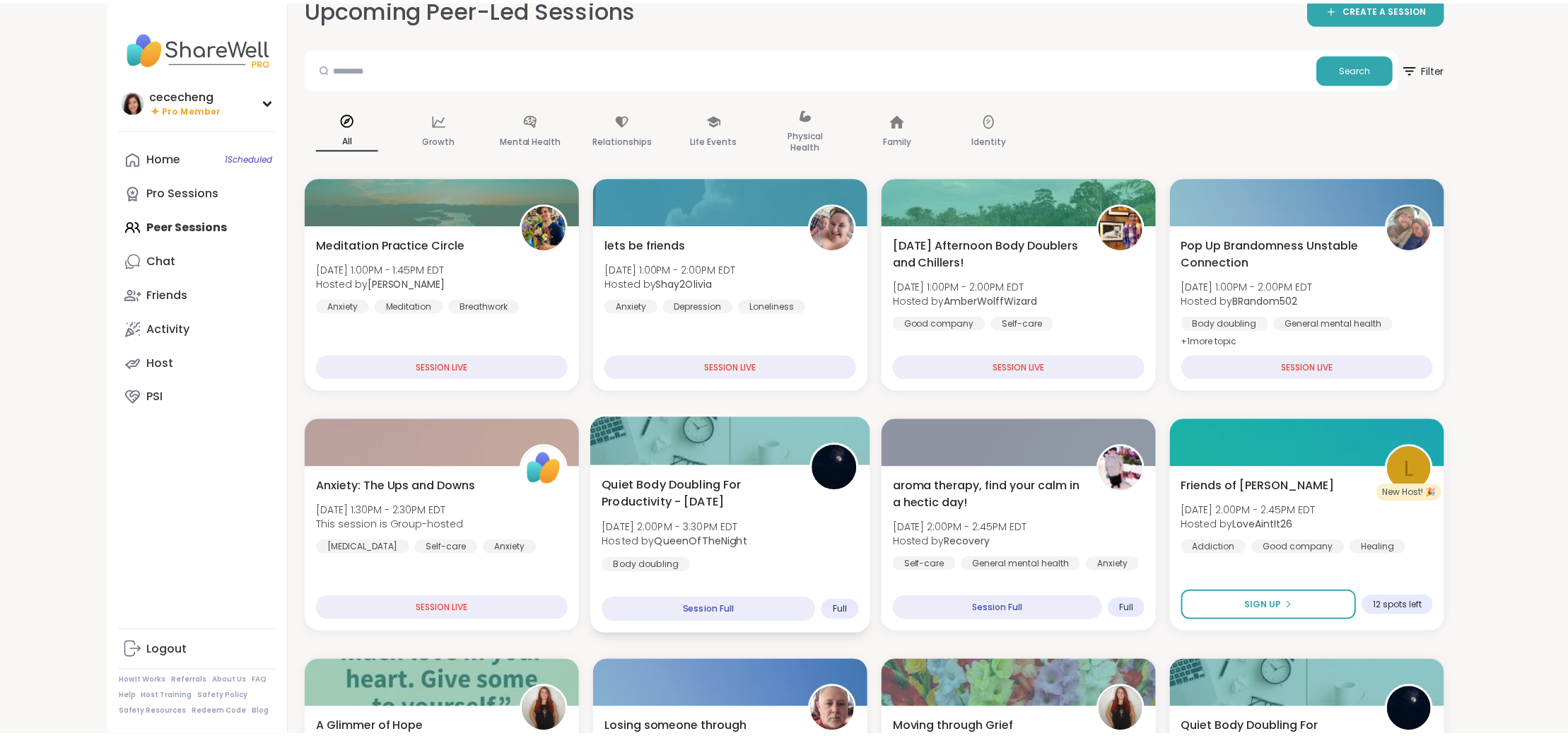
scroll to position [0, 0]
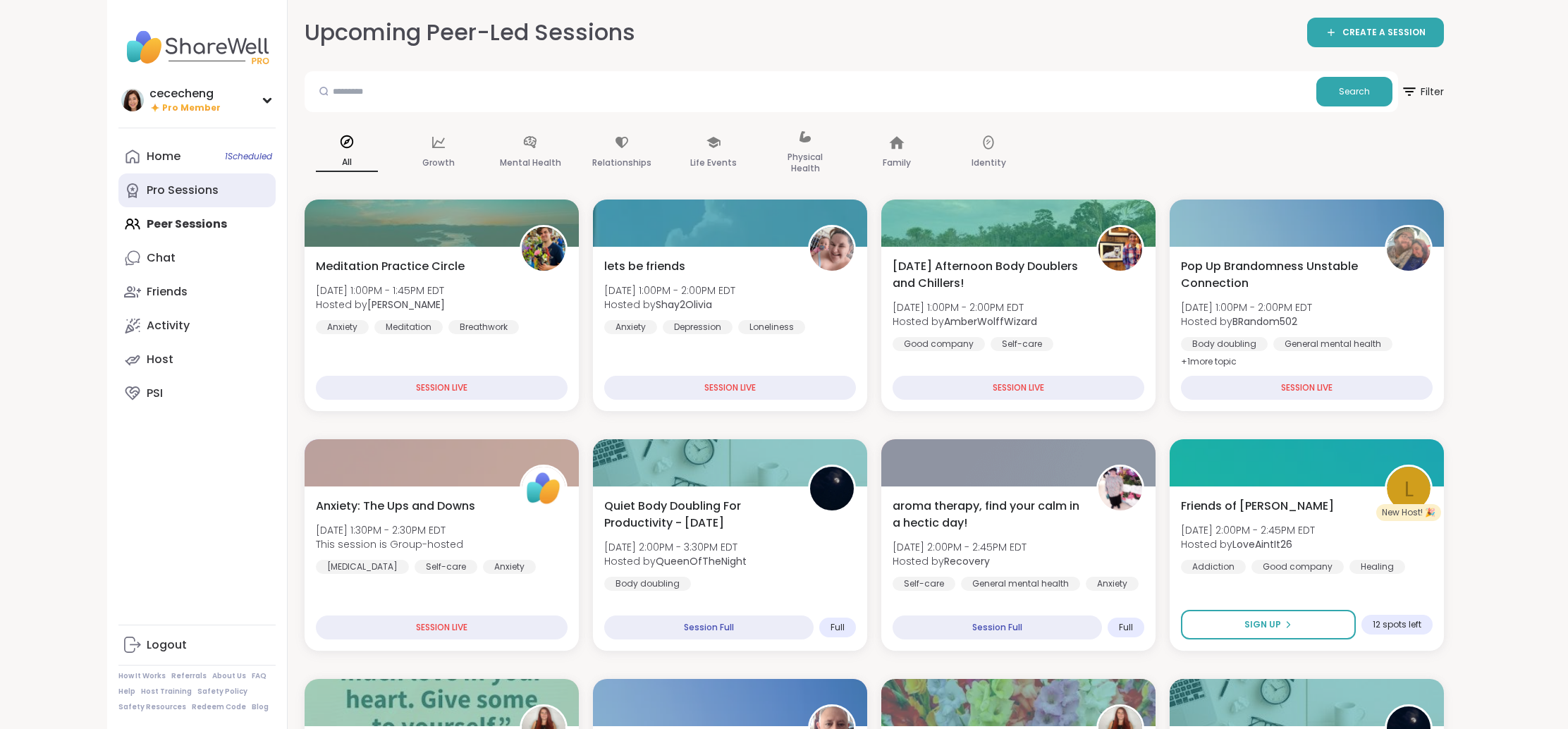
click at [225, 192] on link "Pro Sessions" at bounding box center [197, 190] width 157 height 33
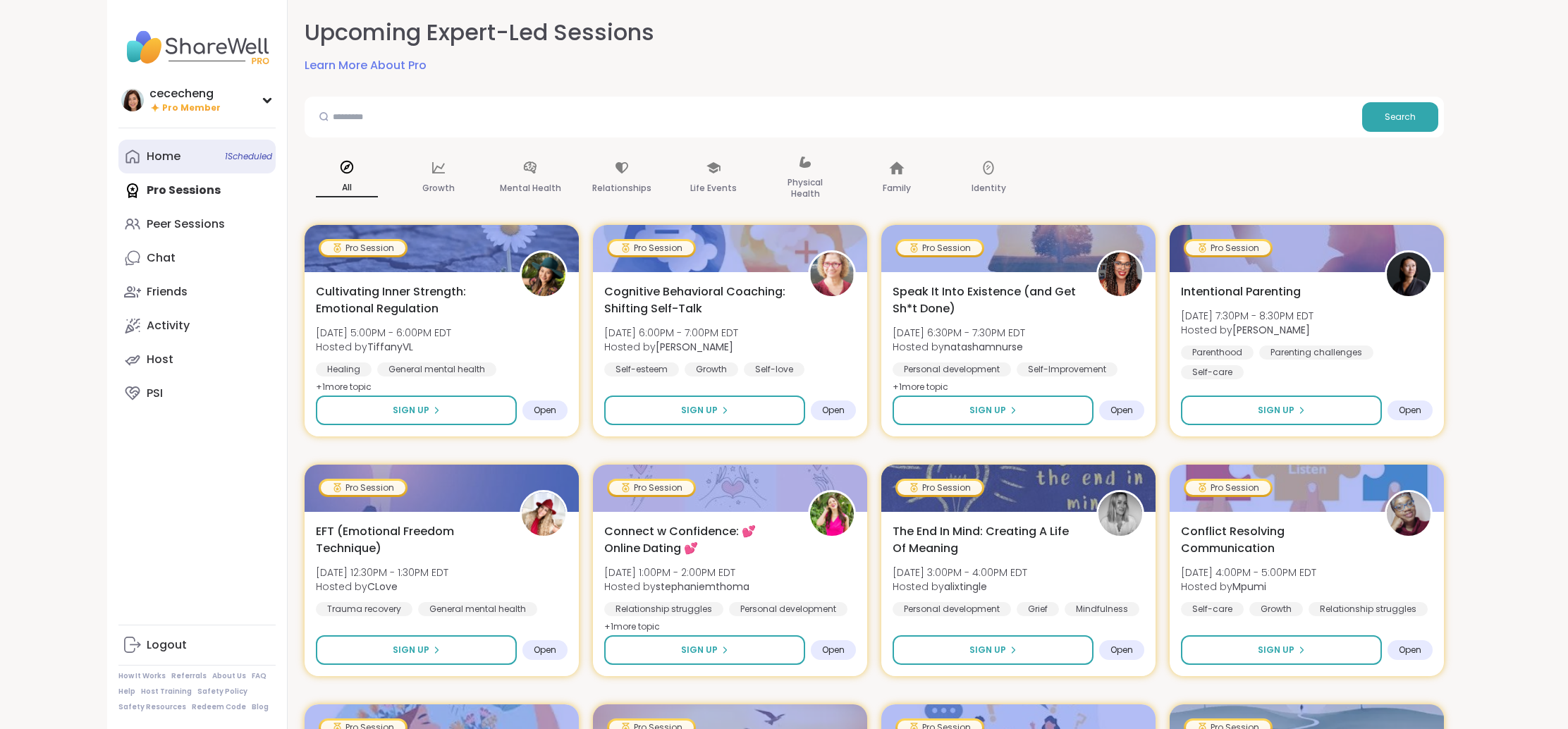
click at [161, 157] on div "Home 1 Scheduled" at bounding box center [163, 156] width 33 height 15
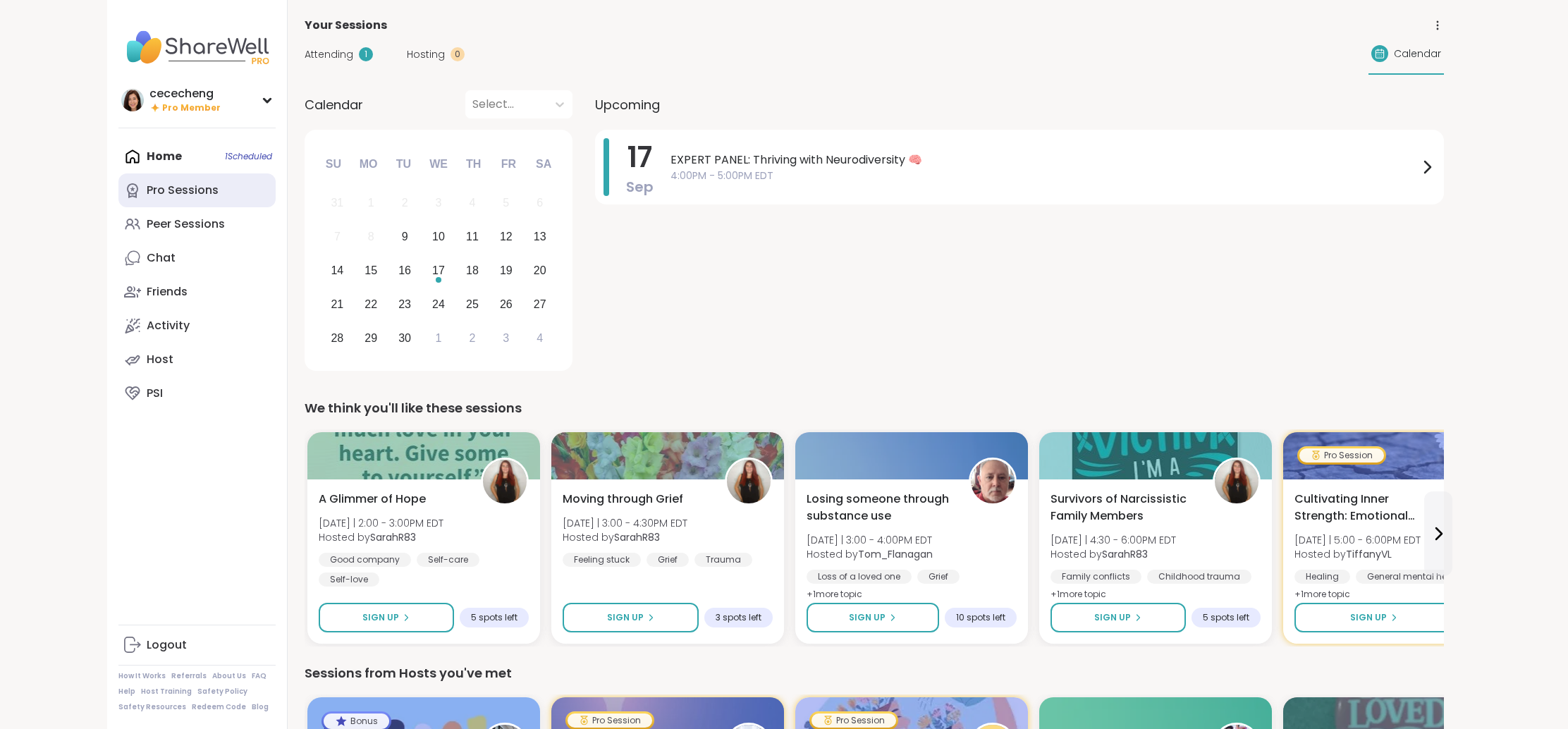
click at [216, 189] on div "Pro Sessions" at bounding box center [183, 191] width 72 height 15
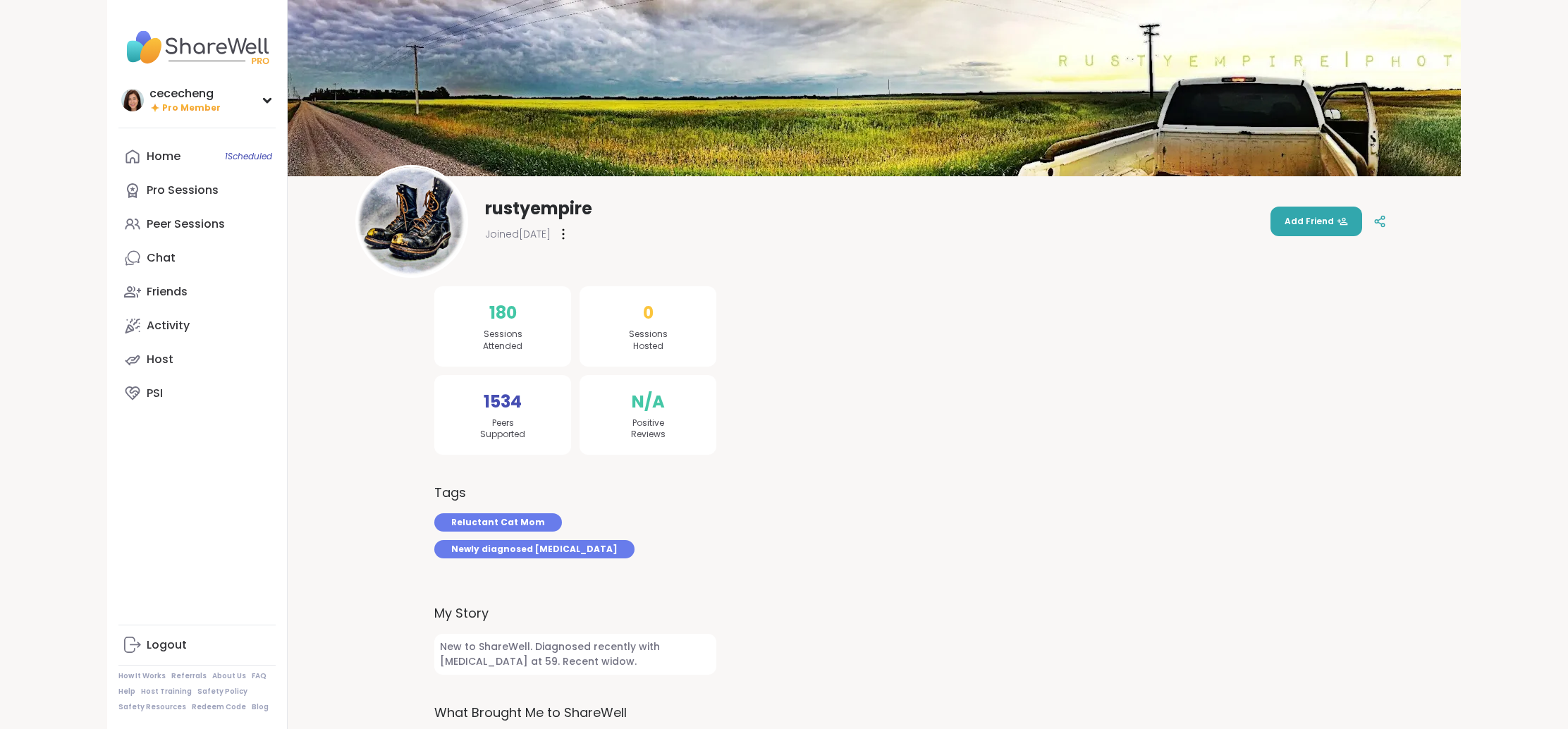
scroll to position [117, 0]
